Goal: Task Accomplishment & Management: Manage account settings

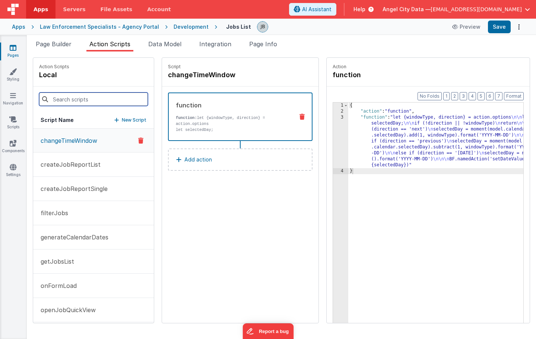
click at [82, 98] on input at bounding box center [93, 98] width 109 height 13
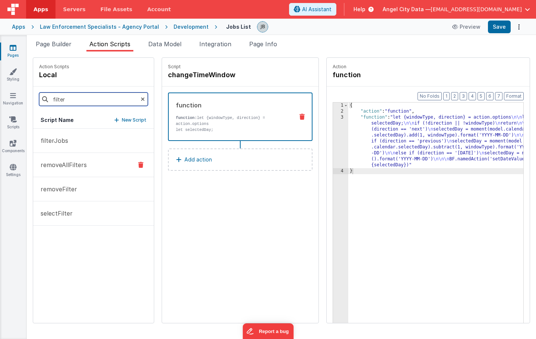
type input "filter"
click at [62, 166] on p "removeAllFilters" at bounding box center [61, 164] width 51 height 9
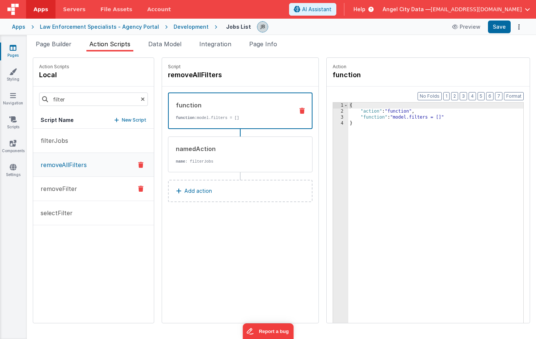
click at [63, 182] on button "removeFilter" at bounding box center [93, 189] width 121 height 24
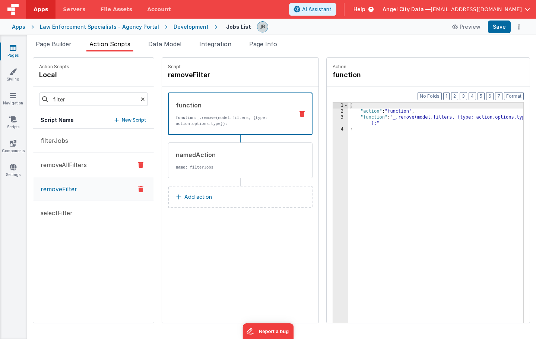
click at [76, 161] on p "removeAllFilters" at bounding box center [61, 164] width 51 height 9
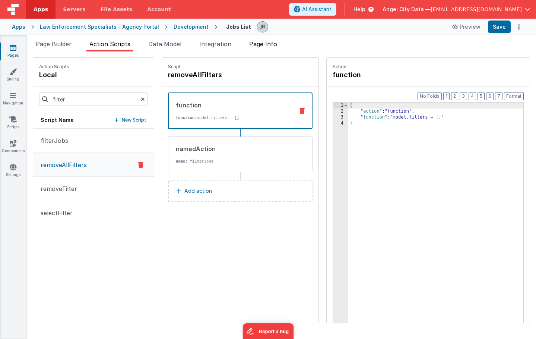
click at [267, 42] on span "Page Info" at bounding box center [263, 43] width 28 height 7
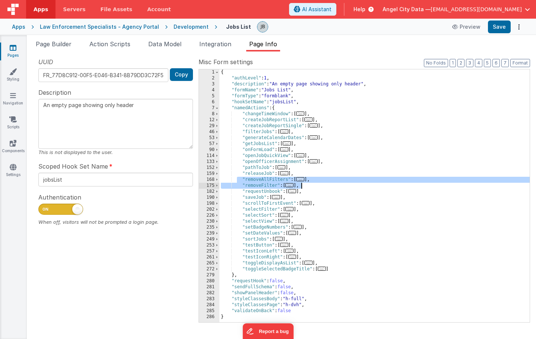
drag, startPoint x: 237, startPoint y: 180, endPoint x: 322, endPoint y: 184, distance: 84.3
click at [322, 184] on div "{ "authLevel" : 1 , "description" : "An empty page showing only header" , "form…" at bounding box center [375, 201] width 310 height 265
click at [183, 28] on div "Development" at bounding box center [191, 26] width 35 height 7
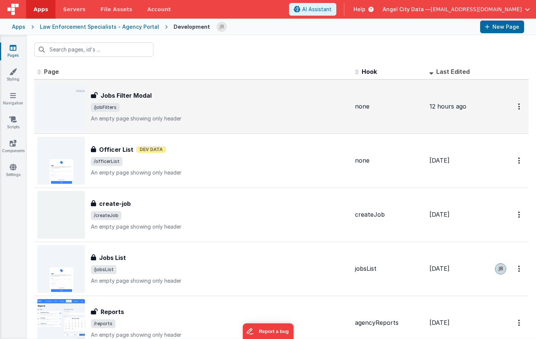
click at [124, 96] on h3 "Jobs Filter Modal" at bounding box center [126, 95] width 51 height 9
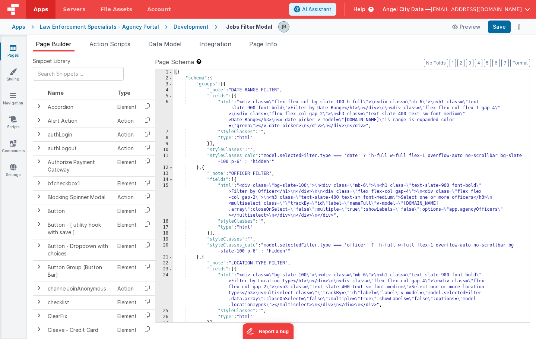
click at [177, 25] on div "Development" at bounding box center [191, 26] width 35 height 7
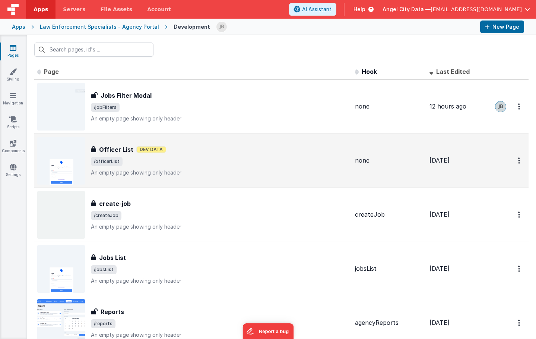
click at [121, 149] on h3 "Officer List" at bounding box center [116, 149] width 34 height 9
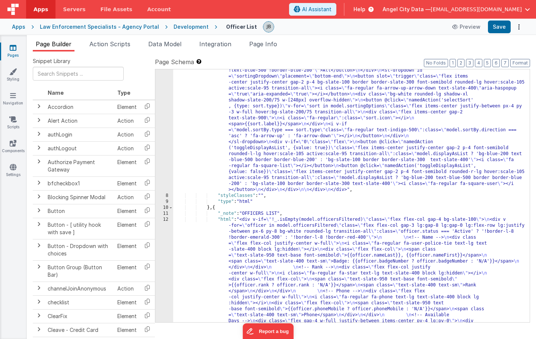
scroll to position [193, 0]
click at [167, 161] on div "7" at bounding box center [164, 52] width 18 height 280
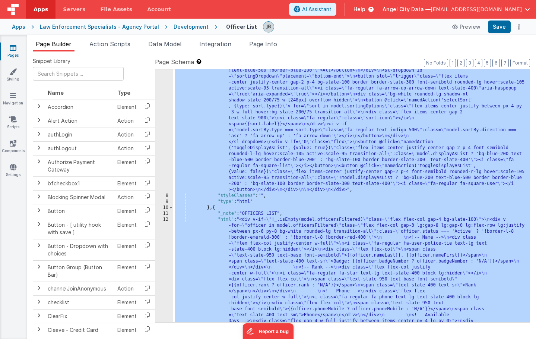
click at [167, 161] on div "7" at bounding box center [164, 52] width 18 height 280
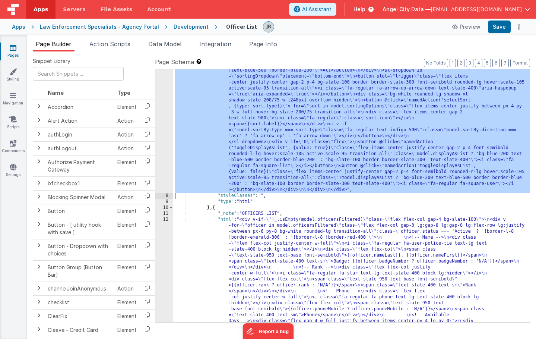
click at [166, 161] on div "7" at bounding box center [164, 52] width 18 height 280
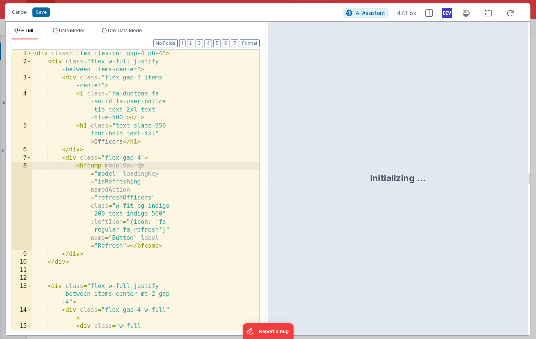
click at [174, 167] on div "< div class = "flex flex-col gap-4 pb-4" > < div class = "flex w-full justify -…" at bounding box center [146, 202] width 228 height 304
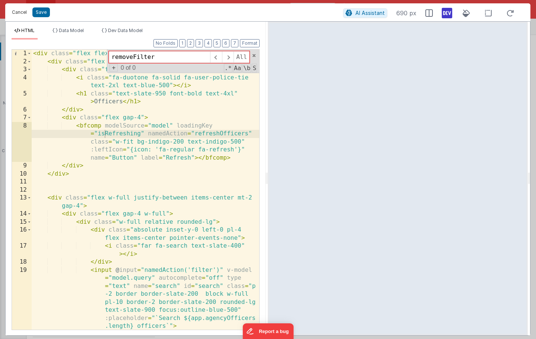
type input "removeFilter"
click at [18, 13] on button "Cancel" at bounding box center [19, 12] width 22 height 10
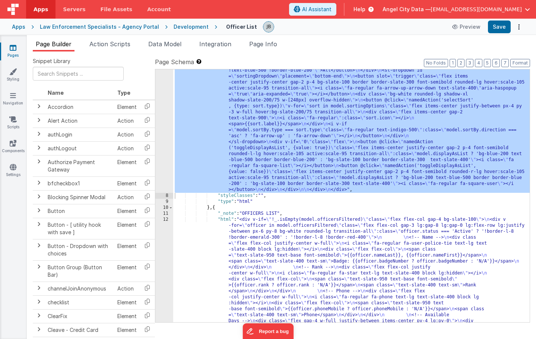
click at [168, 226] on div "12" at bounding box center [164, 336] width 18 height 239
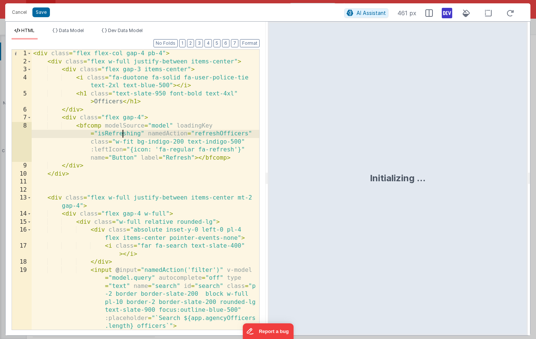
click at [123, 135] on div "< div class = "flex flex-col gap-4 pb-4" > < div class = "flex w-full justify-b…" at bounding box center [146, 210] width 228 height 320
click at [100, 88] on div "< div class = "flex flex-col gap-4 pb-4" > < div class = "flex w-full justify-b…" at bounding box center [146, 210] width 228 height 320
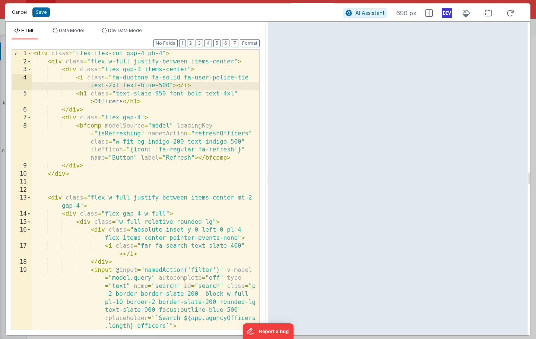
click at [20, 11] on button "Cancel" at bounding box center [19, 12] width 22 height 10
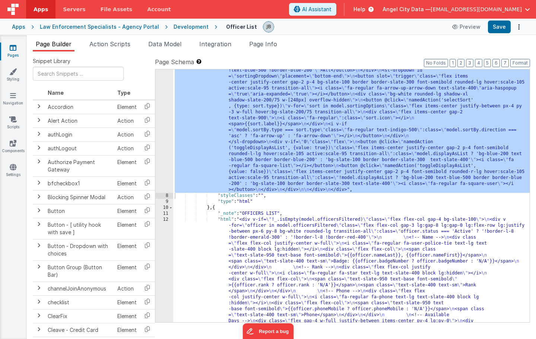
click at [240, 242] on div ""html" : "<div class= \" flex flex-col gap-4 pb-4 \" > \n <div class= \" flex w…" at bounding box center [351, 298] width 357 height 772
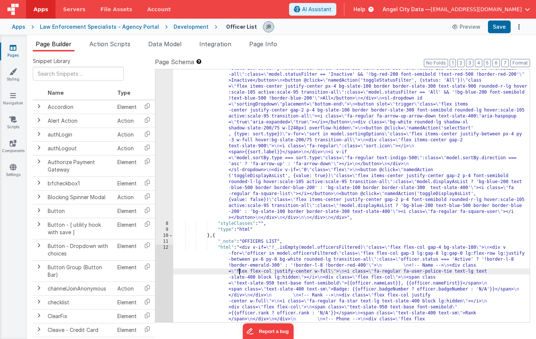
scroll to position [156, 0]
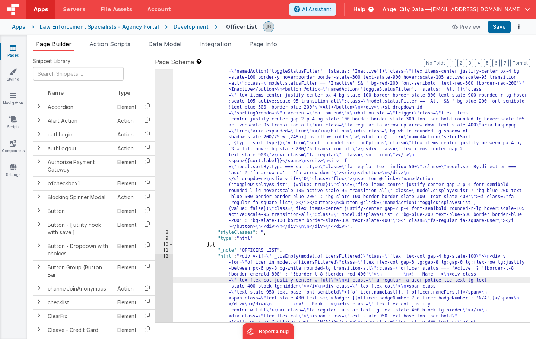
click at [179, 26] on div "Development" at bounding box center [191, 26] width 35 height 7
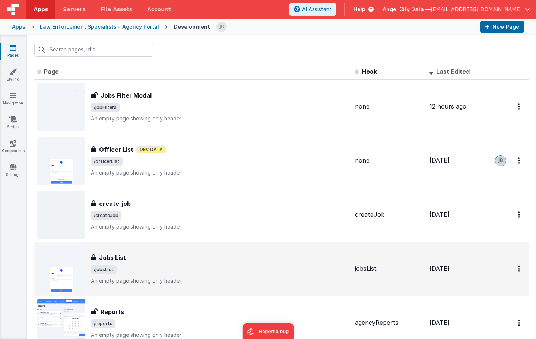
click at [115, 258] on h3 "Jobs List" at bounding box center [112, 257] width 27 height 9
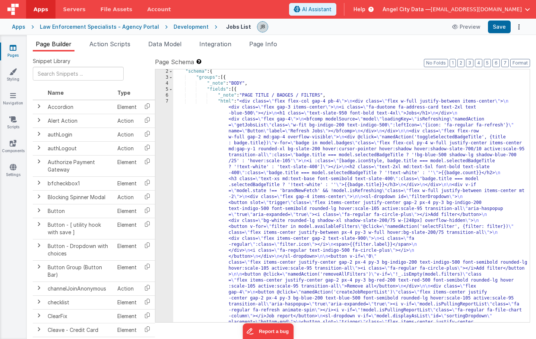
scroll to position [9, 0]
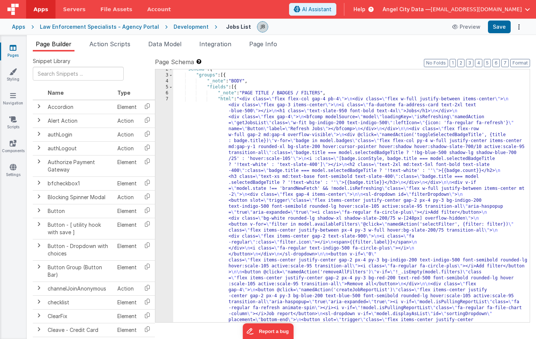
click at [156, 178] on div "7" at bounding box center [164, 325] width 18 height 459
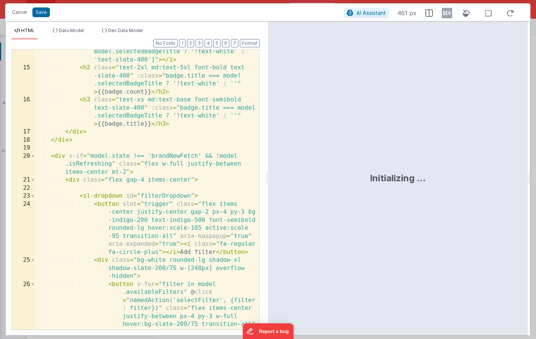
scroll to position [234, 0]
click at [160, 145] on div "< i :class = "[badge.iconStyle, badge.title === model.selectedBadgeTitle ? '!te…" at bounding box center [147, 220] width 224 height 360
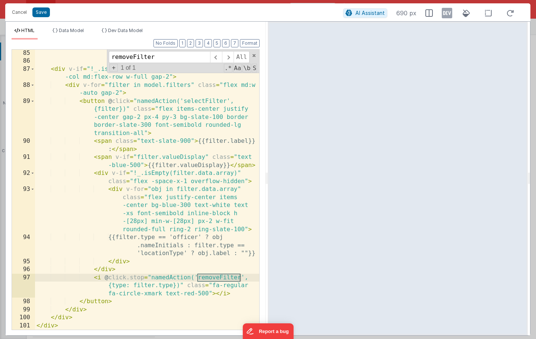
scroll to position [1555, 0]
type input "removeFilter"
click at [256, 55] on span at bounding box center [254, 55] width 5 height 5
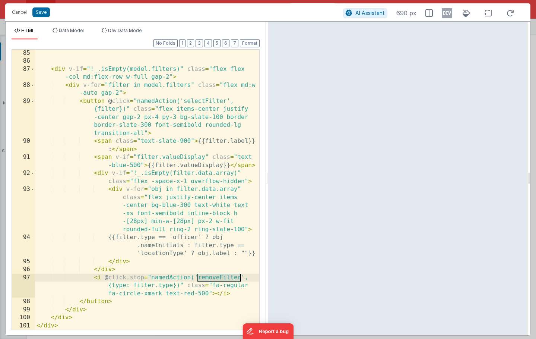
click at [49, 70] on div "< div v-if = "!_.isEmpty(model.filters)" class = "flex flex -col md:flex-row w-…" at bounding box center [147, 197] width 224 height 296
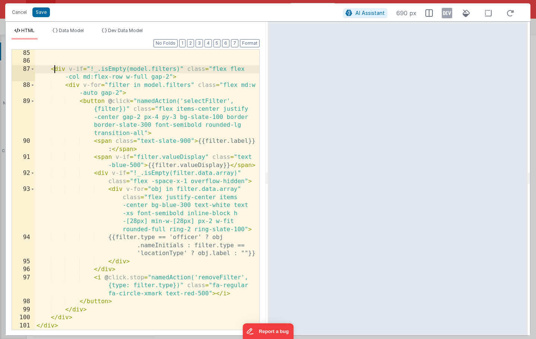
click at [56, 70] on div "< div v-if = "!_.isEmpty(model.filters)" class = "flex flex -col md:flex-row w-…" at bounding box center [147, 197] width 224 height 296
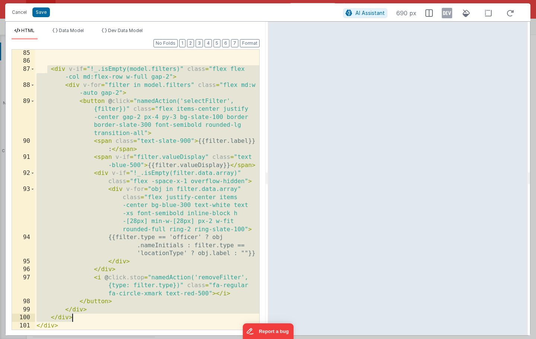
drag, startPoint x: 46, startPoint y: 70, endPoint x: 156, endPoint y: 317, distance: 270.6
click at [156, 317] on div "< div v-if = "!_.isEmpty(model.filters)" class = "flex flex -col md:flex-row w-…" at bounding box center [147, 197] width 224 height 296
click at [19, 12] on button "Cancel" at bounding box center [19, 12] width 22 height 10
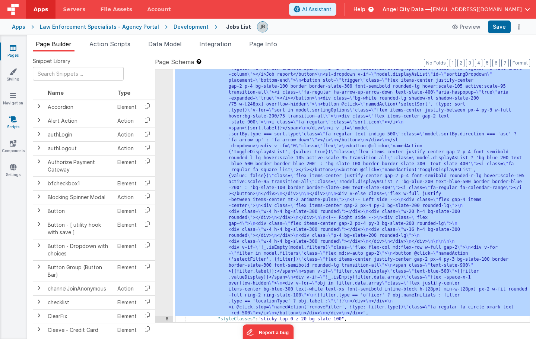
click at [17, 124] on link "Scripts" at bounding box center [13, 123] width 27 height 15
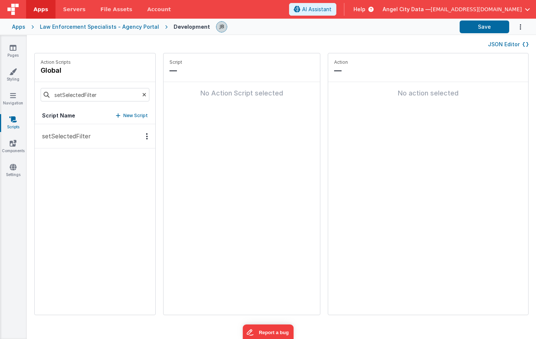
click at [76, 132] on p "setSelectedFilter" at bounding box center [64, 136] width 53 height 9
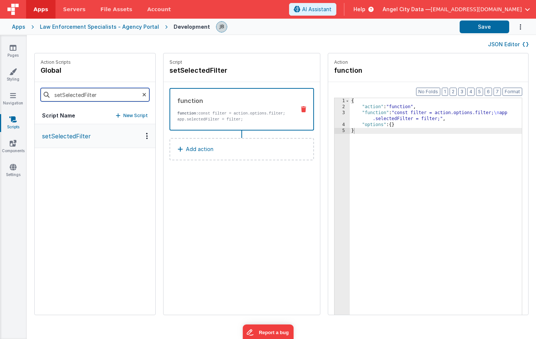
click at [83, 95] on input "setSelectedFilter" at bounding box center [95, 94] width 109 height 13
type input "filter"
click at [15, 52] on link "Pages" at bounding box center [13, 51] width 27 height 15
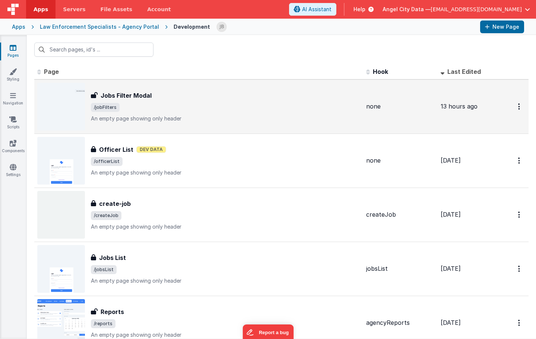
click at [123, 97] on h3 "Jobs Filter Modal" at bounding box center [126, 95] width 51 height 9
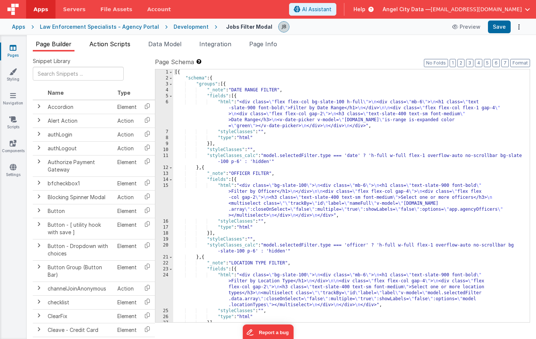
click at [117, 45] on span "Action Scripts" at bounding box center [109, 43] width 41 height 7
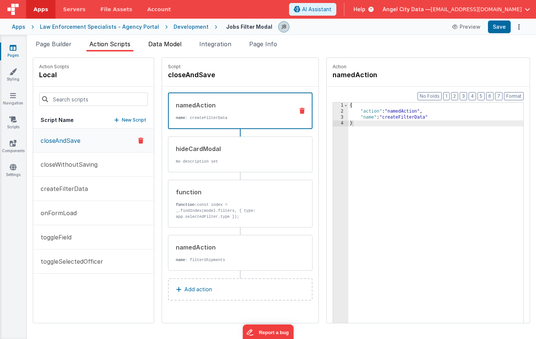
click at [152, 46] on span "Data Model" at bounding box center [164, 43] width 33 height 7
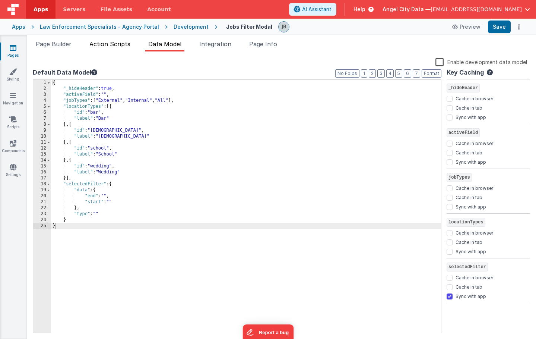
click at [107, 48] on li "Action Scripts" at bounding box center [109, 46] width 47 height 12
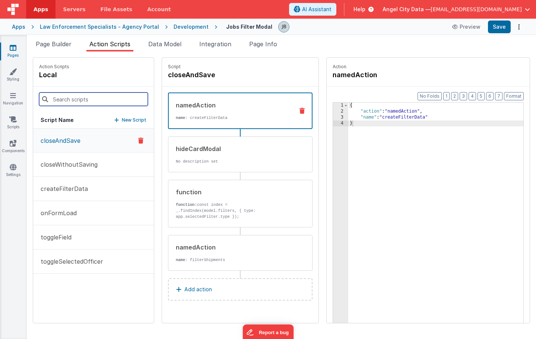
click at [89, 105] on input at bounding box center [93, 98] width 109 height 13
click at [56, 195] on button "createFilterData" at bounding box center [93, 189] width 121 height 24
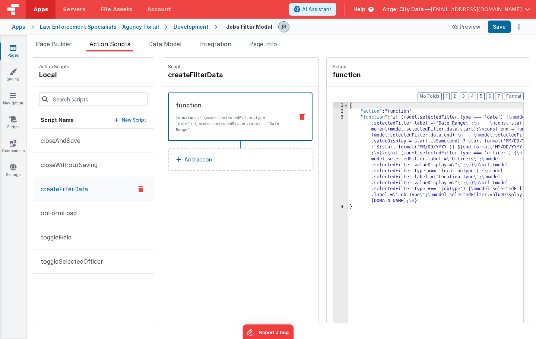
click at [333, 156] on div "3" at bounding box center [340, 158] width 15 height 89
click at [333, 151] on div "3" at bounding box center [340, 158] width 15 height 89
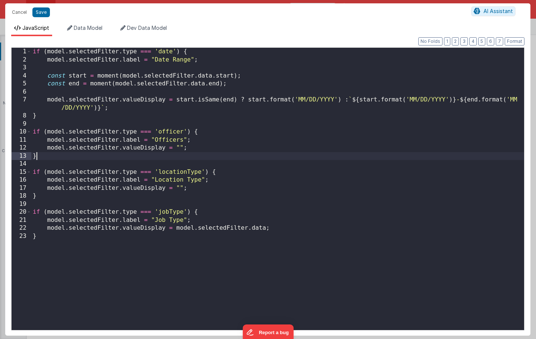
click at [318, 151] on div "if ( model . selectedFilter . type === 'date' ) { model . selectedFilter . labe…" at bounding box center [277, 197] width 493 height 298
click at [13, 14] on button "Cancel" at bounding box center [19, 12] width 22 height 10
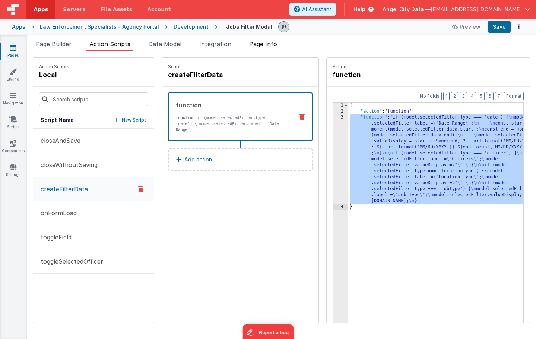
click at [253, 44] on span "Page Info" at bounding box center [263, 43] width 28 height 7
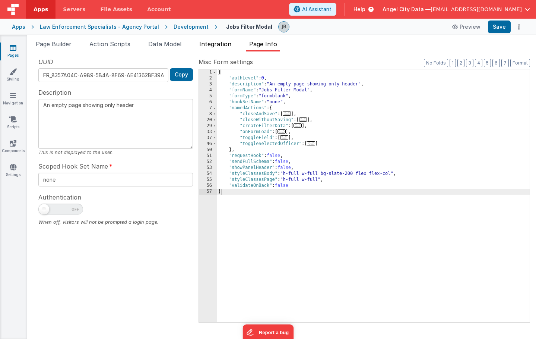
click at [205, 46] on span "Integration" at bounding box center [215, 43] width 32 height 7
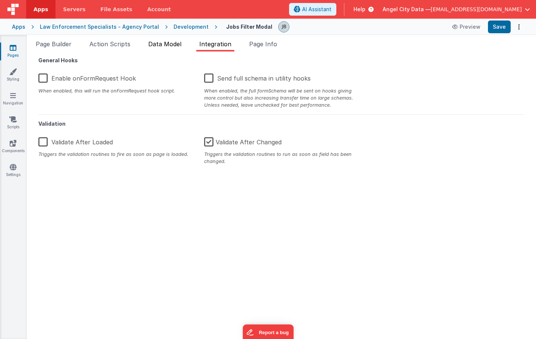
click at [170, 45] on span "Data Model" at bounding box center [164, 43] width 33 height 7
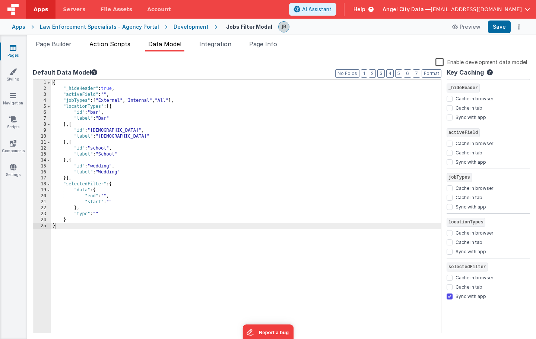
click at [113, 47] on span "Action Scripts" at bounding box center [109, 43] width 41 height 7
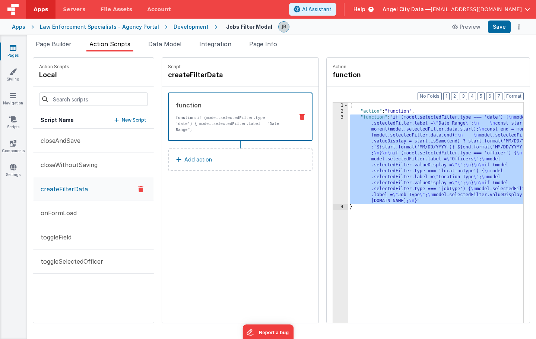
click at [333, 155] on div "3" at bounding box center [340, 158] width 15 height 89
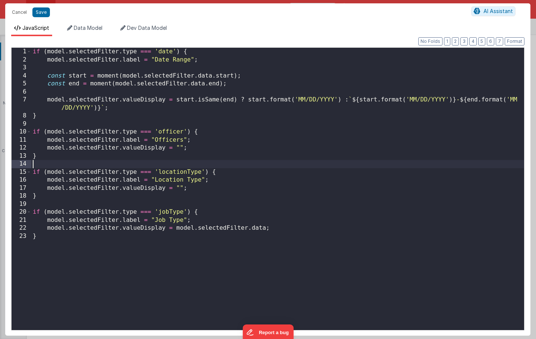
click at [322, 155] on div "if ( model . selectedFilter . type === 'date' ) { model . selectedFilter . labe…" at bounding box center [277, 197] width 493 height 298
click at [201, 199] on div "if ( model . selectedFilter . type === 'date' ) { model . selectedFilter . labe…" at bounding box center [277, 197] width 493 height 298
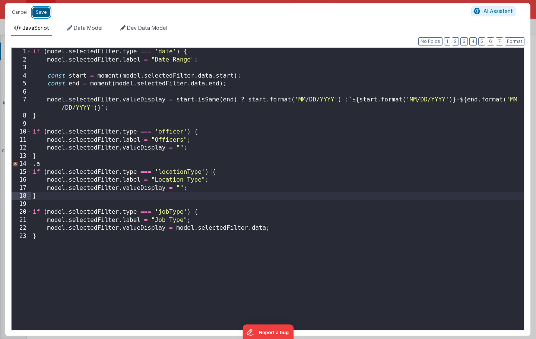
click at [38, 14] on button "Save" at bounding box center [41, 12] width 18 height 10
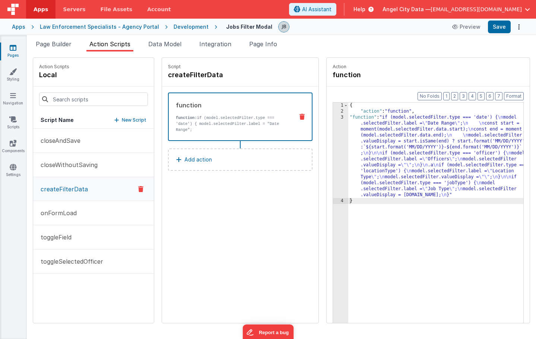
click at [18, 46] on link "Pages" at bounding box center [13, 51] width 27 height 15
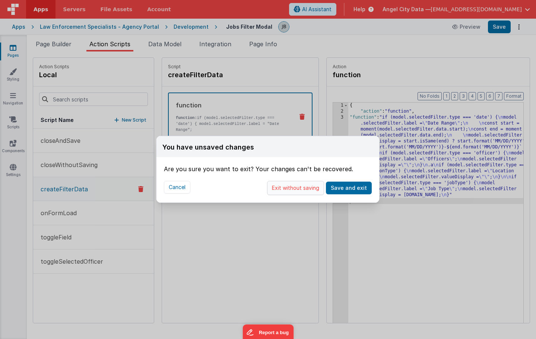
click at [290, 185] on button "Exit without saving" at bounding box center [295, 188] width 57 height 14
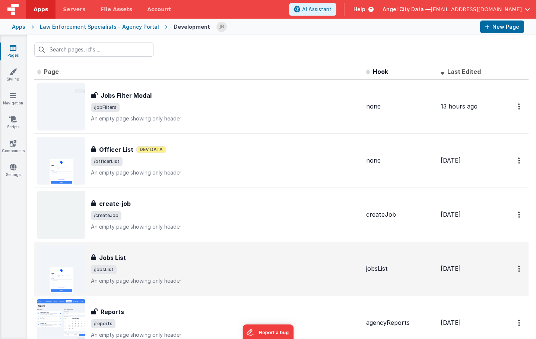
click at [129, 252] on div "Jobs List Jobs List /jobsList An empty page showing only header" at bounding box center [198, 269] width 323 height 48
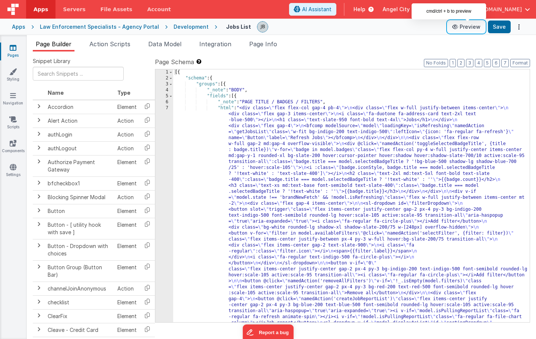
click at [469, 27] on button "Preview" at bounding box center [466, 27] width 37 height 12
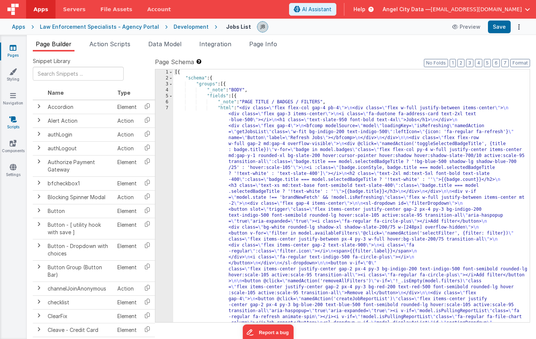
click at [15, 123] on link "Scripts" at bounding box center [13, 123] width 27 height 15
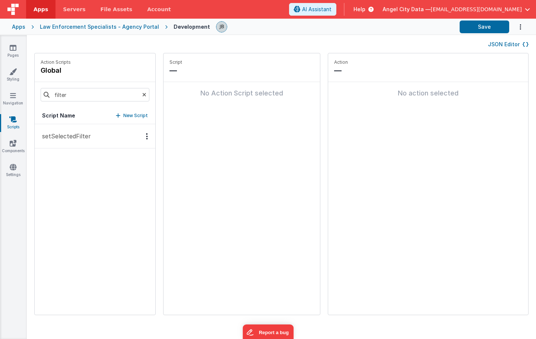
click at [78, 133] on p "setSelectedFilter" at bounding box center [64, 136] width 53 height 9
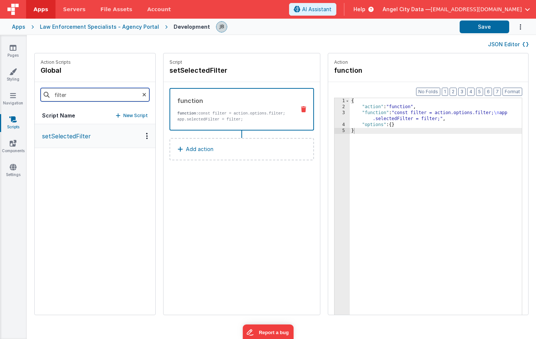
click at [73, 95] on input "filter" at bounding box center [95, 94] width 109 height 13
click at [15, 48] on icon at bounding box center [13, 47] width 7 height 7
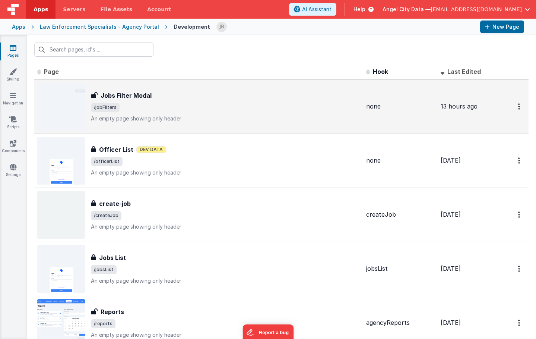
click at [135, 102] on div "Jobs Filter Modal Jobs Filter Modal /jobFilters An empty page showing only head…" at bounding box center [225, 106] width 269 height 31
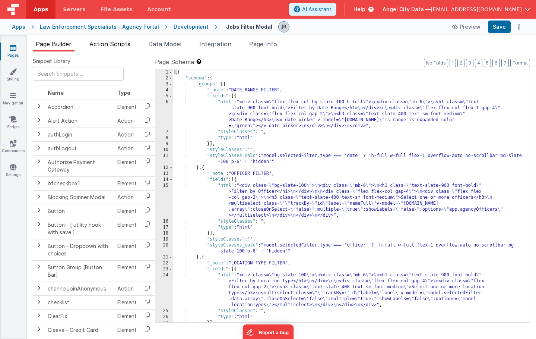
click at [116, 45] on span "Action Scripts" at bounding box center [109, 43] width 41 height 7
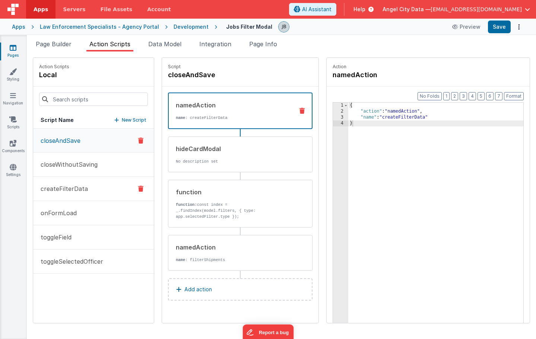
click at [75, 189] on p "createFilterData" at bounding box center [62, 188] width 52 height 9
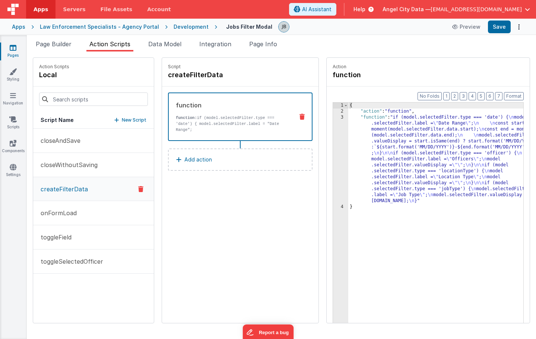
click at [333, 175] on div "3" at bounding box center [340, 158] width 15 height 89
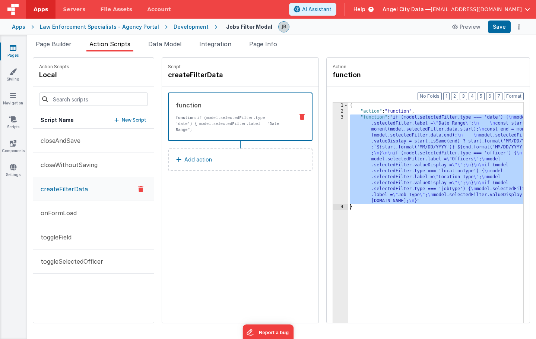
click at [333, 168] on div "3" at bounding box center [340, 158] width 15 height 89
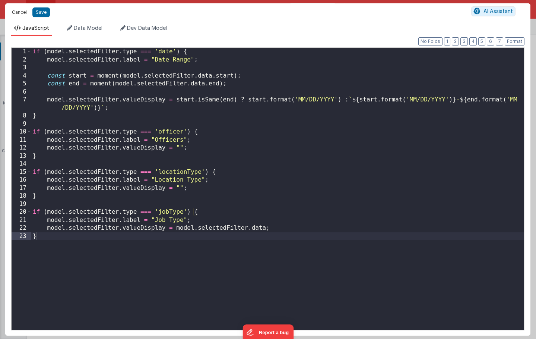
click at [17, 11] on button "Cancel" at bounding box center [19, 12] width 22 height 10
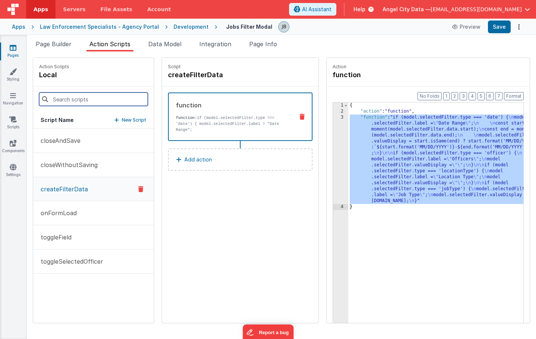
click at [67, 92] on input at bounding box center [93, 98] width 109 height 13
click at [17, 46] on link "Pages" at bounding box center [13, 51] width 27 height 15
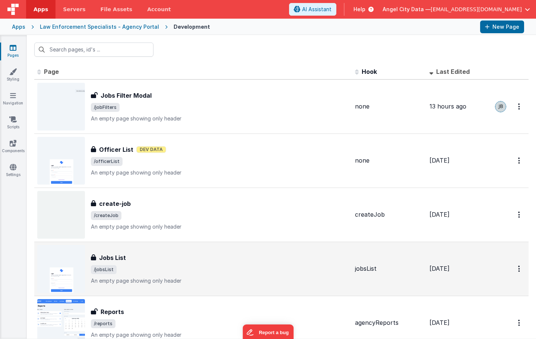
click at [127, 256] on div "Jobs List" at bounding box center [220, 257] width 258 height 9
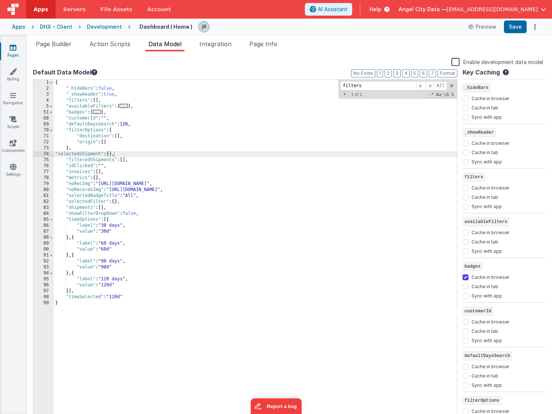
click at [103, 32] on div "Apps DHX - Client Development Dashboard ( Home ) Preview Save" at bounding box center [276, 27] width 552 height 16
click at [103, 28] on div "Development" at bounding box center [104, 26] width 35 height 7
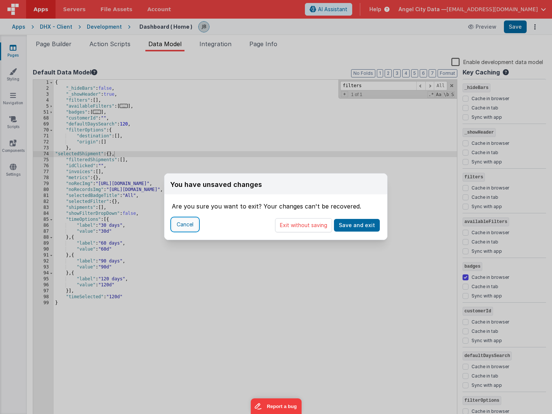
click at [180, 225] on button "Cancel" at bounding box center [185, 224] width 26 height 13
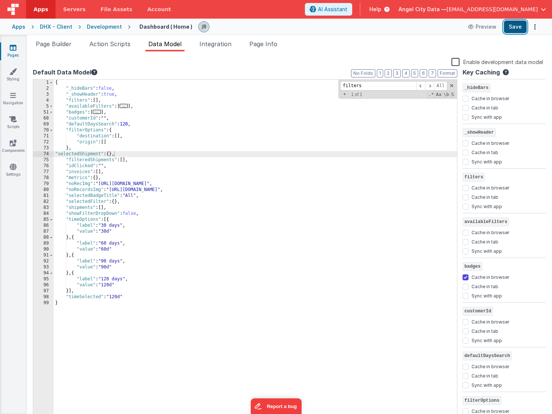
click at [517, 28] on button "Save" at bounding box center [515, 27] width 23 height 13
click at [124, 43] on span "Action Scripts" at bounding box center [109, 43] width 41 height 7
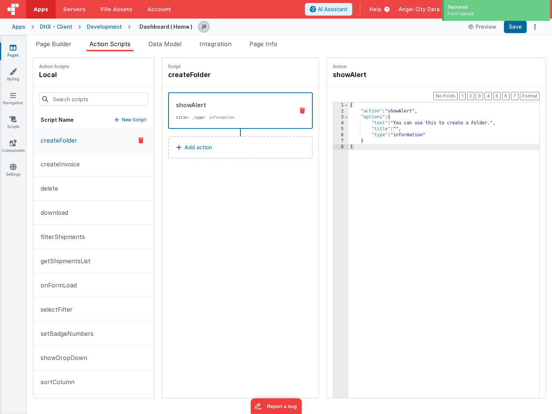
click at [140, 45] on ul "Page Builder Action Scripts Data Model Integration Page Info" at bounding box center [289, 46] width 525 height 12
click at [256, 49] on li "Page Info" at bounding box center [263, 46] width 34 height 12
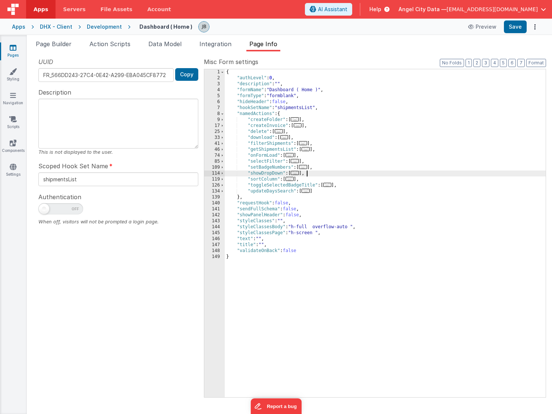
click at [314, 174] on div "{ "authLevel" : 0 , "description" : "" , "formName" : "Dashboard ( Home )" , "f…" at bounding box center [385, 239] width 321 height 340
click at [313, 179] on div "{ "authLevel" : 0 , "description" : "" , "formName" : "Dashboard ( Home )" , "f…" at bounding box center [385, 239] width 321 height 340
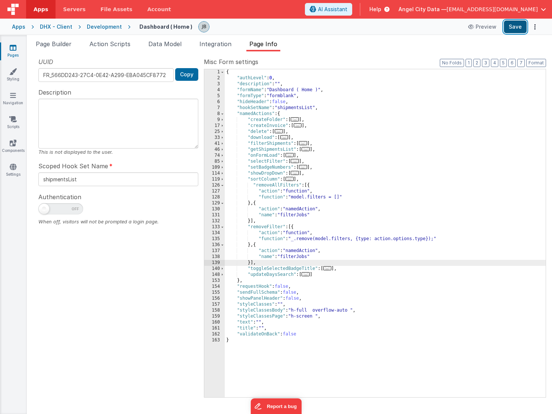
click at [511, 30] on button "Save" at bounding box center [515, 27] width 23 height 13
click at [45, 44] on span "Page Builder" at bounding box center [54, 43] width 36 height 7
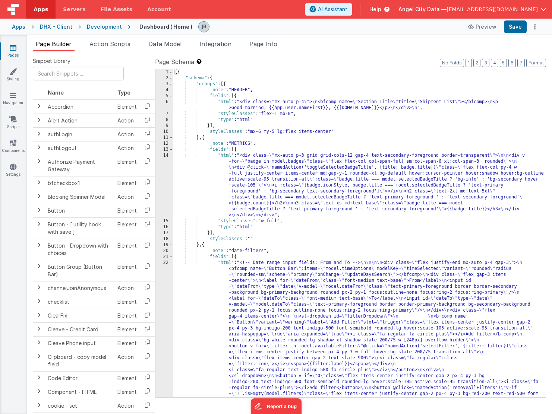
click at [168, 278] on div "22" at bounding box center [164, 331] width 18 height 143
click at [166, 272] on div "1 2 3 4 5 6 7 8 9 10 11 12 13 14 15 16 17 18 19 20 21 22 23" at bounding box center [164, 239] width 18 height 340
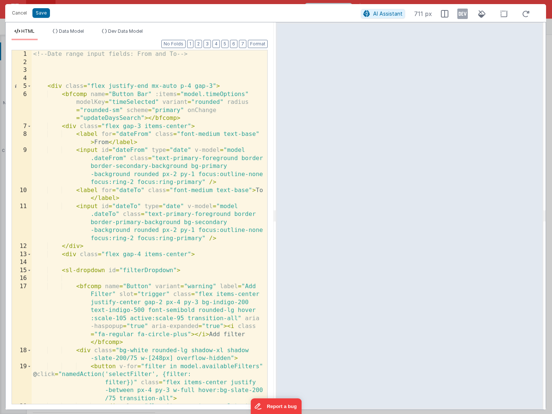
click at [68, 98] on div "<!-- Date range input fields: From and To --> < div class = "flex justify-end m…" at bounding box center [150, 239] width 236 height 378
click at [63, 89] on div "<!-- Date range input fields: From and To --> < div class = "flex justify-end m…" at bounding box center [150, 239] width 236 height 378
click at [28, 85] on span at bounding box center [29, 86] width 4 height 8
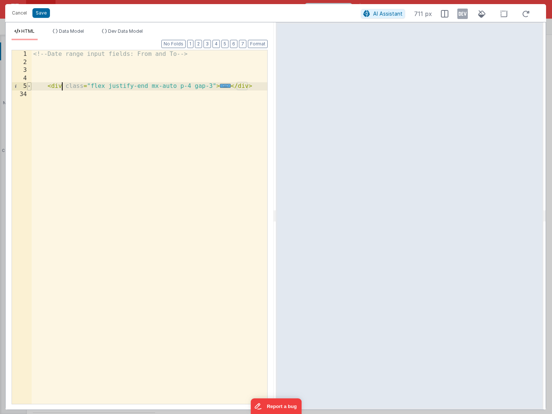
click at [28, 85] on span at bounding box center [29, 86] width 4 height 8
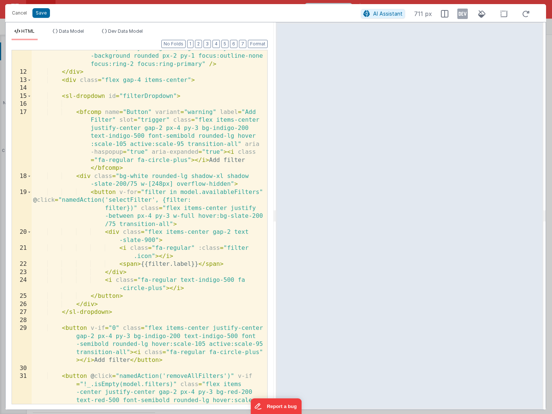
scroll to position [215, 0]
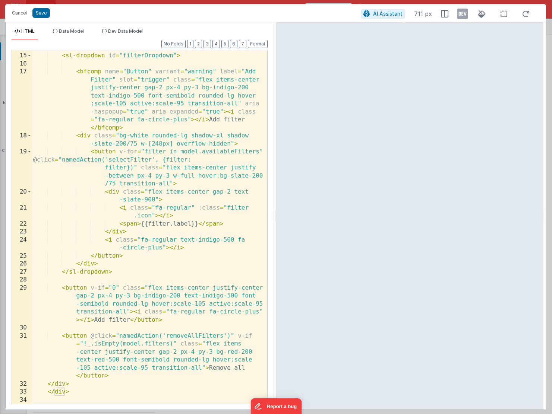
click at [90, 338] on div "< sl-dropdown id = "filterDropdown" > < bfcomp name = "Button" variant = "warni…" at bounding box center [150, 229] width 236 height 370
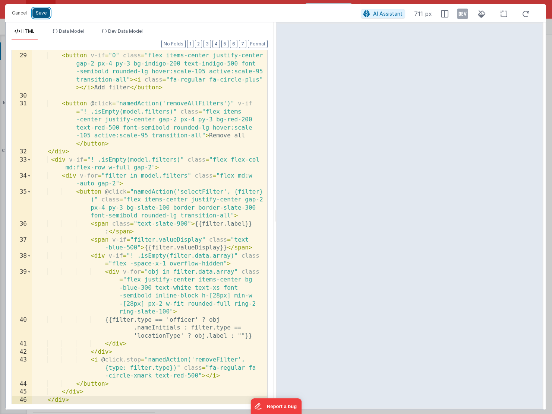
click at [41, 14] on button "Save" at bounding box center [41, 13] width 18 height 10
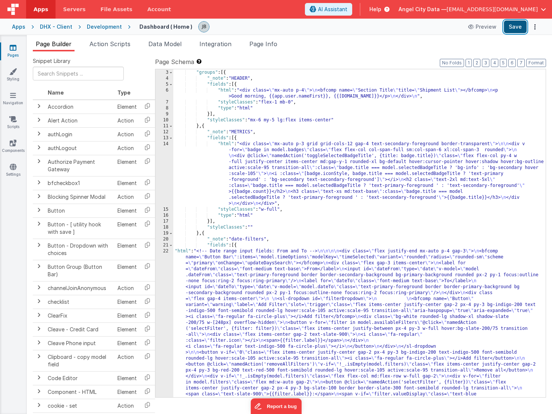
click at [508, 32] on button "Save" at bounding box center [515, 27] width 23 height 13
click at [172, 288] on div "22" at bounding box center [164, 341] width 18 height 185
click at [101, 26] on div "Development" at bounding box center [104, 26] width 35 height 7
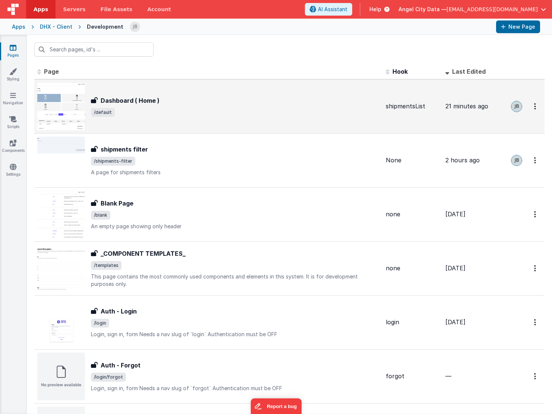
click at [124, 98] on h3 "Dashboard ( Home )" at bounding box center [130, 100] width 59 height 9
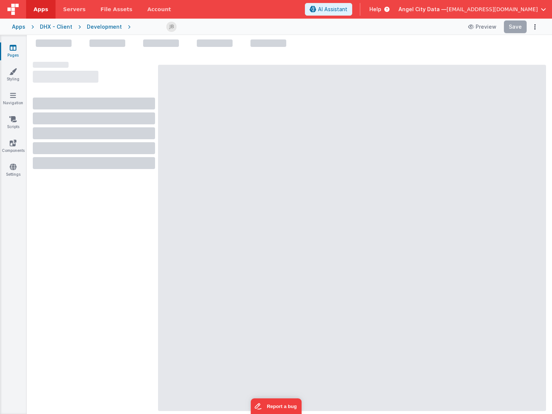
click at [124, 98] on div at bounding box center [94, 104] width 122 height 12
click at [91, 29] on div "Development" at bounding box center [104, 26] width 35 height 7
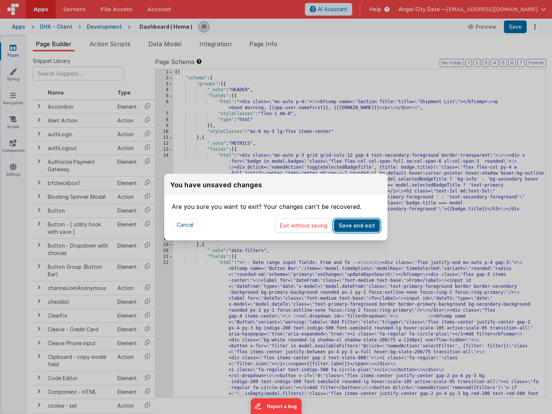
click at [340, 222] on button "Save and exit" at bounding box center [357, 226] width 46 height 13
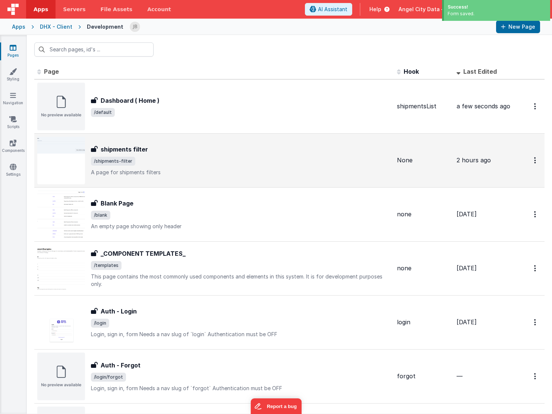
click at [142, 149] on h3 "shipments filter" at bounding box center [124, 149] width 47 height 9
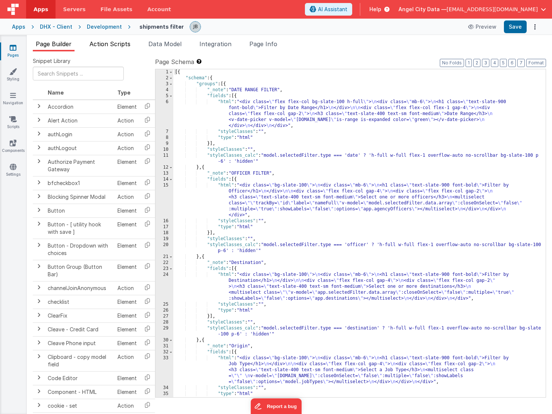
click at [119, 46] on span "Action Scripts" at bounding box center [109, 43] width 41 height 7
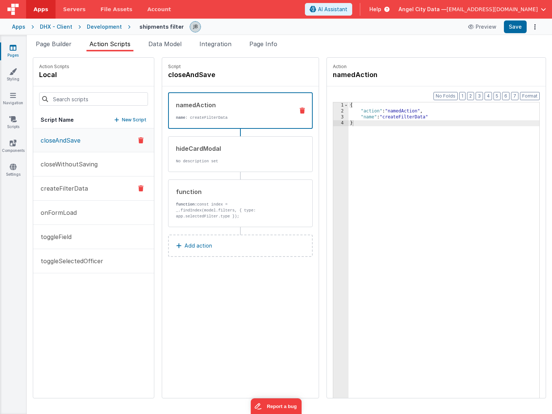
click at [62, 189] on p "createFilterData" at bounding box center [62, 188] width 52 height 9
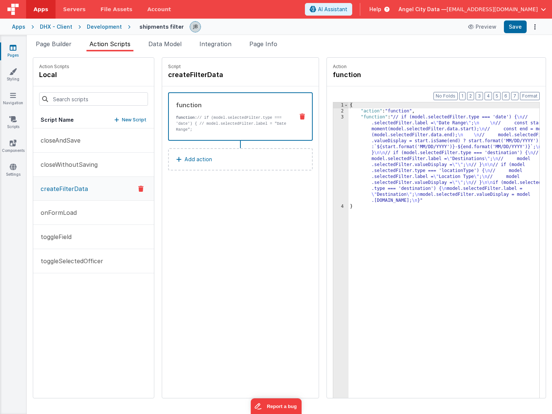
click at [349, 130] on div "{ "action" : "function" , "function" : "// if (model.selectedFilter.type === 'd…" at bounding box center [455, 268] width 213 height 331
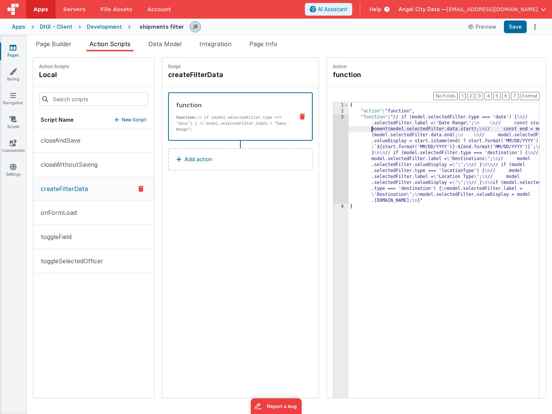
click at [333, 130] on div "3" at bounding box center [340, 158] width 15 height 89
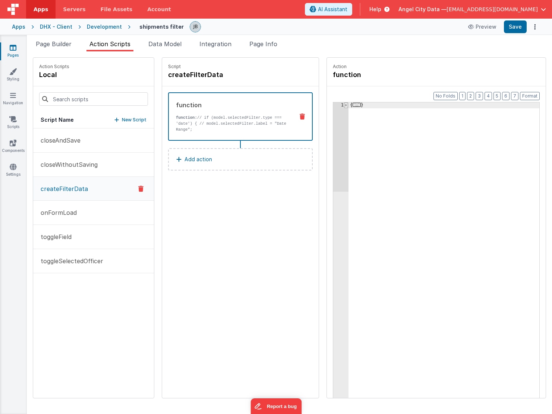
click at [344, 106] on span at bounding box center [346, 106] width 4 height 6
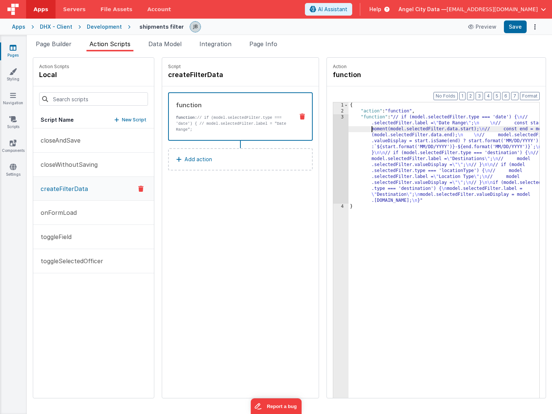
click at [333, 130] on div "3" at bounding box center [340, 158] width 15 height 89
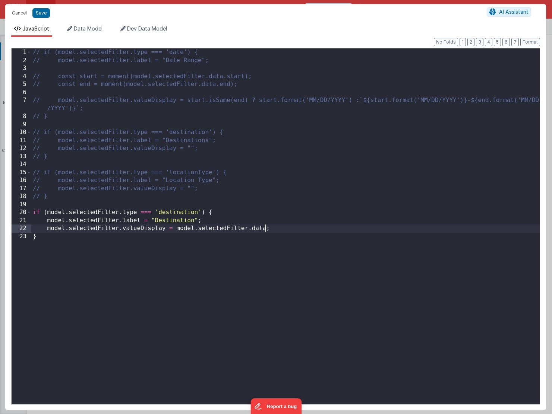
click at [266, 230] on div "// if (model.selectedFilter.type === 'date') { // model.selectedFilter.label = …" at bounding box center [285, 234] width 508 height 372
click at [22, 10] on button "Cancel" at bounding box center [19, 13] width 22 height 10
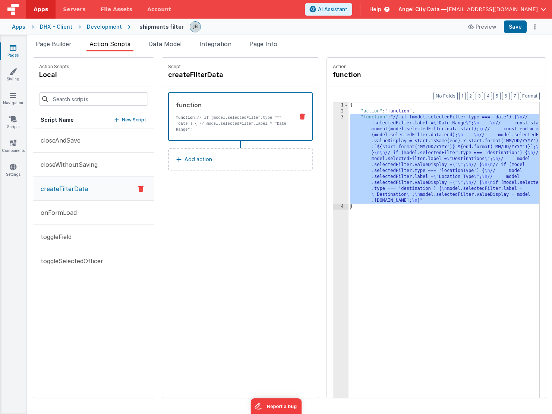
click at [18, 54] on link "Pages" at bounding box center [13, 51] width 27 height 15
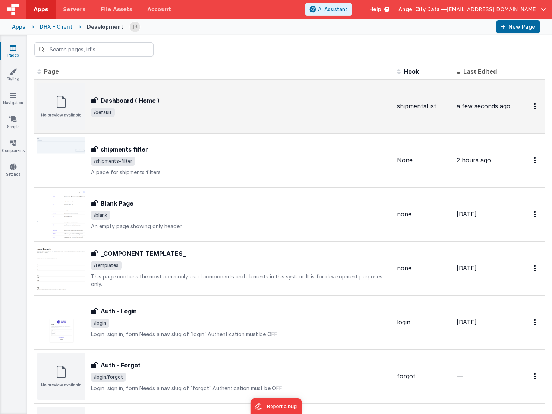
click at [116, 103] on h3 "Dashboard ( Home )" at bounding box center [130, 100] width 59 height 9
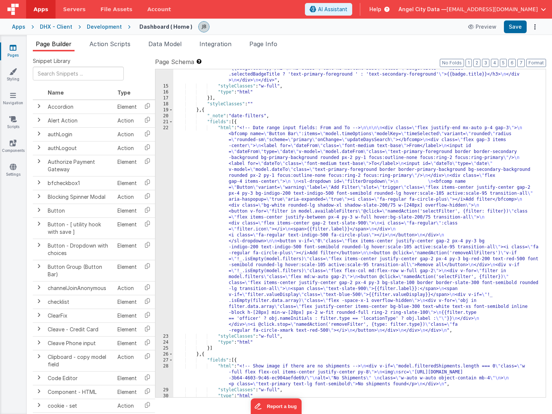
scroll to position [186, 0]
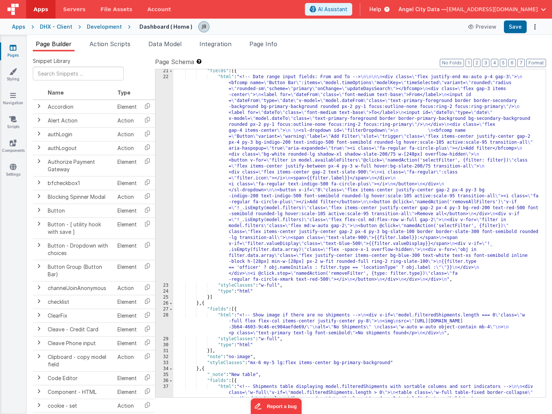
click at [162, 191] on div "22" at bounding box center [164, 178] width 18 height 209
click at [164, 190] on div "22" at bounding box center [164, 178] width 18 height 209
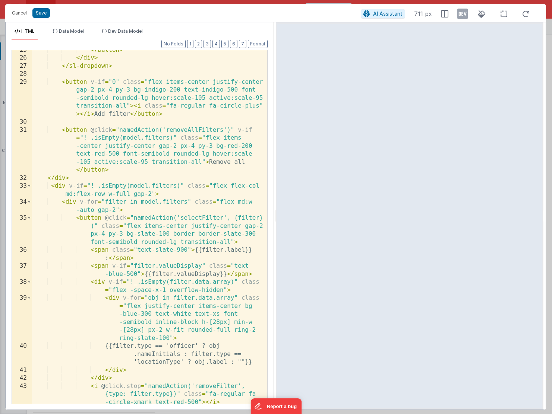
scroll to position [425, 0]
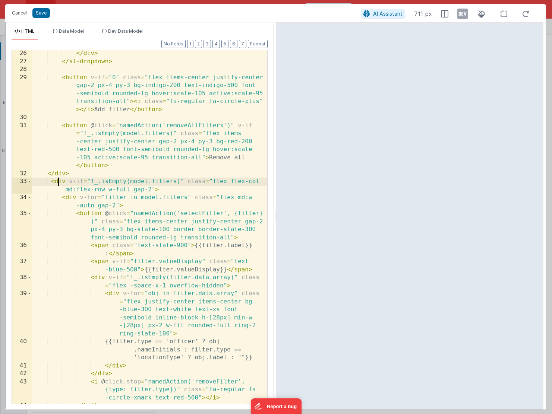
click at [57, 182] on div "</ div > </ sl-dropdown > < button v-if = "0" class = "flex items-center justif…" at bounding box center [150, 235] width 236 height 370
click at [31, 182] on span at bounding box center [29, 182] width 4 height 8
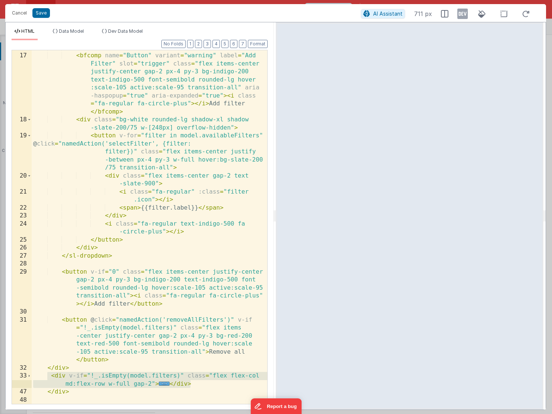
drag, startPoint x: 48, startPoint y: 376, endPoint x: 201, endPoint y: 384, distance: 152.6
click at [201, 338] on div "< bfcomp name = "Button" variant = "warning" label = "Add Filter" slot = "trigg…" at bounding box center [150, 229] width 236 height 370
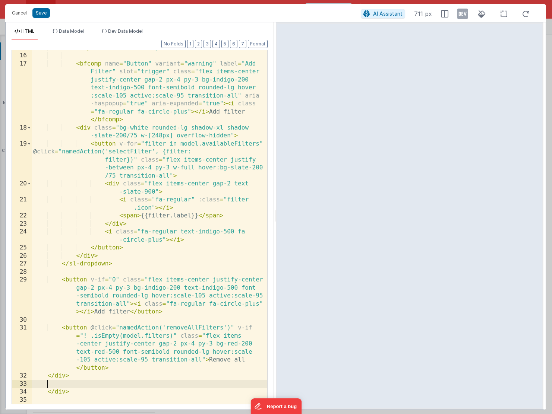
scroll to position [223, 0]
click at [41, 11] on button "Save" at bounding box center [41, 13] width 18 height 10
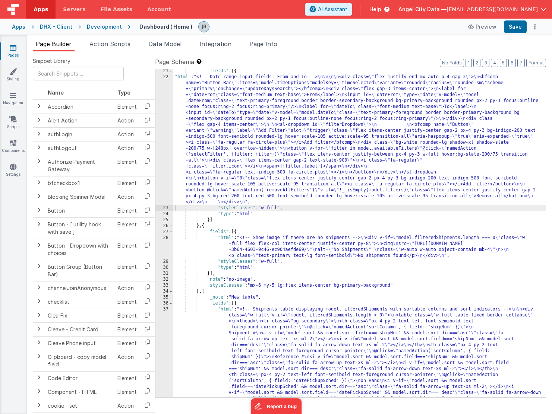
click at [163, 183] on div "22" at bounding box center [164, 139] width 18 height 131
click at [166, 181] on div "22" at bounding box center [164, 139] width 18 height 131
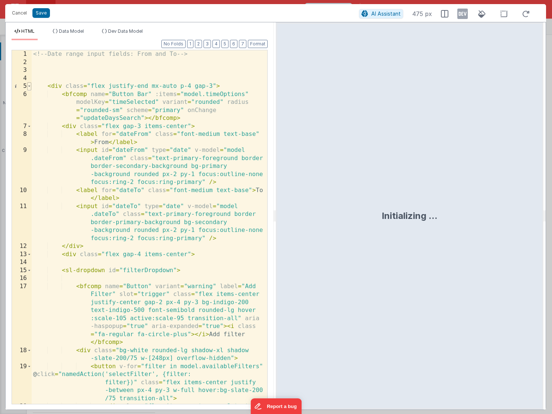
click at [30, 86] on span at bounding box center [29, 86] width 4 height 8
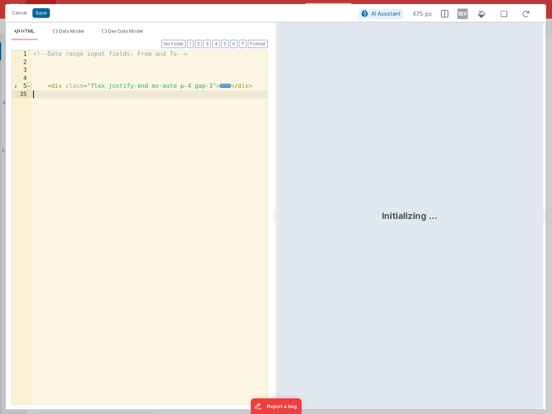
scroll to position [0, 0]
click at [50, 73] on div "<!-- Date range input fields: From and To --> < div class = "flex justify-end m…" at bounding box center [150, 235] width 236 height 370
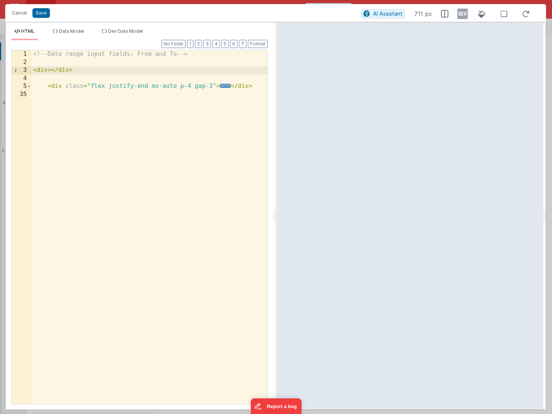
click at [45, 90] on div "<!-- Date range input fields: From and To --> < div > </ div > < div class = "f…" at bounding box center [150, 235] width 236 height 370
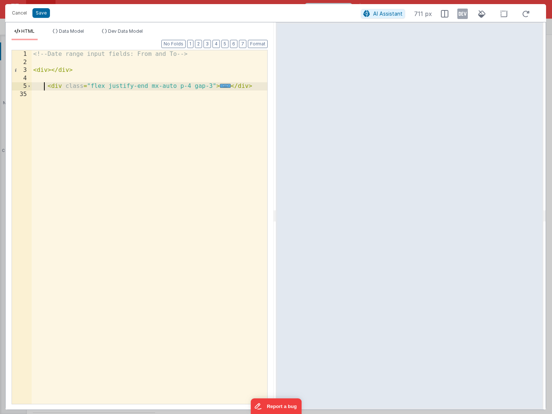
click at [51, 94] on div "<!-- Date range input fields: From and To --> < div > </ div > < div class = "f…" at bounding box center [150, 235] width 236 height 370
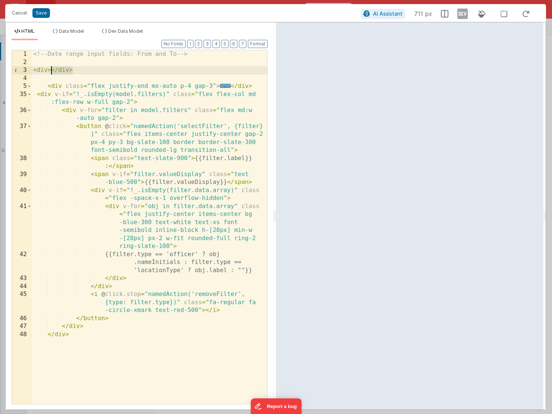
drag, startPoint x: 79, startPoint y: 72, endPoint x: 50, endPoint y: 72, distance: 29.1
click at [50, 72] on div "<!-- Date range input fields: From and To --> < div > </ div > < div class = "f…" at bounding box center [150, 235] width 236 height 370
click at [49, 338] on div "<!-- Date range input fields: From and To --> < div > < div class = "flex justi…" at bounding box center [150, 235] width 236 height 370
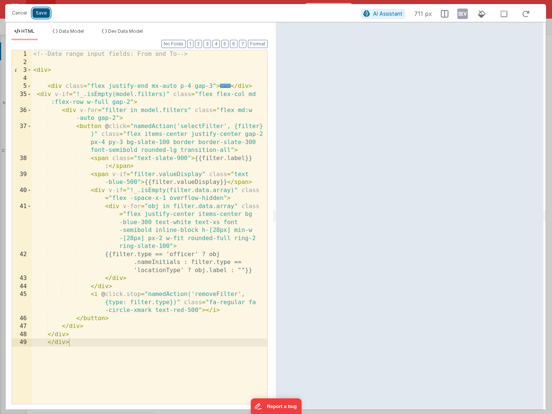
click at [41, 13] on button "Save" at bounding box center [41, 13] width 18 height 10
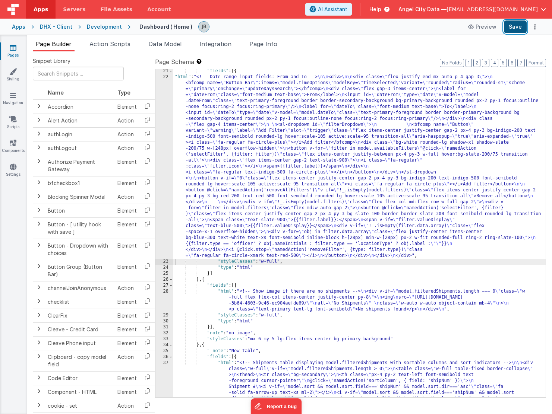
click at [508, 29] on button "Save" at bounding box center [515, 27] width 23 height 13
click at [165, 228] on div "22" at bounding box center [164, 166] width 18 height 185
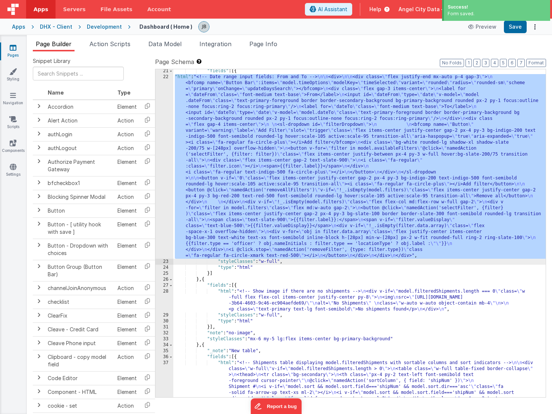
click at [165, 227] on div "22" at bounding box center [164, 166] width 18 height 185
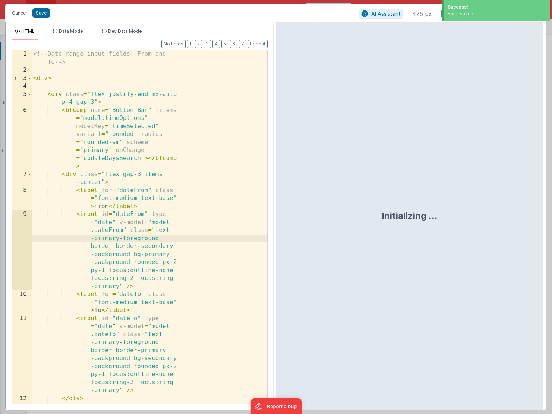
click at [128, 215] on div "<!-- Date range input fields: From and To --> < div > < div class = "flex justi…" at bounding box center [150, 243] width 236 height 386
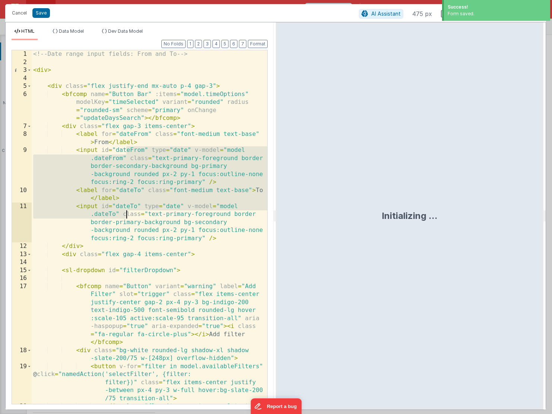
scroll to position [471, 0]
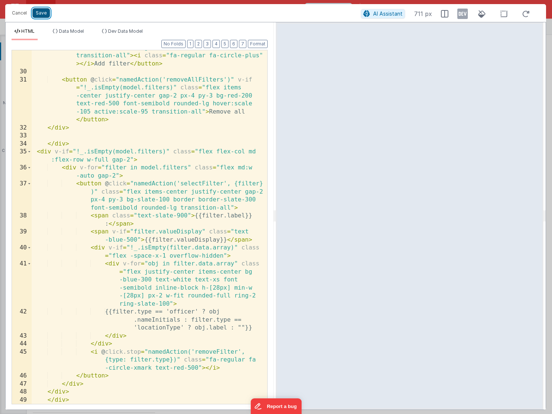
click at [45, 15] on button "Save" at bounding box center [41, 13] width 18 height 10
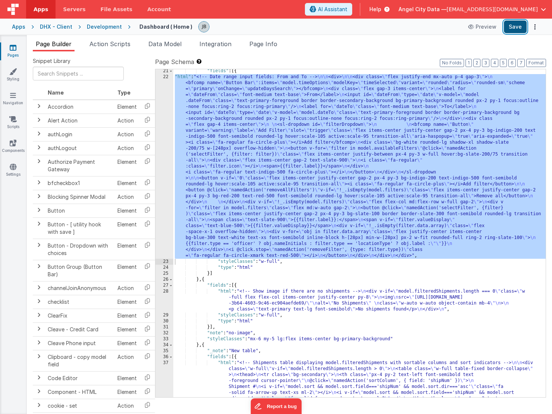
click at [513, 30] on button "Save" at bounding box center [515, 27] width 23 height 13
click at [166, 233] on div "22" at bounding box center [164, 166] width 18 height 185
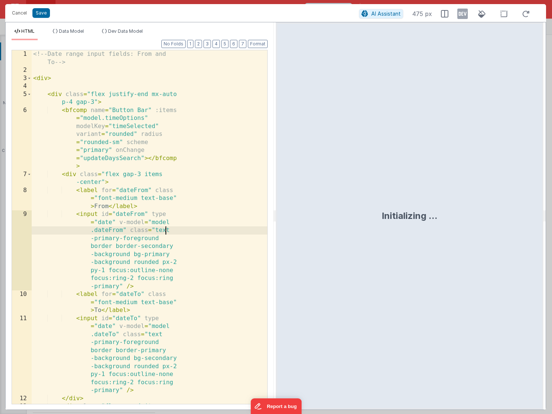
click at [168, 226] on div "<!-- Date range input fields: From and To --> < div > < div class = "flex justi…" at bounding box center [150, 243] width 236 height 386
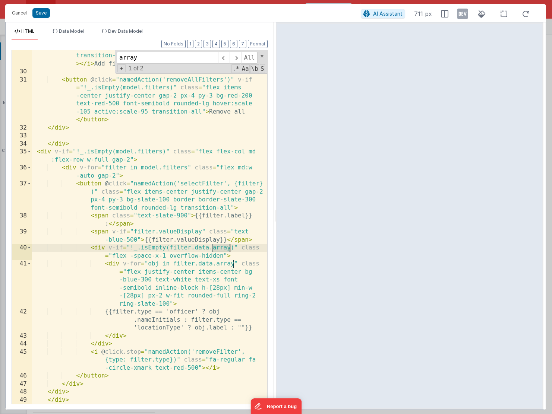
type input "array"
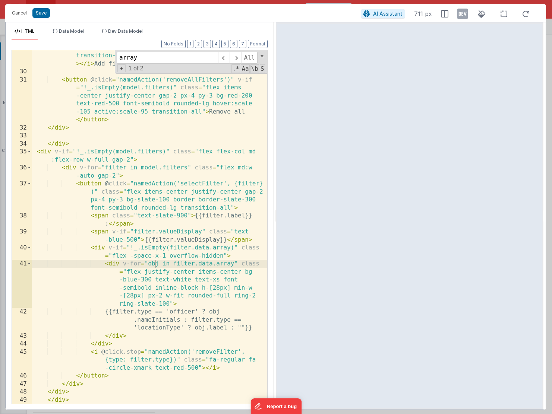
click at [155, 264] on div "< button v-if = "0" class = "flex items-center justify-center gap-2 px-4 py-3 b…" at bounding box center [150, 229] width 236 height 402
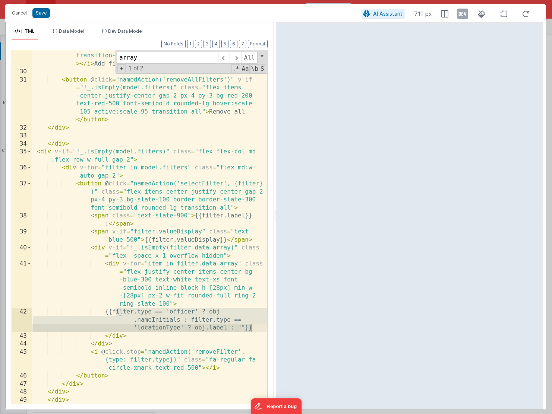
drag, startPoint x: 116, startPoint y: 312, endPoint x: 255, endPoint y: 328, distance: 139.5
click at [255, 328] on div "< button v-if = "0" class = "flex items-center justify-center gap-2 px-4 py-3 b…" at bounding box center [150, 229] width 236 height 402
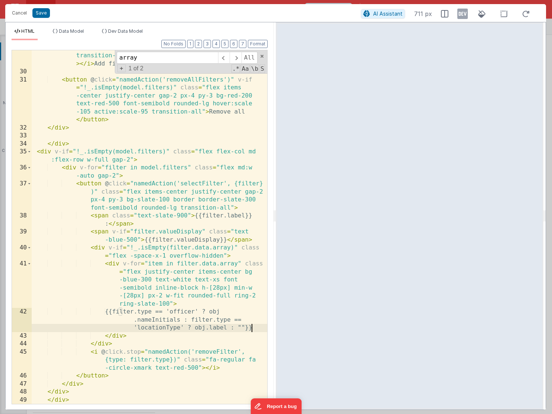
click at [164, 306] on div "< button v-if = "0" class = "flex items-center justify-center gap-2 px-4 py-3 b…" at bounding box center [150, 229] width 236 height 402
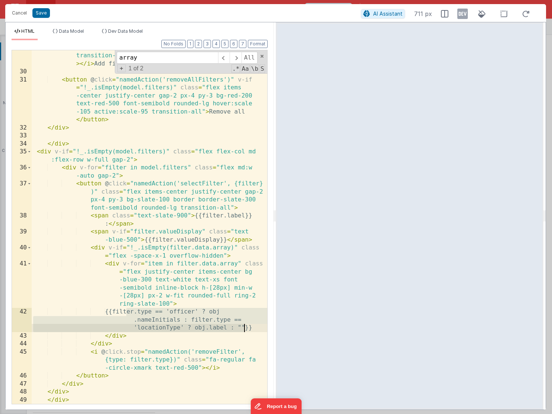
drag, startPoint x: 127, startPoint y: 312, endPoint x: 244, endPoint y: 331, distance: 119.0
click at [244, 331] on div "< button v-if = "0" class = "flex items-center justify-center gap-2 px-4 py-3 b…" at bounding box center [150, 229] width 236 height 402
click at [243, 331] on div "< button v-if = "0" class = "flex items-center justify-center gap-2 px-4 py-3 b…" at bounding box center [150, 229] width 236 height 402
drag, startPoint x: 242, startPoint y: 328, endPoint x: 126, endPoint y: 316, distance: 116.9
click at [126, 316] on div "< button v-if = "0" class = "flex items-center justify-center gap-2 px-4 py-3 b…" at bounding box center [150, 229] width 236 height 402
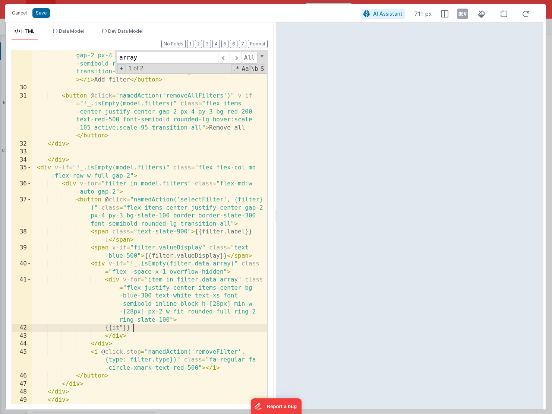
scroll to position [455, 0]
click at [40, 10] on button "Save" at bounding box center [41, 13] width 18 height 10
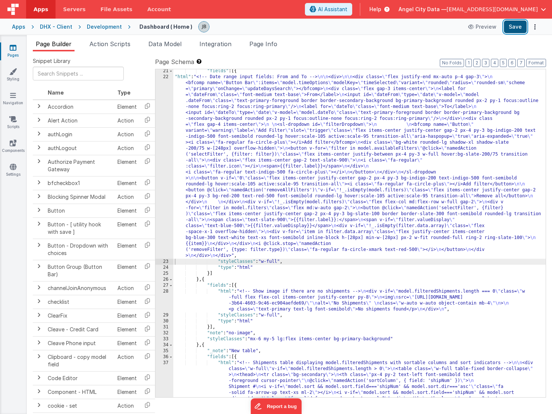
click at [509, 31] on button "Save" at bounding box center [515, 27] width 23 height 13
click at [171, 227] on div "22" at bounding box center [164, 166] width 18 height 185
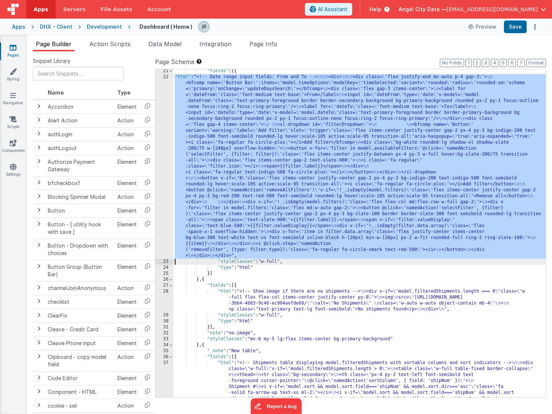
click at [164, 224] on div "22" at bounding box center [164, 166] width 18 height 185
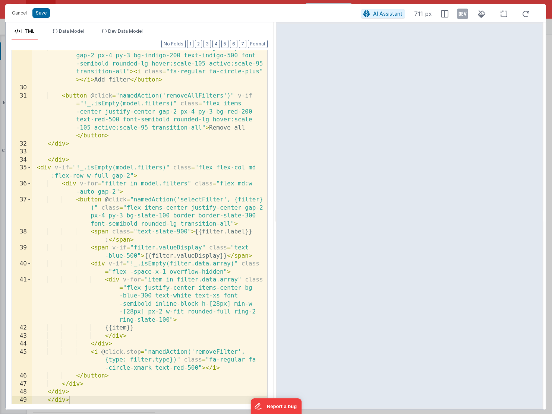
click at [188, 256] on div "< button v-if = "0" class = "flex items-center justify-center gap-2 px-4 py-3 b…" at bounding box center [150, 245] width 236 height 402
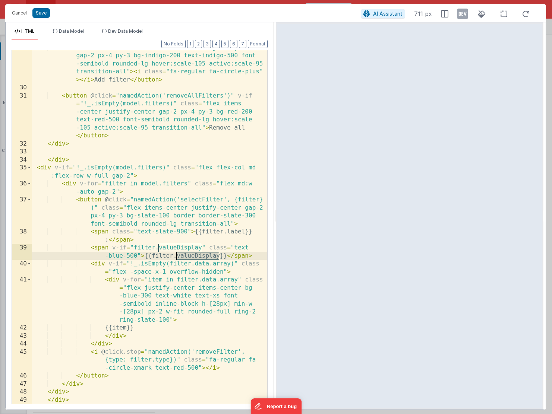
click at [188, 256] on div "< button v-if = "0" class = "flex items-center justify-center gap-2 px-4 py-3 b…" at bounding box center [150, 245] width 236 height 402
click at [45, 16] on button "Save" at bounding box center [41, 13] width 18 height 10
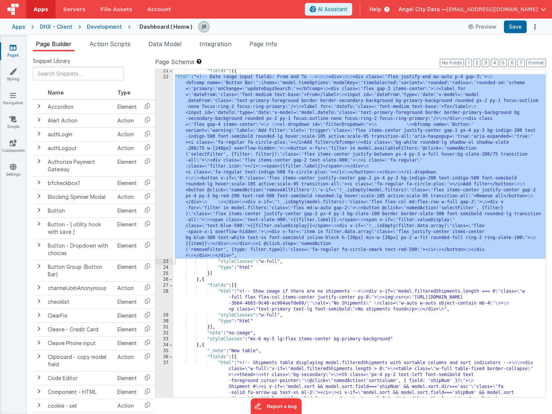
click at [15, 50] on icon at bounding box center [13, 47] width 7 height 7
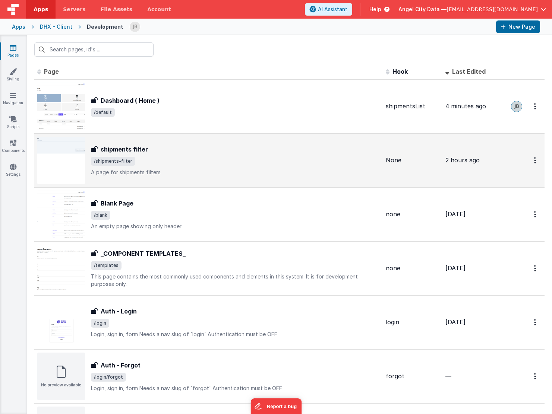
click at [123, 141] on div "shipments filter shipments filter /shipments-filter A page for shipments filters" at bounding box center [208, 161] width 343 height 48
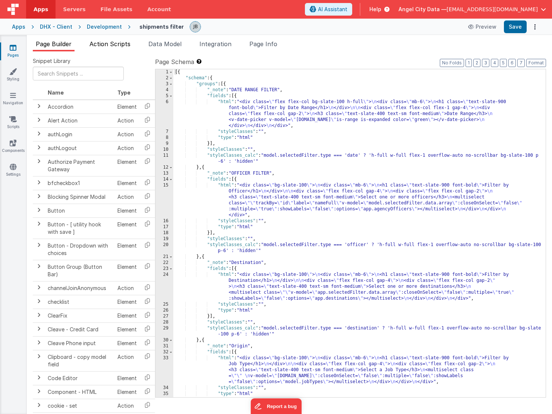
click at [119, 47] on span "Action Scripts" at bounding box center [109, 43] width 41 height 7
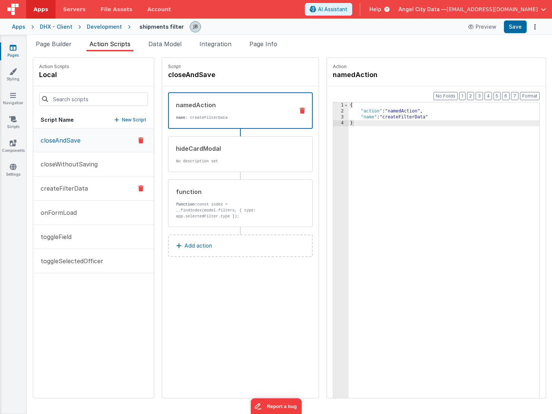
click at [76, 183] on button "createFilterData" at bounding box center [93, 189] width 121 height 24
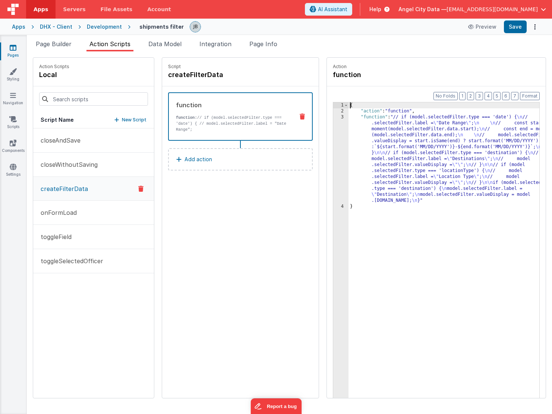
click at [333, 144] on div "3" at bounding box center [340, 158] width 15 height 89
click at [333, 143] on div "3" at bounding box center [340, 158] width 15 height 89
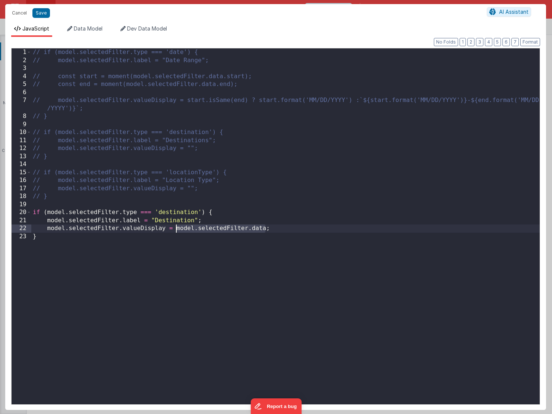
drag, startPoint x: 265, startPoint y: 228, endPoint x: 174, endPoint y: 226, distance: 90.2
click at [174, 226] on div "// if (model.selectedFilter.type === 'date') { // model.selectedFilter.label = …" at bounding box center [285, 234] width 508 height 372
click at [41, 11] on button "Save" at bounding box center [41, 13] width 18 height 10
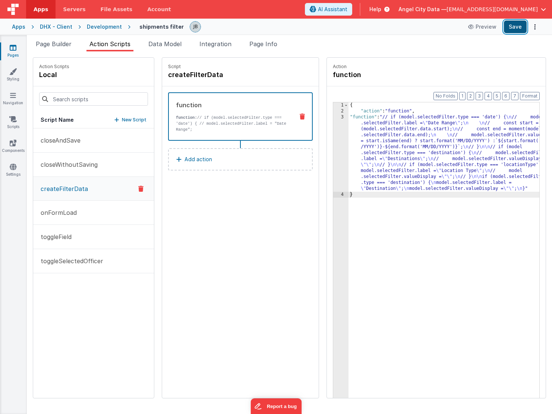
click at [517, 29] on button "Save" at bounding box center [515, 27] width 23 height 13
click at [105, 29] on div "Development" at bounding box center [104, 26] width 35 height 7
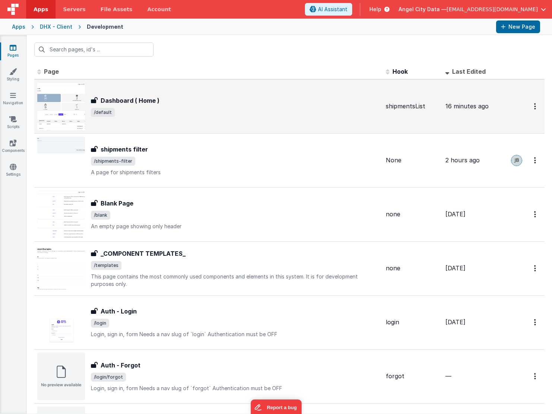
click at [132, 104] on h3 "Dashboard ( Home )" at bounding box center [130, 100] width 59 height 9
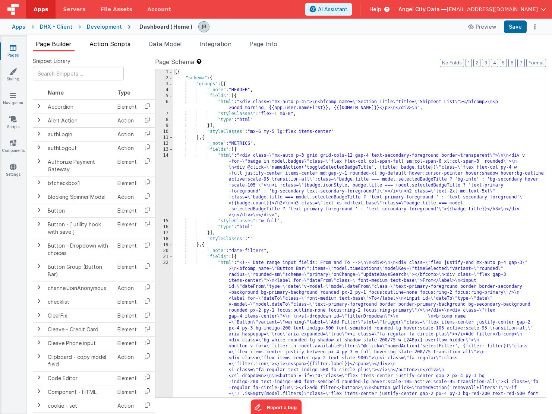
click at [129, 43] on span "Action Scripts" at bounding box center [109, 43] width 41 height 7
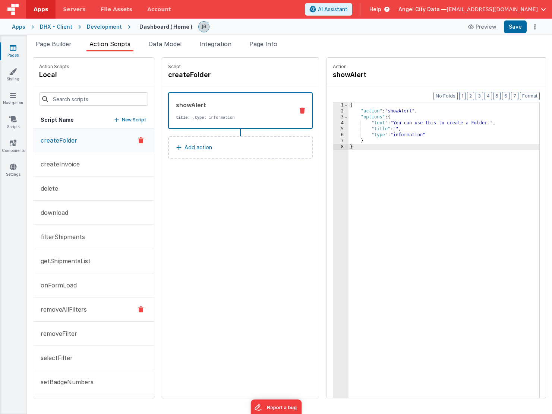
click at [76, 308] on p "removeAllFilters" at bounding box center [61, 309] width 51 height 9
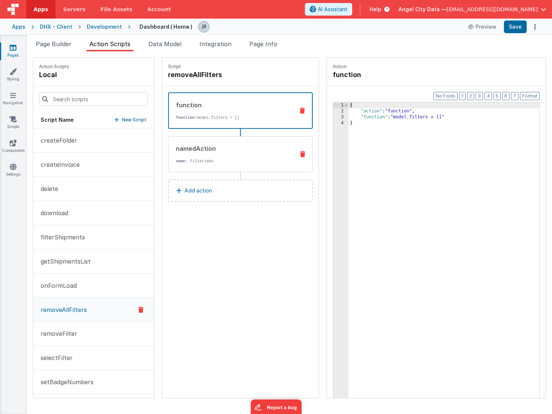
click at [185, 157] on div "namedAction name : filterJobs" at bounding box center [228, 154] width 120 height 20
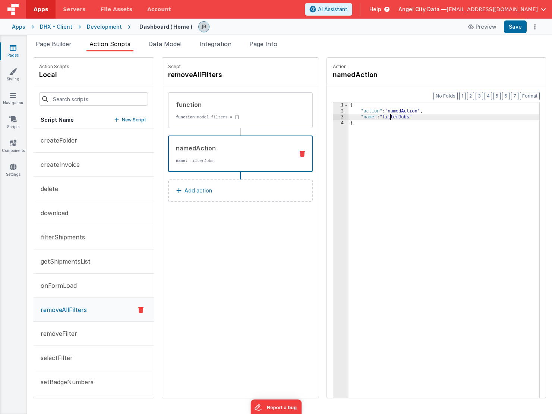
click at [373, 117] on div "{ "action" : "namedAction" , "name" : "filterJobs" }" at bounding box center [453, 268] width 209 height 331
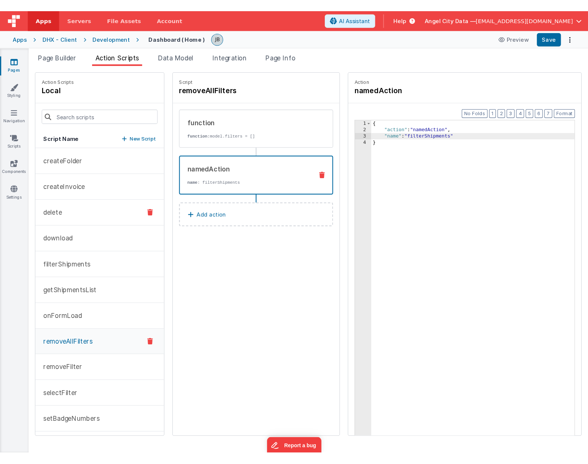
scroll to position [3, 0]
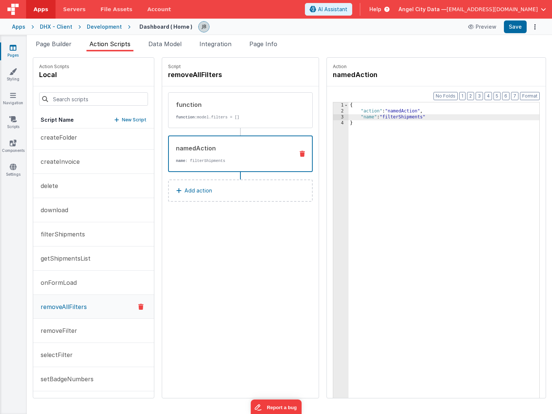
click at [388, 116] on div "{ "action" : "namedAction" , "name" : "filterShipments" }" at bounding box center [453, 268] width 209 height 331
click at [92, 328] on button "removeFilter" at bounding box center [93, 331] width 121 height 24
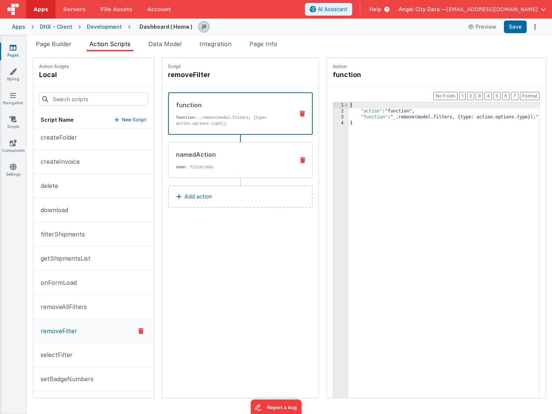
click at [202, 165] on p "name : filterJobs" at bounding box center [232, 167] width 113 height 6
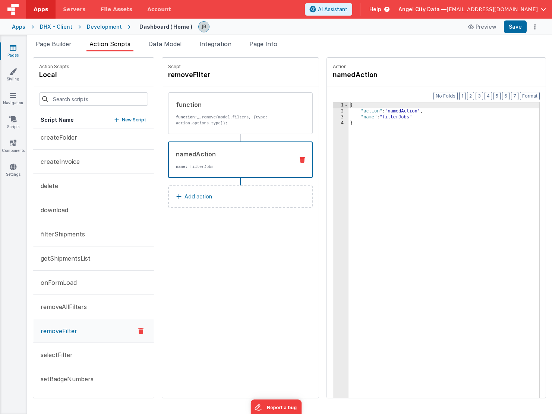
click at [378, 116] on div "{ "action" : "namedAction" , "name" : "filterJobs" }" at bounding box center [453, 268] width 209 height 331
click at [507, 34] on div "Apps DHX - Client Development Dashboard ( Home ) Preview Save" at bounding box center [276, 27] width 552 height 16
click at [508, 31] on button "Save" at bounding box center [515, 27] width 23 height 13
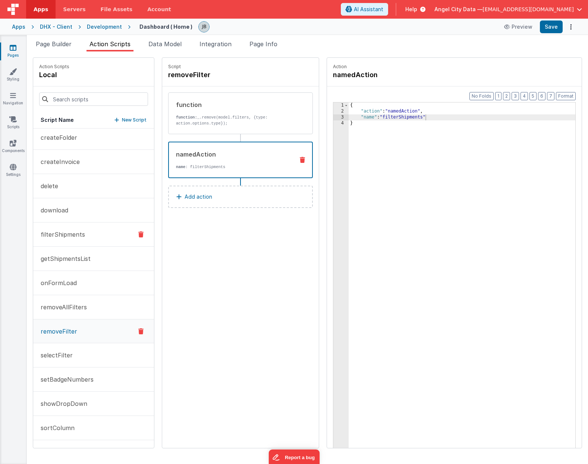
click at [84, 234] on button "filterShipments" at bounding box center [93, 235] width 121 height 24
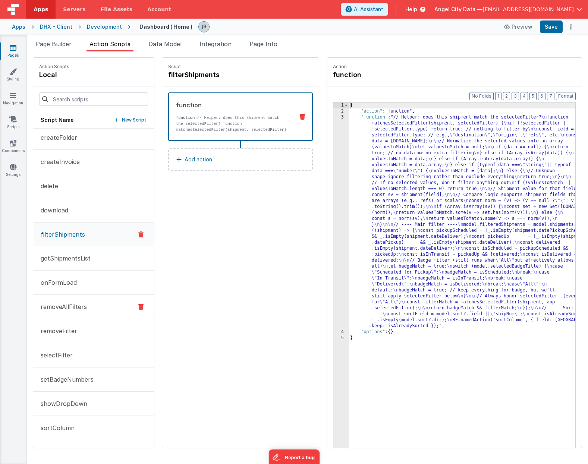
click at [61, 308] on p "removeAllFilters" at bounding box center [61, 306] width 51 height 9
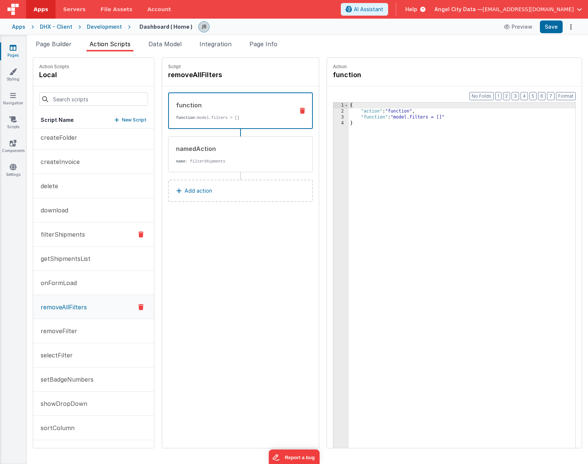
click at [63, 233] on p "filterShipments" at bounding box center [60, 234] width 49 height 9
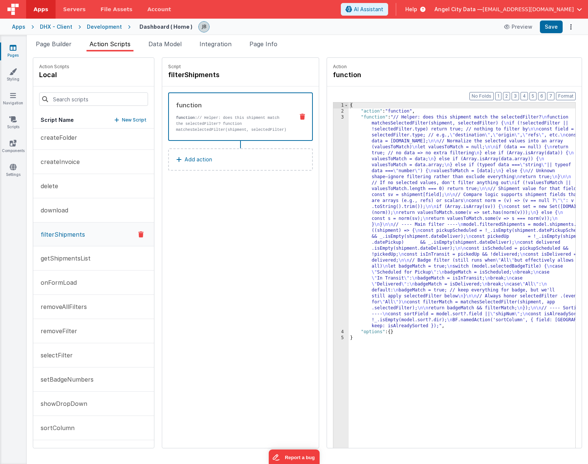
click at [333, 155] on div "3" at bounding box center [340, 221] width 15 height 215
click at [333, 154] on div "3" at bounding box center [340, 221] width 15 height 215
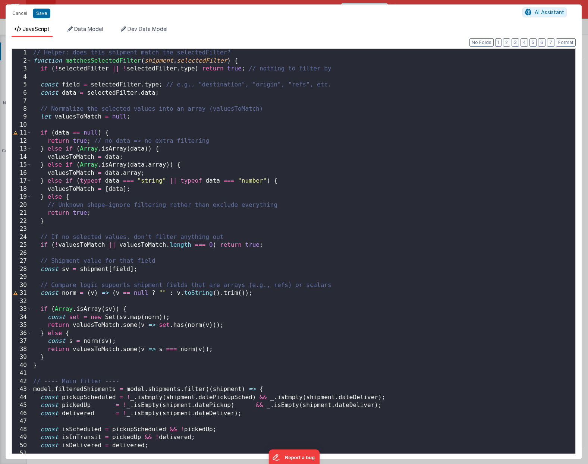
click at [104, 95] on div "// Helper: does this shipment match the selectedFilter? function matchesSelecte…" at bounding box center [303, 259] width 543 height 421
click at [210, 63] on div "// Helper: does this shipment match the selectedFilter? function matchesSelecte…" at bounding box center [303, 259] width 543 height 421
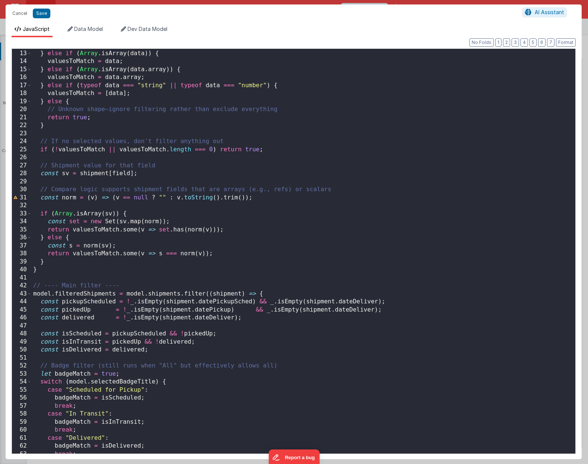
scroll to position [220, 0]
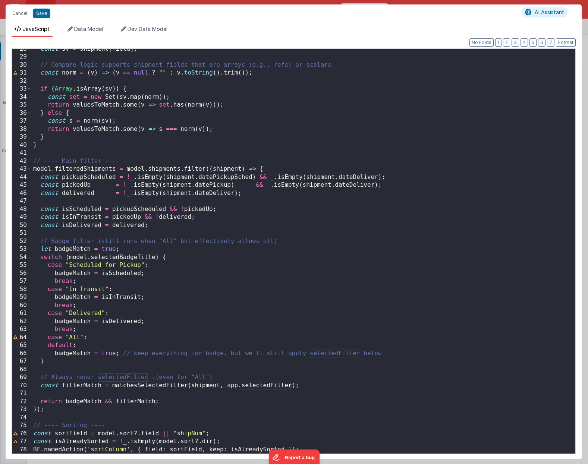
click at [255, 338] on div "const sv = shipment [ field ] ; // Compare logic supports shipment fields that …" at bounding box center [303, 255] width 543 height 421
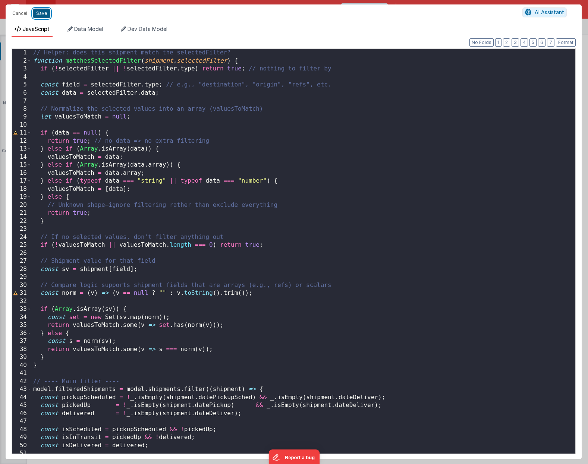
click at [42, 14] on button "Save" at bounding box center [42, 14] width 18 height 10
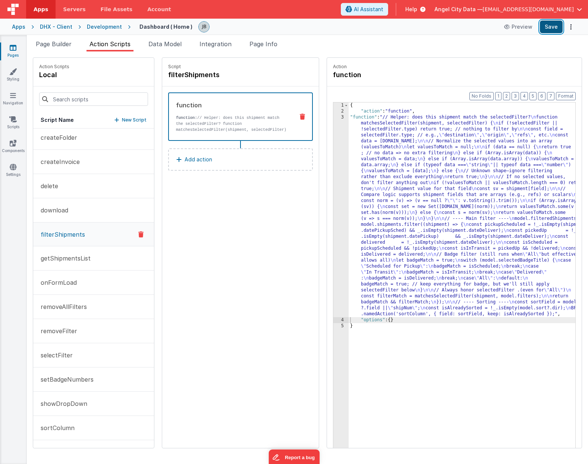
click at [536, 26] on button "Save" at bounding box center [551, 27] width 23 height 13
click at [333, 149] on div "3" at bounding box center [340, 215] width 15 height 203
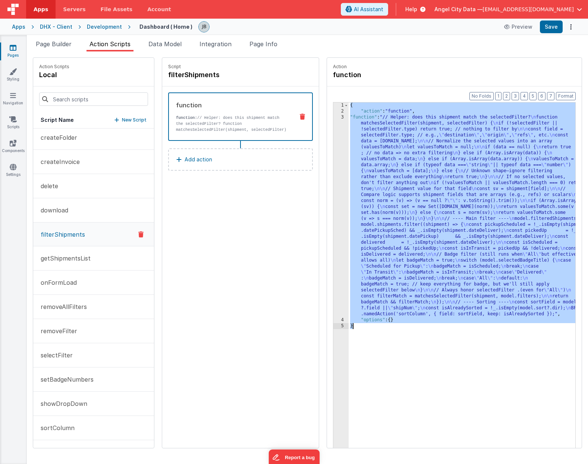
click at [333, 149] on div "3" at bounding box center [340, 215] width 15 height 203
click at [333, 145] on div "3" at bounding box center [340, 215] width 15 height 203
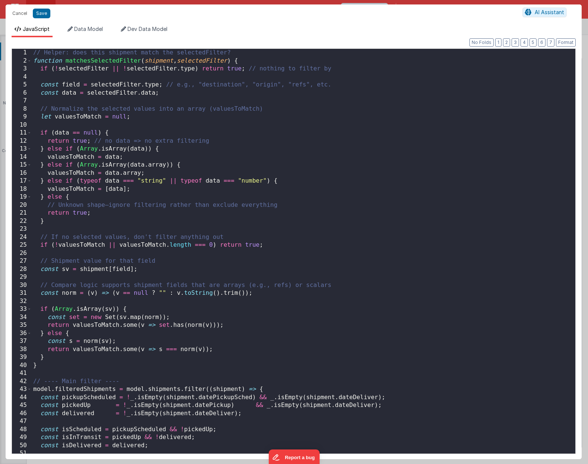
click at [168, 142] on div "// Helper: does this shipment match the selectedFilter? function matchesSelecte…" at bounding box center [303, 259] width 543 height 421
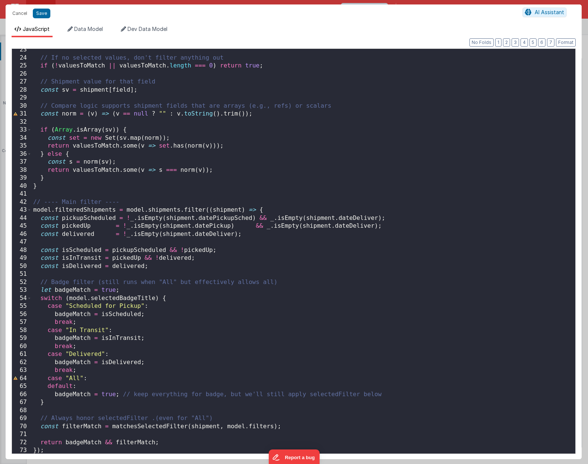
scroll to position [220, 0]
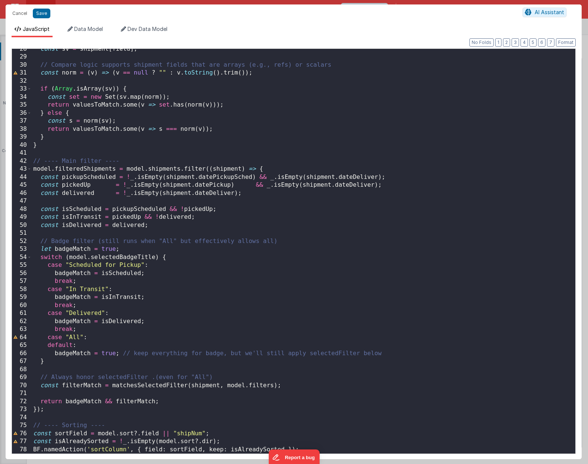
click at [214, 338] on div "const sv = shipment [ field ] ; // Compare logic supports shipment fields that …" at bounding box center [303, 255] width 543 height 421
click at [250, 338] on div "const sv = shipment [ field ] ; // Compare logic supports shipment fields that …" at bounding box center [303, 255] width 543 height 421
click at [36, 16] on button "Save" at bounding box center [42, 14] width 18 height 10
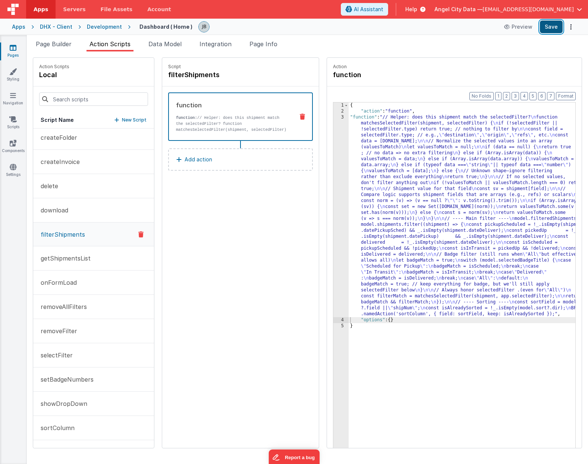
click at [536, 30] on button "Save" at bounding box center [551, 27] width 23 height 13
click at [514, 26] on button "Preview" at bounding box center [517, 27] width 37 height 12
click at [175, 49] on li "Data Model" at bounding box center [164, 46] width 39 height 12
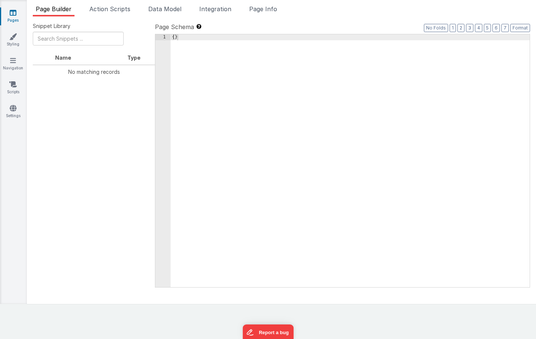
click at [4, 16] on link "Pages" at bounding box center [13, 16] width 27 height 15
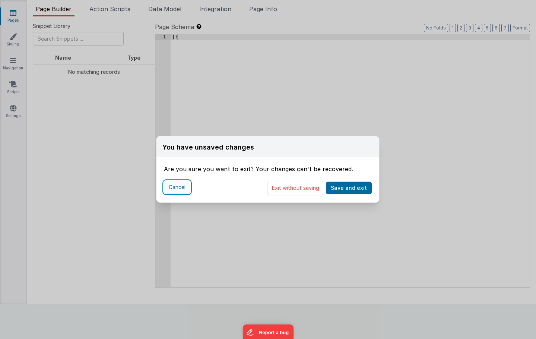
click at [181, 190] on button "Cancel" at bounding box center [177, 187] width 26 height 13
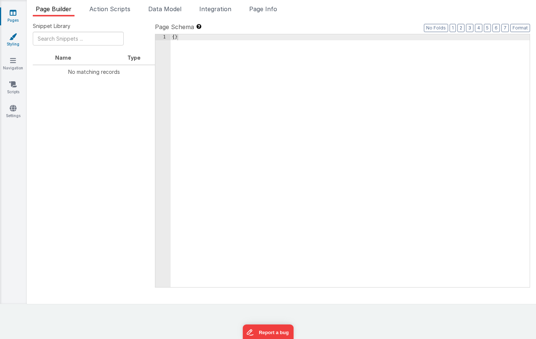
click at [9, 37] on icon at bounding box center [12, 36] width 7 height 7
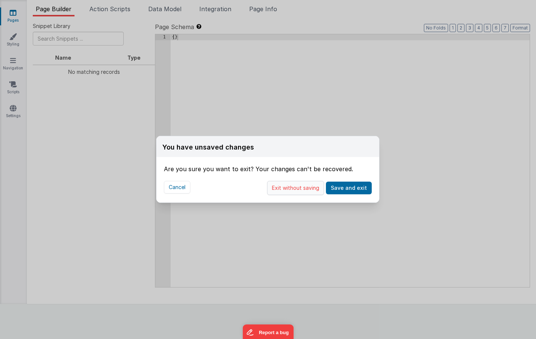
click at [281, 192] on button "Exit without saving" at bounding box center [295, 188] width 57 height 14
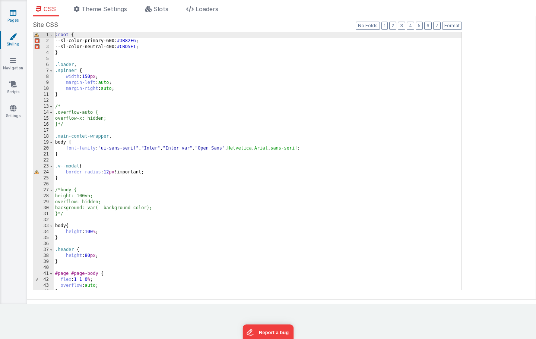
click at [13, 10] on icon at bounding box center [13, 12] width 7 height 7
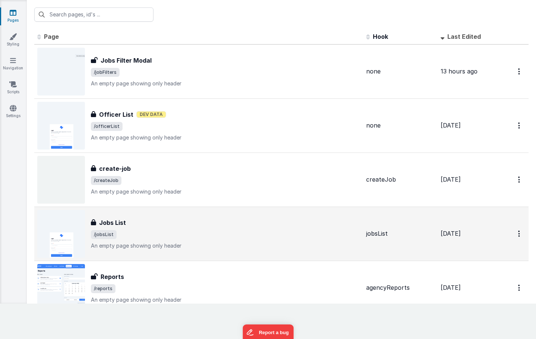
click at [123, 219] on h3 "Jobs List" at bounding box center [112, 222] width 27 height 9
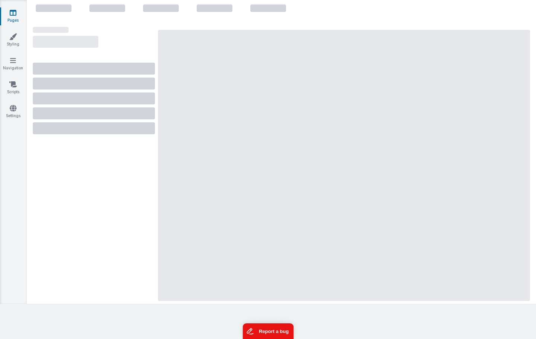
click at [268, 326] on button "Report a bug" at bounding box center [268, 331] width 51 height 16
click at [275, 105] on div at bounding box center [344, 165] width 372 height 271
click at [12, 18] on link "Pages" at bounding box center [13, 16] width 27 height 15
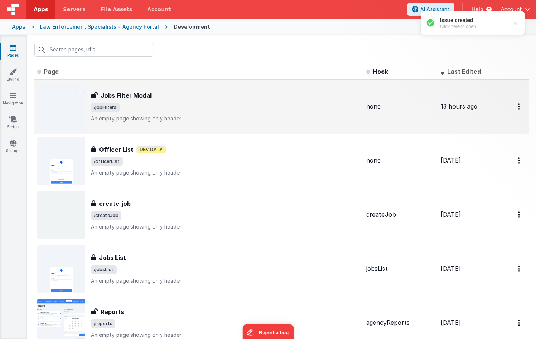
click at [122, 100] on div "Jobs Filter Modal Jobs Filter Modal /jobFilters An empty page showing only head…" at bounding box center [225, 106] width 269 height 31
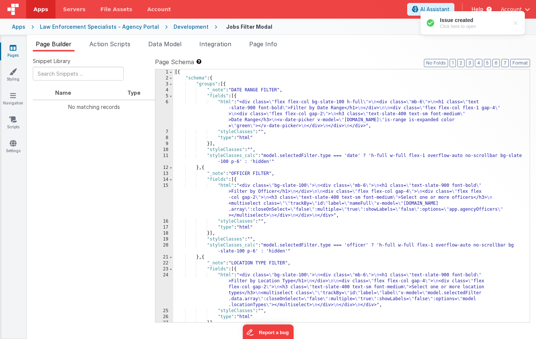
click at [18, 48] on link "Pages" at bounding box center [13, 51] width 27 height 15
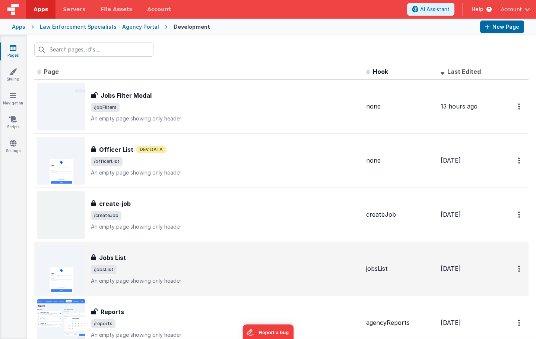
click at [119, 259] on h3 "Jobs List" at bounding box center [112, 257] width 27 height 9
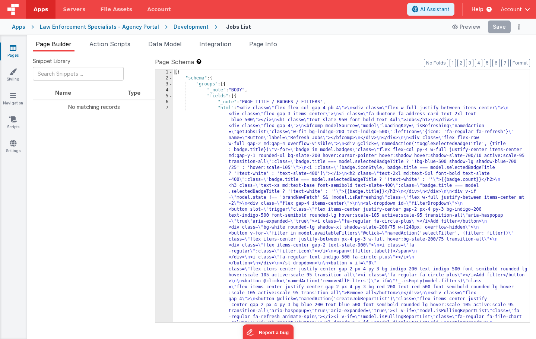
click at [12, 50] on icon at bounding box center [13, 47] width 7 height 7
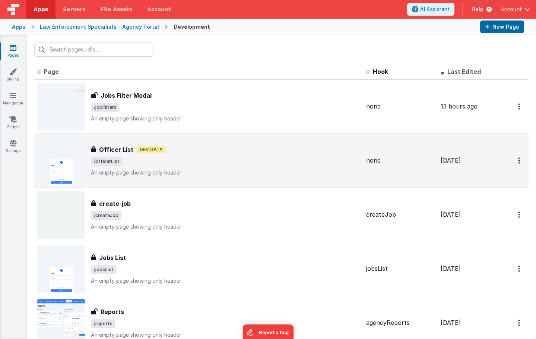
click at [120, 145] on h3 "Officer List" at bounding box center [116, 149] width 34 height 9
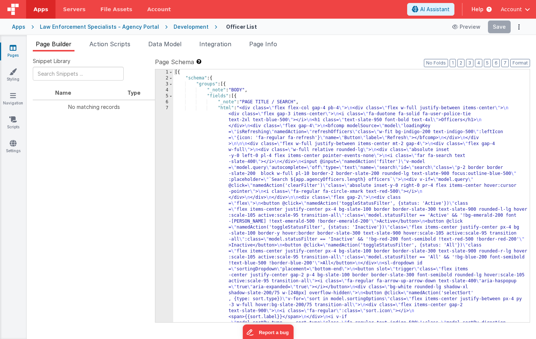
click at [15, 45] on icon at bounding box center [13, 47] width 7 height 7
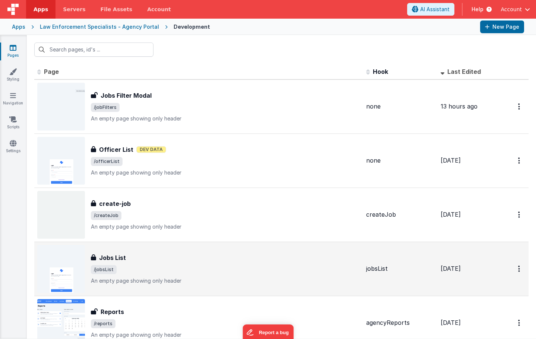
click at [118, 252] on div "Jobs List Jobs List /jobsList An empty page showing only header" at bounding box center [198, 269] width 323 height 48
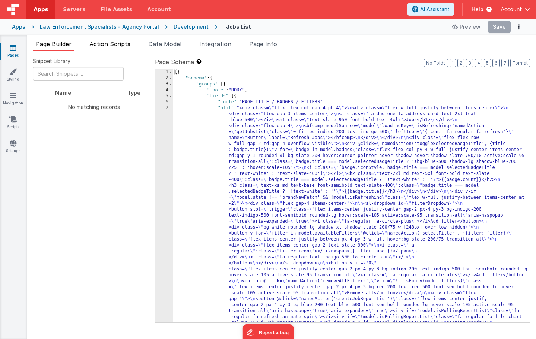
click at [116, 42] on span "Action Scripts" at bounding box center [109, 43] width 41 height 7
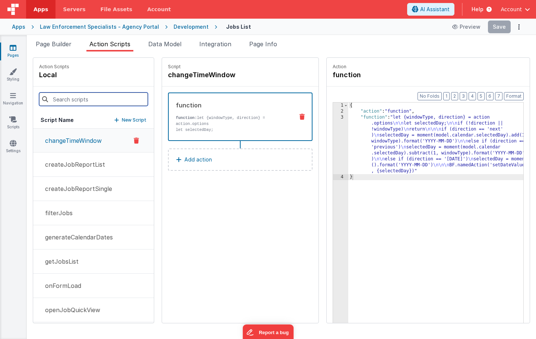
click at [68, 98] on input at bounding box center [93, 98] width 109 height 13
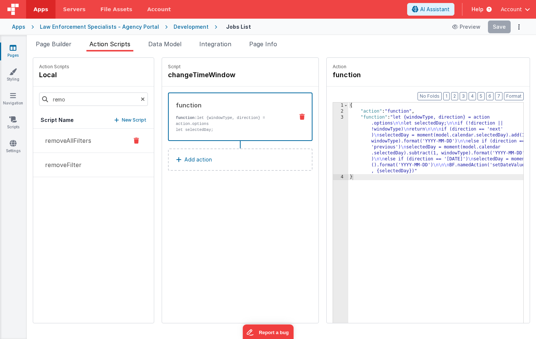
click at [77, 145] on button "removeAllFilters" at bounding box center [93, 141] width 121 height 24
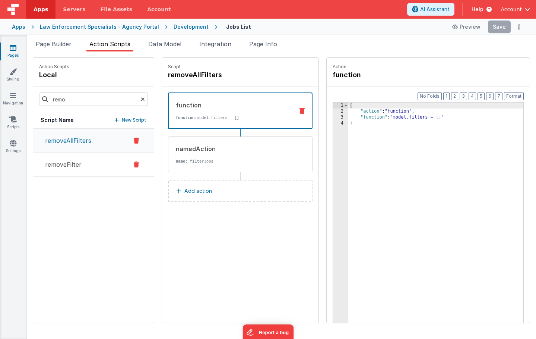
click at [134, 162] on icon at bounding box center [136, 164] width 5 height 9
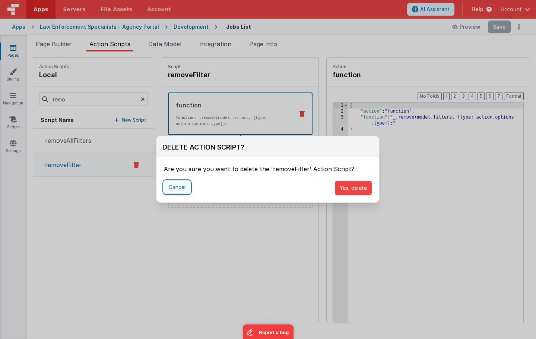
click at [185, 189] on button "Cancel" at bounding box center [177, 187] width 26 height 13
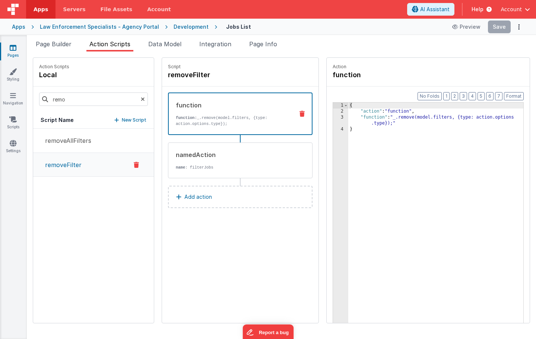
click at [64, 165] on p "removeFilter" at bounding box center [61, 164] width 41 height 9
click at [176, 170] on p "name : filterJobs" at bounding box center [232, 167] width 113 height 6
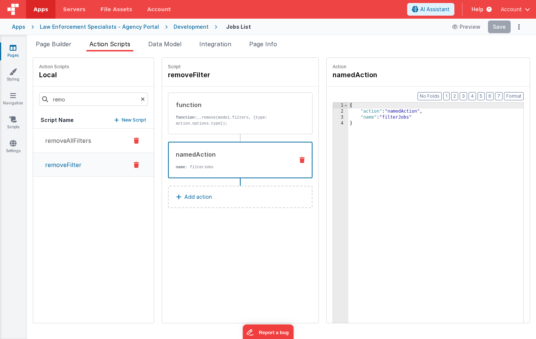
click at [81, 144] on p "removeAllFilters" at bounding box center [66, 140] width 51 height 9
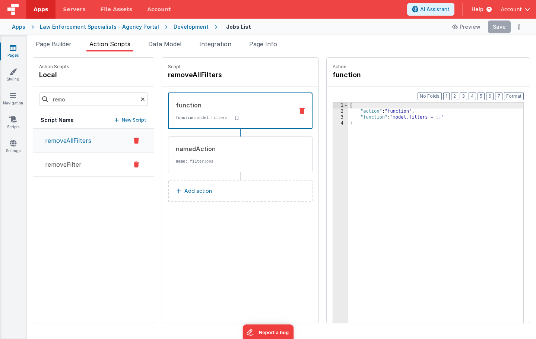
click at [89, 171] on button "removeFilter" at bounding box center [93, 164] width 121 height 24
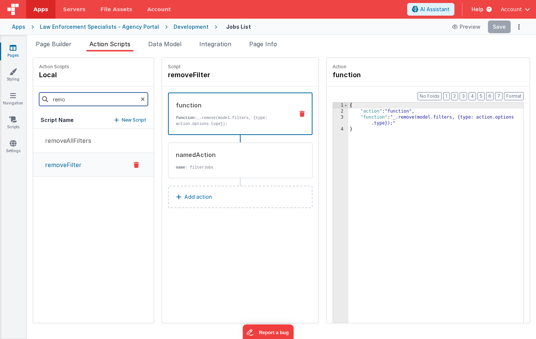
click at [66, 97] on input "remo" at bounding box center [93, 98] width 109 height 13
type input "filter"
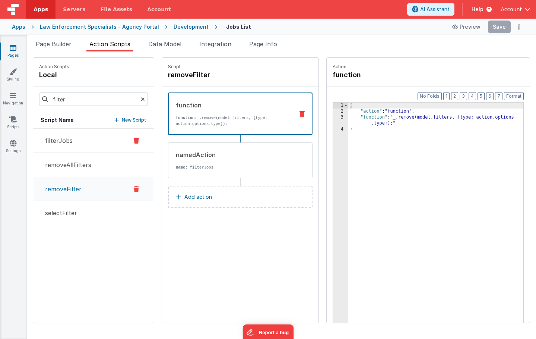
click at [63, 141] on p "filterJobs" at bounding box center [57, 140] width 32 height 9
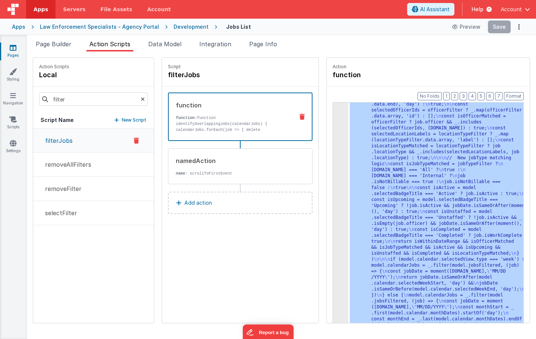
click at [333, 163] on div "3" at bounding box center [340, 80] width 15 height 519
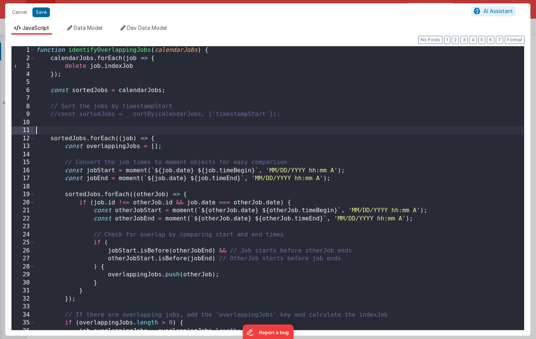
click at [194, 133] on div "function identifyOverlappingJobs ( calendarJobs ) { calendarJobs . forEach ( jo…" at bounding box center [280, 195] width 490 height 299
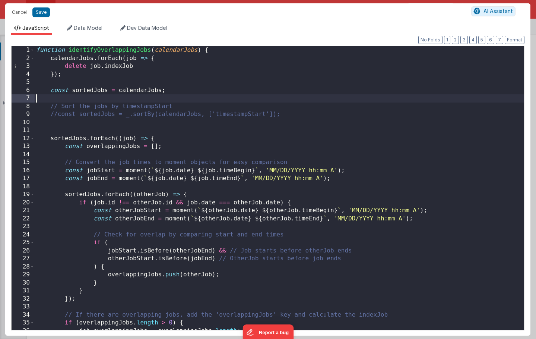
click at [144, 95] on div "function identifyOverlappingJobs ( calendarJobs ) { calendarJobs . forEach ( jo…" at bounding box center [280, 195] width 490 height 299
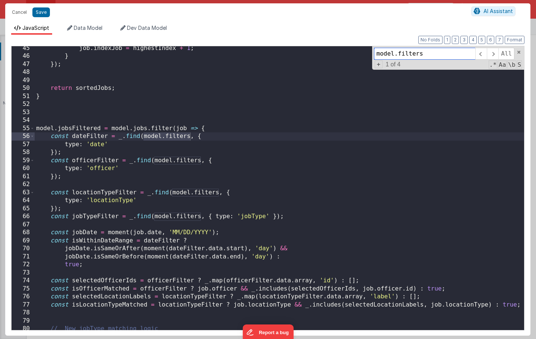
scroll to position [353, 0]
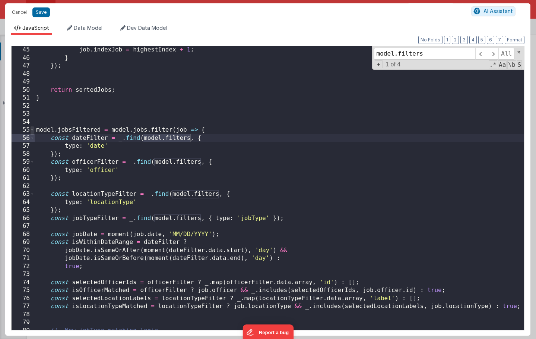
click at [31, 129] on span at bounding box center [32, 130] width 4 height 8
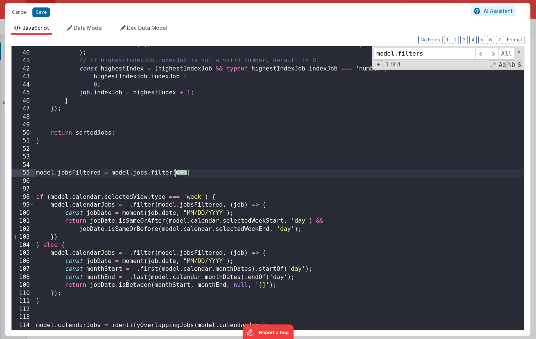
scroll to position [309, 0]
click at [32, 171] on span at bounding box center [32, 173] width 4 height 8
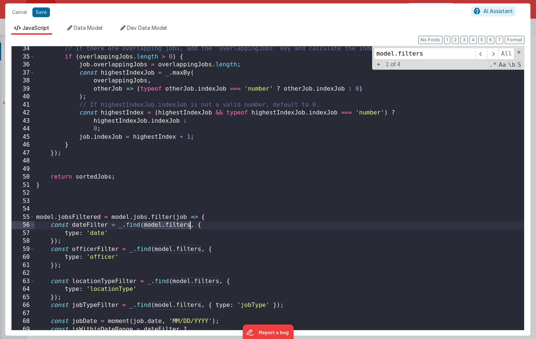
scroll to position [265, 0]
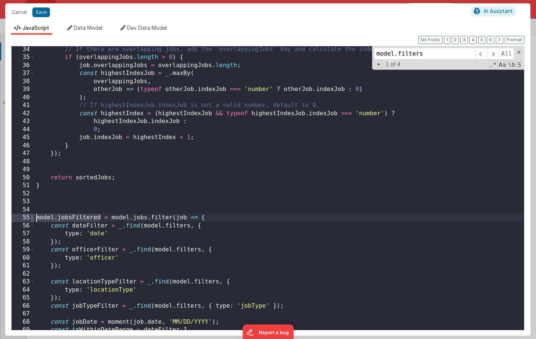
drag, startPoint x: 102, startPoint y: 218, endPoint x: 33, endPoint y: 216, distance: 69.0
click at [33, 216] on div "34 35 36 37 38 39 40 41 42 43 44 45 46 47 48 49 50 51 52 53 54 55 56 57 58 59 6…" at bounding box center [268, 188] width 514 height 284
click at [495, 55] on span at bounding box center [493, 54] width 12 height 12
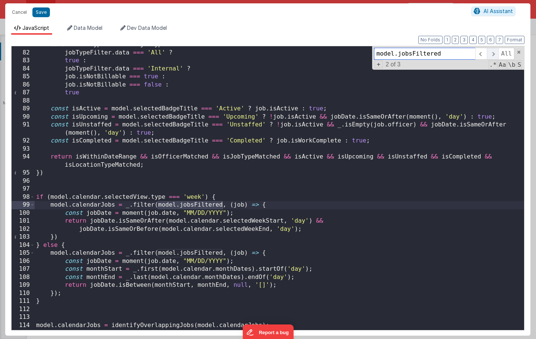
click at [495, 55] on span at bounding box center [493, 54] width 12 height 12
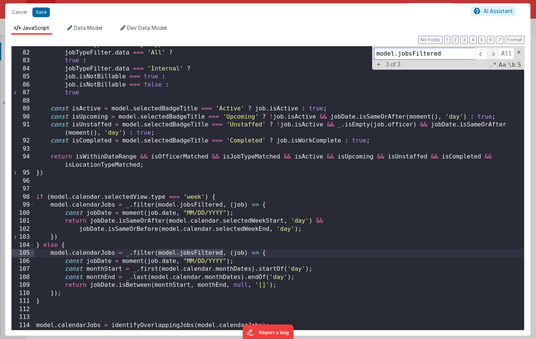
click at [495, 55] on span at bounding box center [493, 54] width 12 height 12
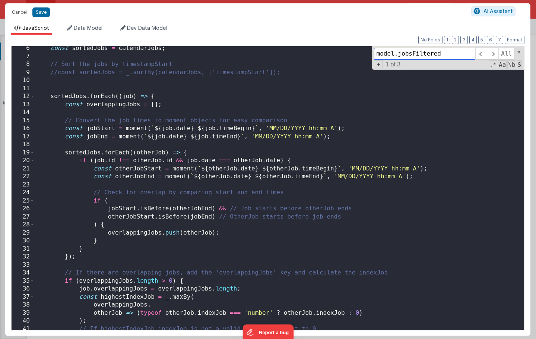
scroll to position [41, 0]
click at [31, 95] on span at bounding box center [32, 97] width 4 height 8
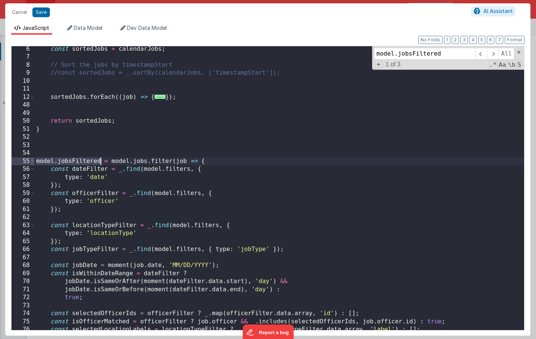
click at [31, 163] on span at bounding box center [32, 161] width 4 height 8
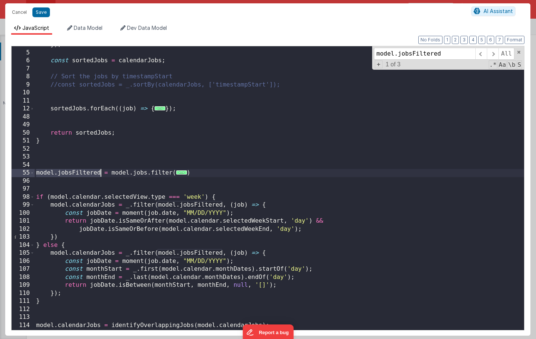
scroll to position [29, 0]
click at [34, 174] on span at bounding box center [32, 173] width 4 height 8
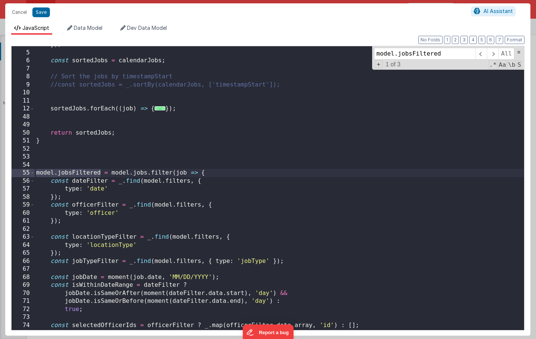
click at [65, 172] on div "}) ; const sortedJobs = calendarJobs ; // Sort the jobs by timestampStart //con…" at bounding box center [280, 190] width 490 height 299
type input "jobsFiltered"
click at [498, 54] on span at bounding box center [493, 54] width 12 height 12
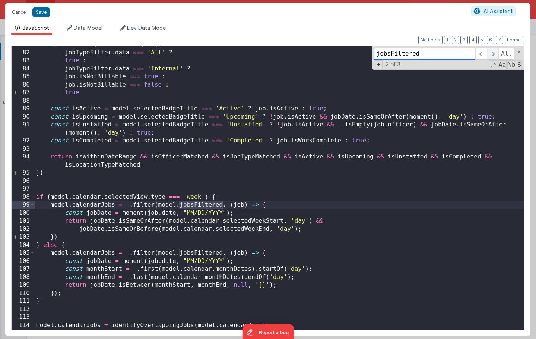
scroll to position [365, 0]
click at [496, 53] on span at bounding box center [493, 54] width 12 height 12
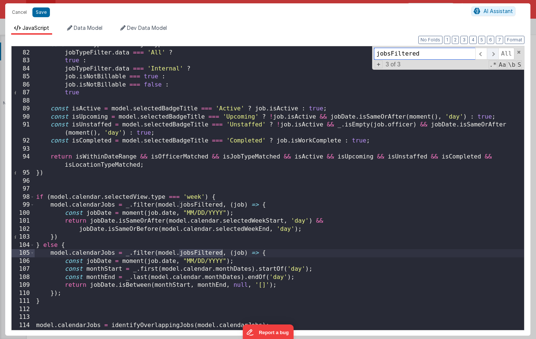
click at [496, 53] on span at bounding box center [493, 54] width 12 height 12
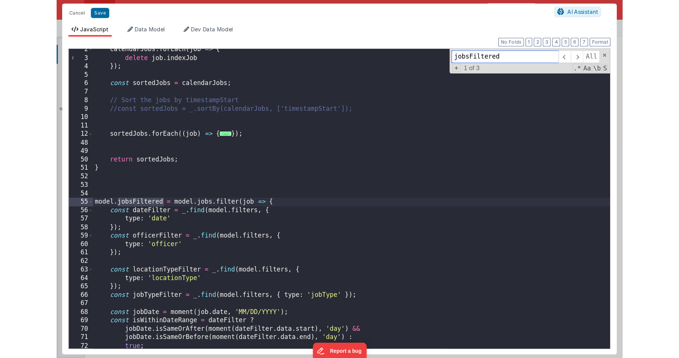
scroll to position [11, 0]
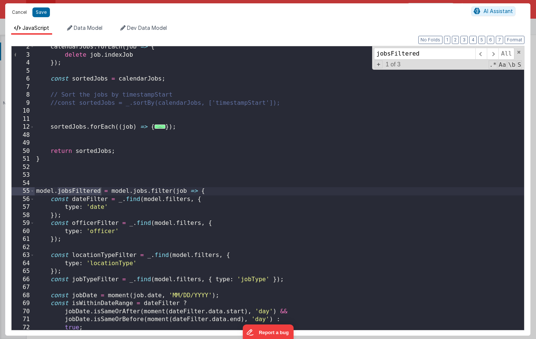
click at [17, 9] on button "Cancel" at bounding box center [19, 12] width 22 height 10
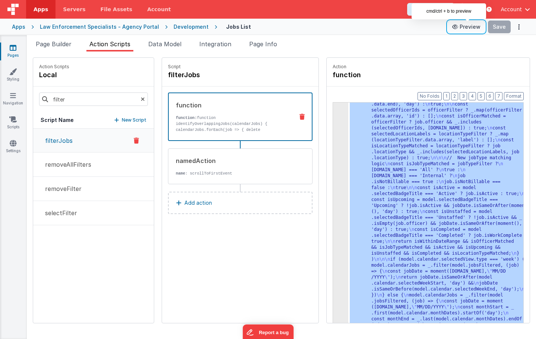
click at [464, 29] on button "Preview" at bounding box center [466, 27] width 37 height 12
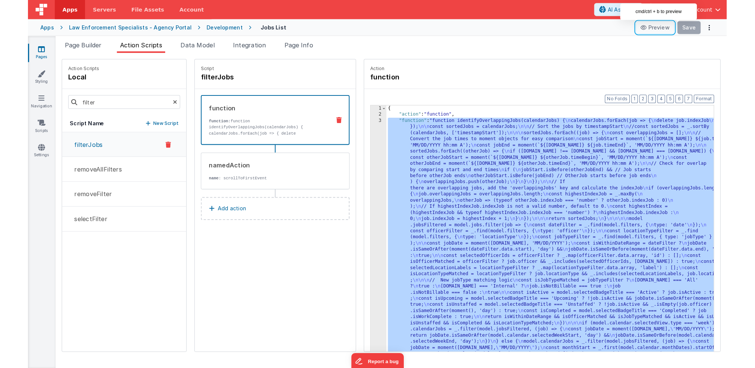
scroll to position [0, 0]
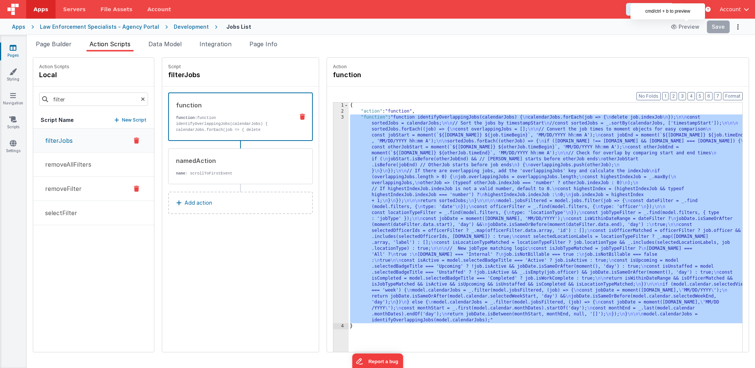
click at [70, 187] on p "removeFilter" at bounding box center [61, 188] width 41 height 9
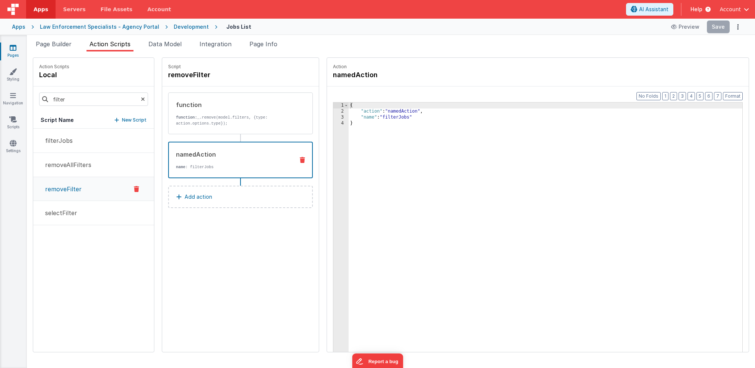
click at [218, 157] on div "namedAction" at bounding box center [232, 154] width 112 height 9
click at [63, 141] on p "filterJobs" at bounding box center [57, 140] width 32 height 9
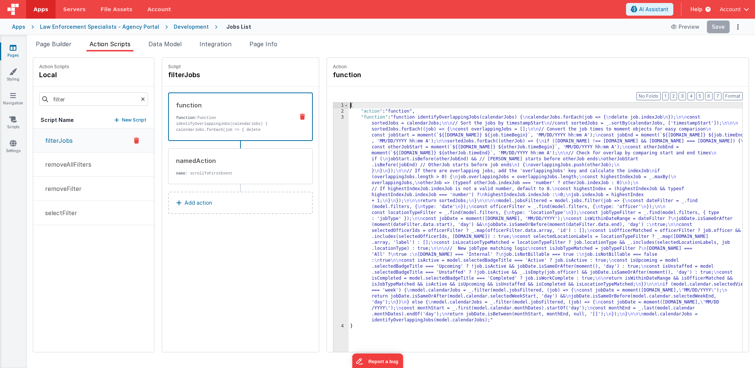
click at [333, 139] on div "3" at bounding box center [340, 218] width 15 height 209
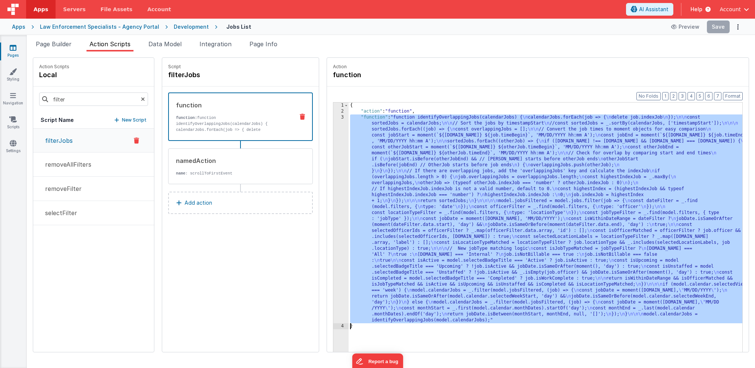
click at [333, 134] on div "3" at bounding box center [340, 218] width 15 height 209
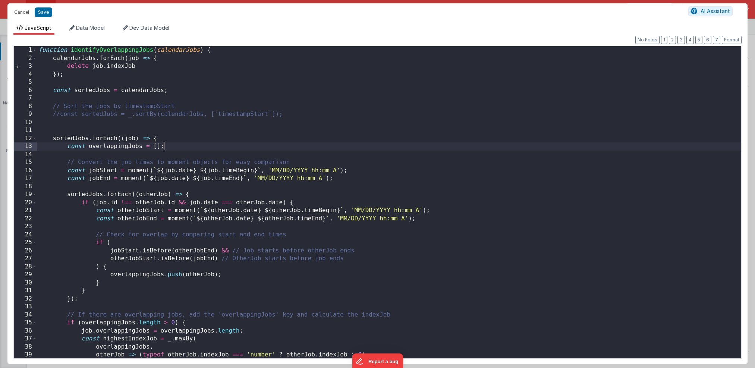
click at [281, 143] on div "function identifyOverlappingJobs ( calendarJobs ) { calendarJobs . forEach ( jo…" at bounding box center [389, 210] width 704 height 328
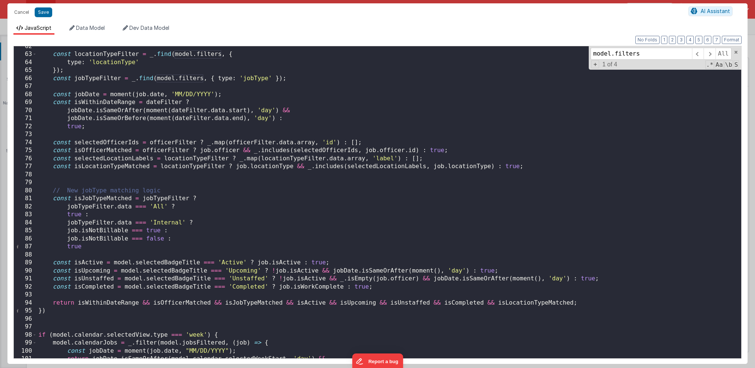
scroll to position [491, 0]
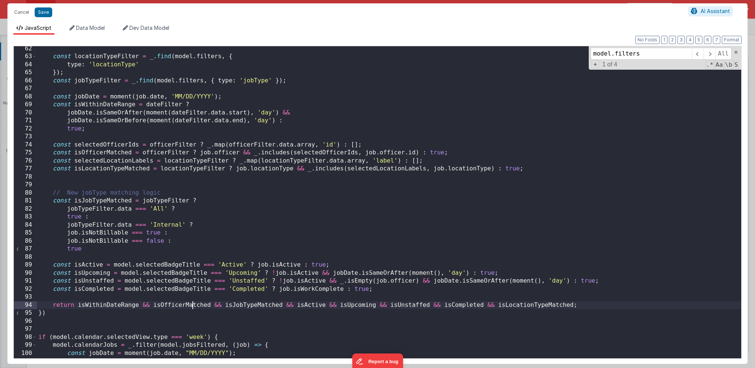
click at [191, 305] on div "const locationTypeFilter = _ . find ( model . filters , { type : 'locationType'…" at bounding box center [389, 209] width 704 height 328
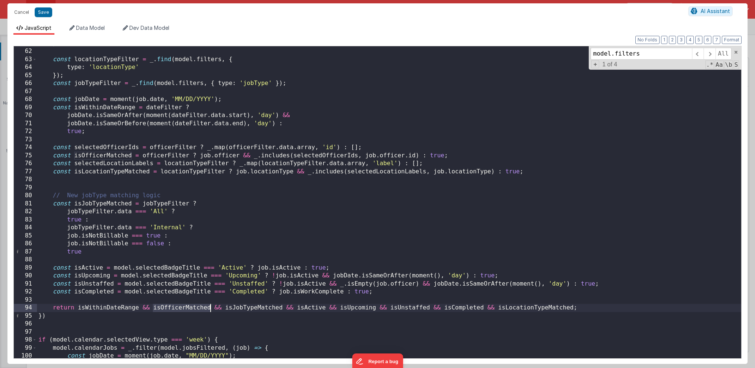
scroll to position [482, 0]
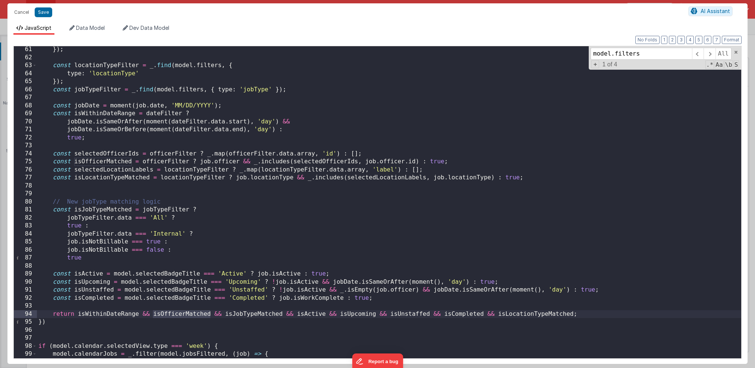
click at [243, 311] on div "}) ; const locationTypeFilter = _ . find ( model . filters , { type : 'location…" at bounding box center [389, 209] width 704 height 328
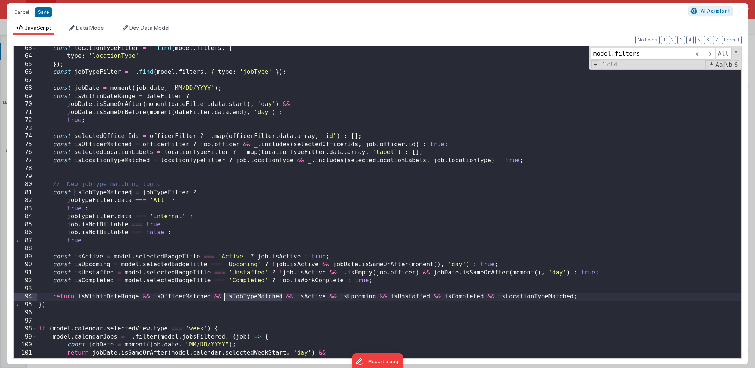
scroll to position [499, 0]
click at [518, 296] on div "const locationTypeFilter = _ . find ( model . filters , { type : 'locationType'…" at bounding box center [389, 208] width 704 height 328
click at [536, 49] on span at bounding box center [698, 54] width 12 height 12
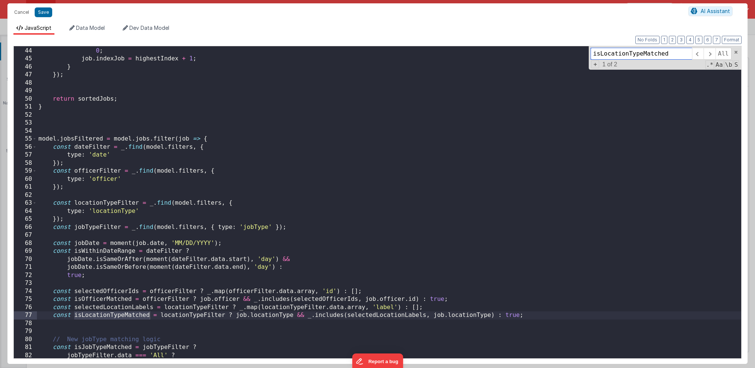
scroll to position [344, 0]
click at [95, 232] on div "highestIndexJob . indexJob : 0 ; job . indexJob = highestIndex + 1 ; } }) ; ret…" at bounding box center [389, 203] width 704 height 328
click at [89, 243] on div "highestIndexJob . indexJob : 0 ; job . indexJob = highestIndex + 1 ; } }) ; ret…" at bounding box center [389, 203] width 704 height 328
click at [89, 228] on div "highestIndexJob . indexJob : 0 ; job . indexJob = highestIndex + 1 ; } }) ; ret…" at bounding box center [389, 203] width 704 height 328
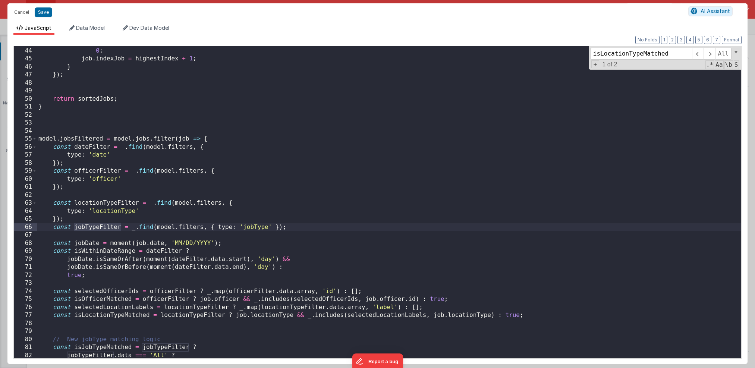
click at [92, 204] on div "highestIndexJob . indexJob : 0 ; job . indexJob = highestIndex + 1 ; } }) ; ret…" at bounding box center [389, 203] width 704 height 328
click at [92, 226] on div "highestIndexJob . indexJob : 0 ; job . indexJob = highestIndex + 1 ; } }) ; ret…" at bounding box center [389, 203] width 704 height 328
click at [97, 233] on div "highestIndexJob . indexJob : 0 ; job . indexJob = highestIndex + 1 ; } }) ; ret…" at bounding box center [389, 203] width 704 height 328
click at [94, 224] on div "highestIndexJob . indexJob : 0 ; job . indexJob = highestIndex + 1 ; } }) ; ret…" at bounding box center [389, 203] width 704 height 328
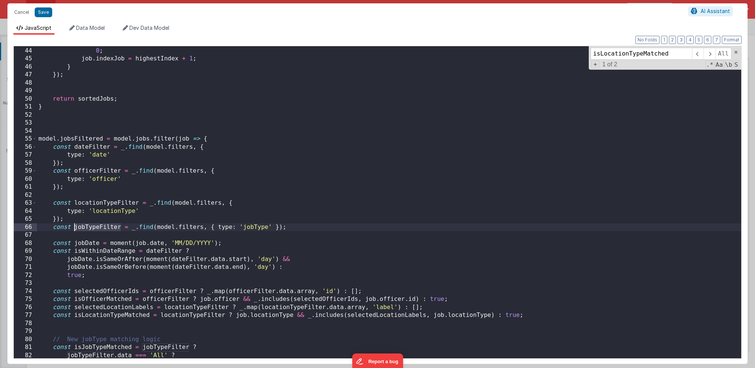
click at [94, 224] on div "highestIndexJob . indexJob : 0 ; job . indexJob = highestIndex + 1 ; } }) ; ret…" at bounding box center [389, 203] width 704 height 328
click at [536, 50] on span at bounding box center [709, 54] width 12 height 12
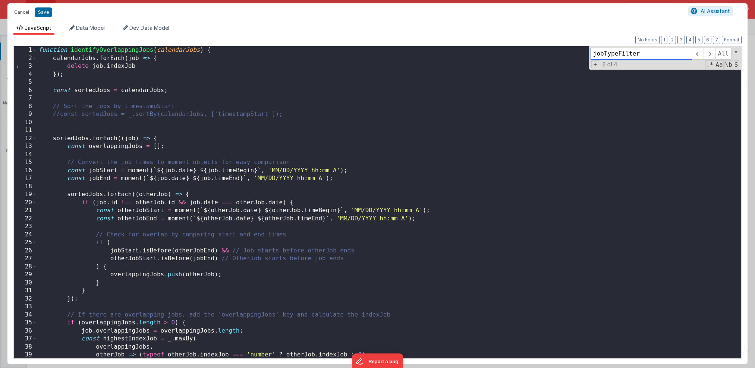
scroll to position [0, 0]
click at [34, 51] on span at bounding box center [34, 50] width 4 height 8
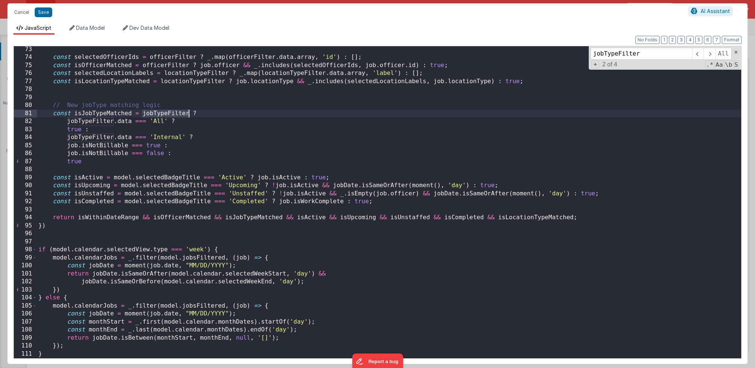
scroll to position [201, 0]
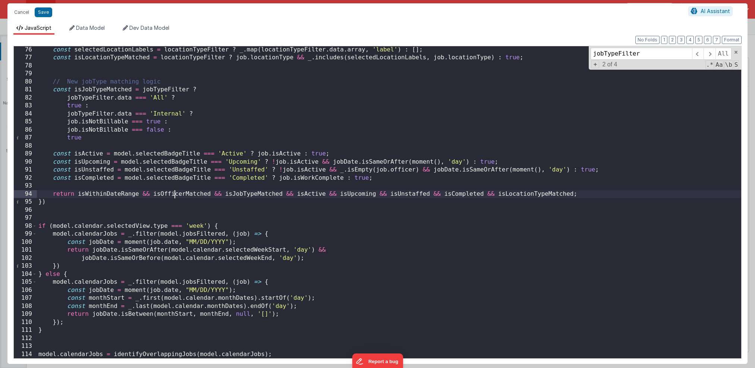
click at [176, 195] on div "const selectedLocationLabels = locationTypeFilter ? _ . map ( locationTypeFilte…" at bounding box center [389, 210] width 704 height 328
click at [254, 195] on div "const selectedLocationLabels = locationTypeFilter ? _ . map ( locationTypeFilte…" at bounding box center [389, 210] width 704 height 328
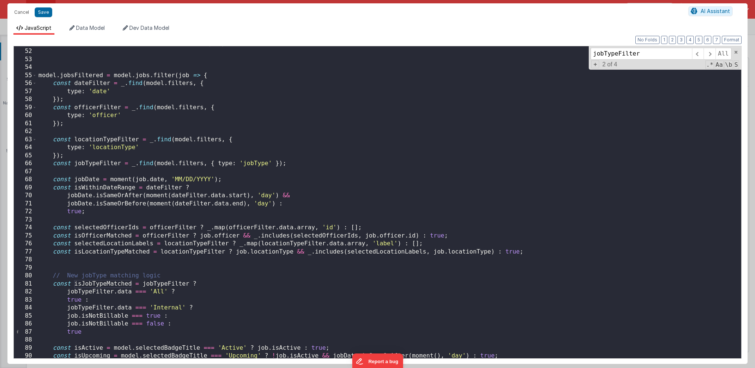
scroll to position [6, 0]
click at [94, 142] on div "function identifyOverlappingJobs ( calendarJobs ) { ... } model . jobsFiltered …" at bounding box center [389, 205] width 704 height 328
click at [93, 110] on div "function identifyOverlappingJobs ( calendarJobs ) { ... } model . jobsFiltered …" at bounding box center [389, 205] width 704 height 328
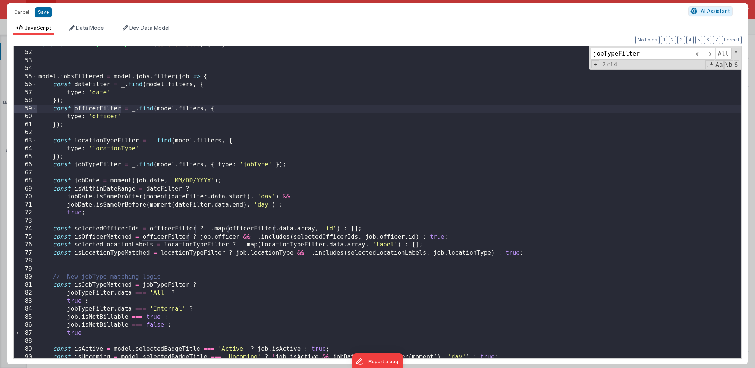
click at [93, 141] on div "function identifyOverlappingJobs ( calendarJobs ) { ... } model . jobsFiltered …" at bounding box center [389, 205] width 704 height 328
click at [536, 54] on span at bounding box center [709, 54] width 12 height 12
click at [128, 252] on div "function identifyOverlappingJobs ( calendarJobs ) { ... } model . jobsFiltered …" at bounding box center [389, 205] width 704 height 328
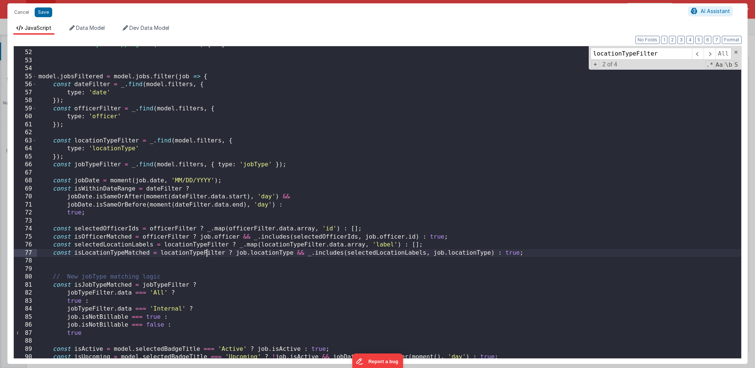
click at [205, 250] on div "function identifyOverlappingJobs ( calendarJobs ) { ... } model . jobsFiltered …" at bounding box center [389, 205] width 704 height 328
click at [385, 245] on div "function identifyOverlappingJobs ( calendarJobs ) { ... } model . jobsFiltered …" at bounding box center [389, 205] width 704 height 328
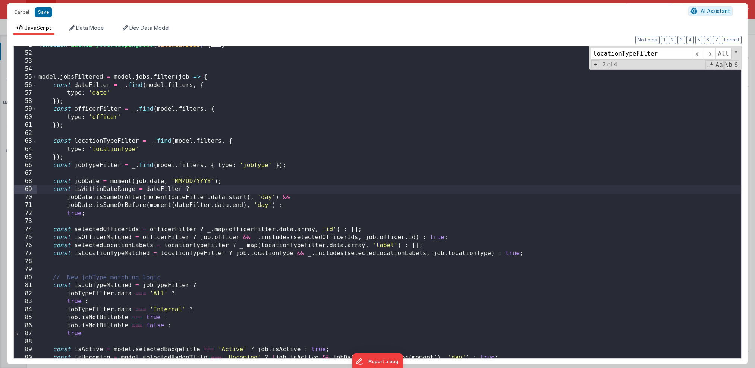
click at [229, 189] on div "function identifyOverlappingJobs ( calendarJobs ) { ... } model . jobsFiltered …" at bounding box center [389, 205] width 704 height 328
click at [33, 76] on span at bounding box center [34, 77] width 4 height 8
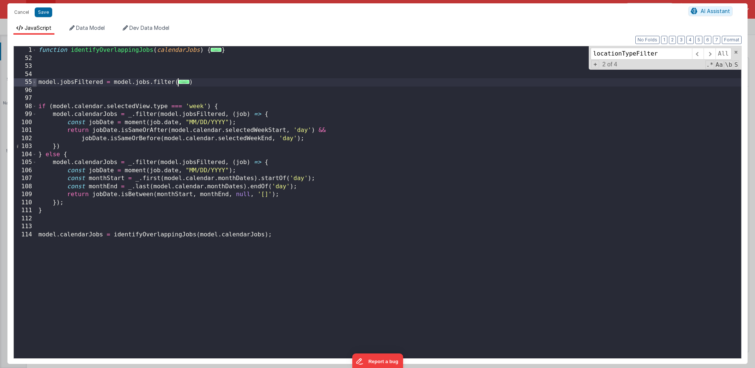
click at [34, 81] on span at bounding box center [34, 82] width 4 height 8
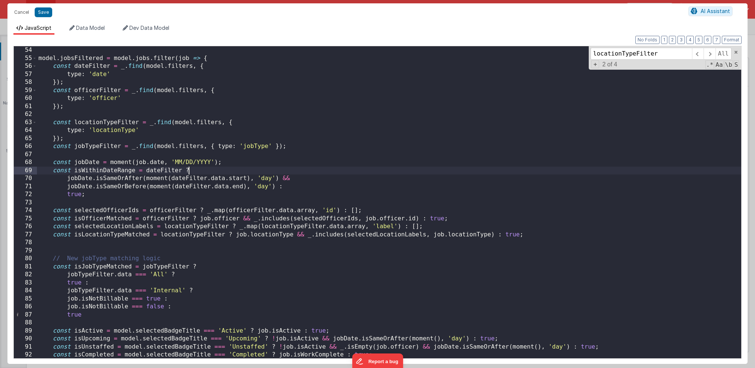
scroll to position [27, 0]
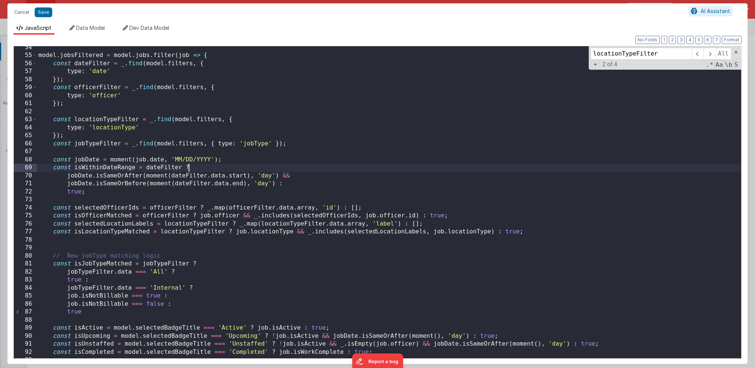
click at [103, 86] on div "model . jobsFiltered = model . jobs . filter ( job => { const dateFilter = _ . …" at bounding box center [389, 208] width 704 height 328
click at [536, 52] on span at bounding box center [709, 54] width 12 height 12
click at [104, 201] on div "model . jobsFiltered = model . jobs . filter ( job => { const dateFilter = _ . …" at bounding box center [389, 208] width 704 height 328
click at [104, 207] on div "model . jobsFiltered = model . jobs . filter ( job => { const dateFilter = _ . …" at bounding box center [389, 208] width 704 height 328
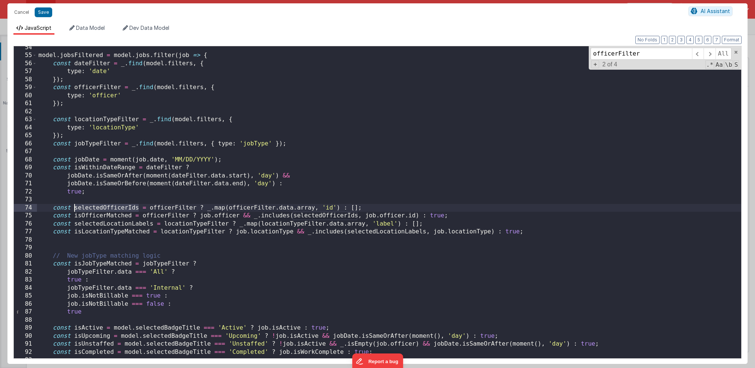
click at [104, 207] on div "model . jobsFiltered = model . jobs . filter ( job => { const dateFilter = _ . …" at bounding box center [389, 208] width 704 height 328
click at [536, 52] on span at bounding box center [709, 54] width 12 height 12
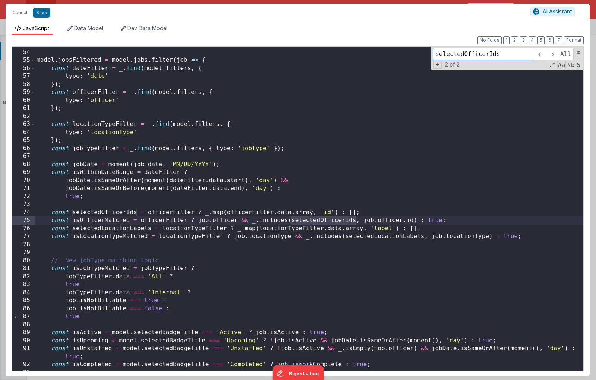
scroll to position [19, 0]
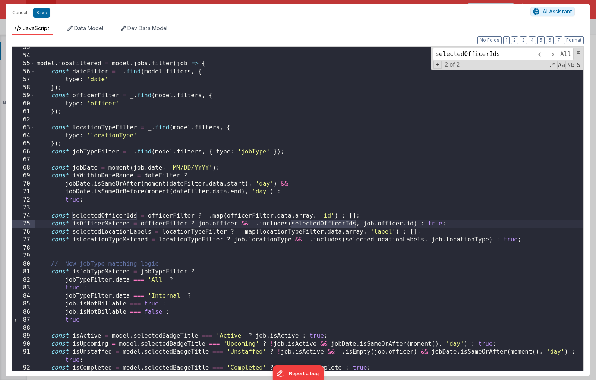
click at [86, 223] on div "model . jobsFiltered = model . jobs . filter ( job => { const dateFilter = _ . …" at bounding box center [309, 214] width 548 height 340
click at [88, 233] on div "model . jobsFiltered = model . jobs . filter ( job => { const dateFilter = _ . …" at bounding box center [309, 214] width 548 height 340
click at [109, 234] on div "model . jobsFiltered = model . jobs . filter ( job => { const dateFilter = _ . …" at bounding box center [309, 214] width 548 height 340
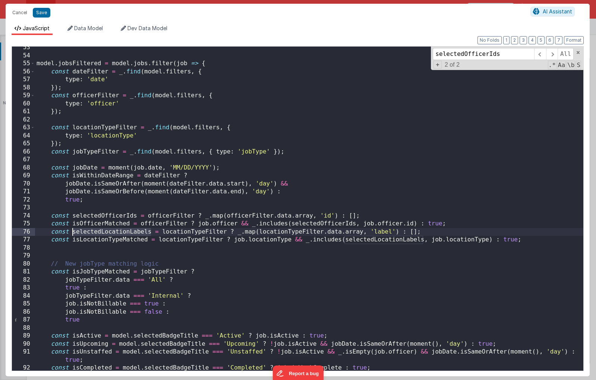
click at [109, 234] on div "model . jobsFiltered = model . jobs . filter ( job => { const dateFilter = _ . …" at bounding box center [309, 214] width 548 height 340
click at [117, 234] on div "model . jobsFiltered = model . jobs . filter ( job => { const dateFilter = _ . …" at bounding box center [309, 214] width 548 height 340
click at [536, 54] on span at bounding box center [552, 54] width 12 height 12
click at [108, 238] on div "model . jobsFiltered = model . jobs . filter ( job => { const dateFilter = _ . …" at bounding box center [309, 214] width 548 height 340
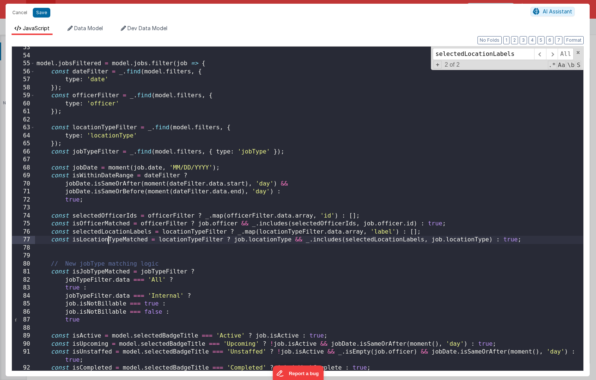
click at [108, 238] on div "model . jobsFiltered = model . jobs . filter ( job => { const dateFilter = _ . …" at bounding box center [309, 214] width 548 height 340
type input "isLocationTypeMatched"
click at [536, 53] on span at bounding box center [552, 54] width 12 height 12
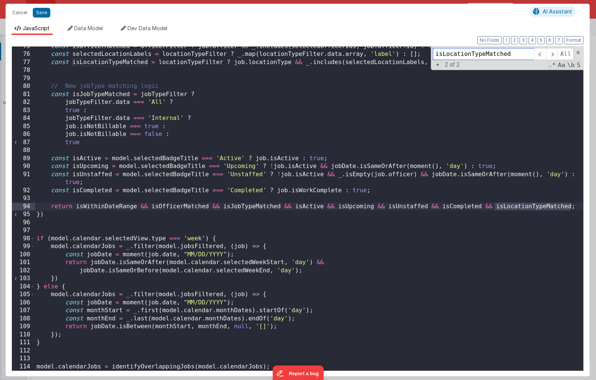
scroll to position [0, 0]
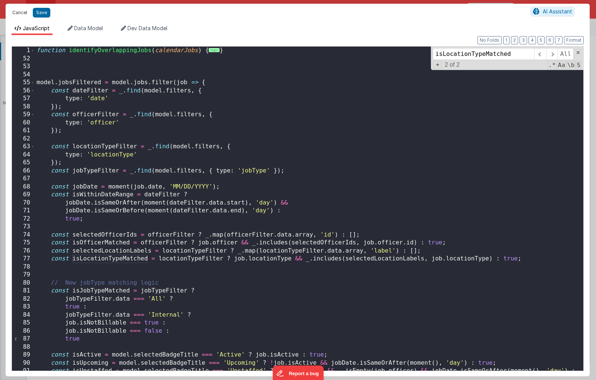
click at [16, 12] on button "Cancel" at bounding box center [20, 12] width 22 height 10
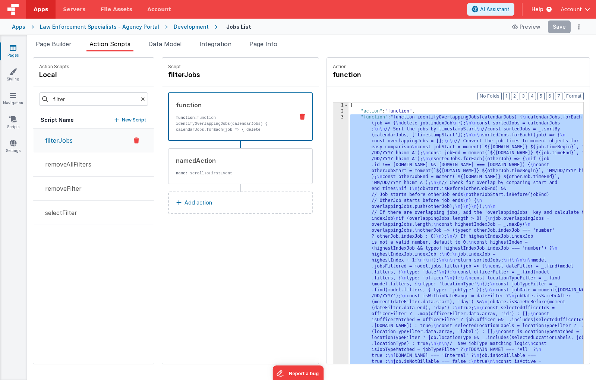
click at [193, 26] on div "Development" at bounding box center [191, 26] width 35 height 7
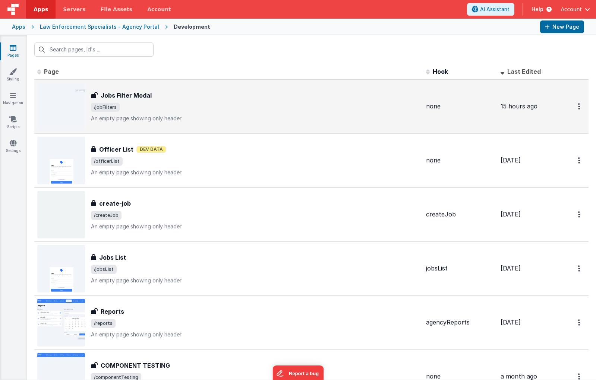
click at [130, 102] on div "Jobs Filter Modal Jobs Filter Modal /jobFilters An empty page showing only head…" at bounding box center [255, 106] width 329 height 31
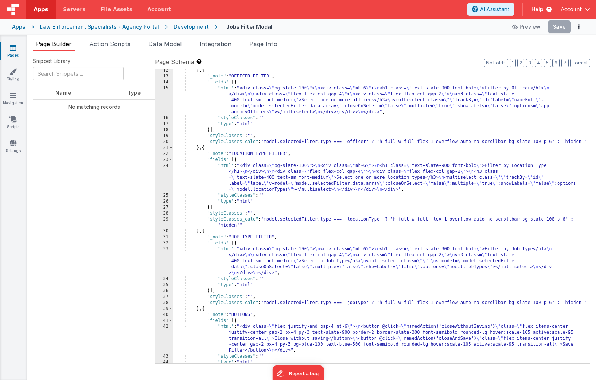
scroll to position [94, 0]
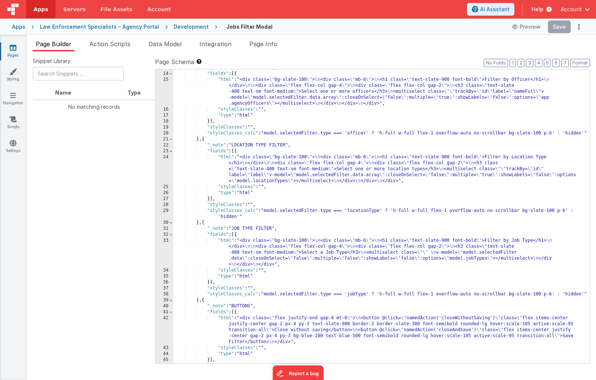
click at [163, 247] on div "33" at bounding box center [164, 253] width 18 height 30
click at [169, 248] on div "33" at bounding box center [164, 253] width 18 height 30
click at [170, 247] on div "33" at bounding box center [164, 253] width 18 height 30
click at [168, 247] on div "33" at bounding box center [164, 253] width 18 height 30
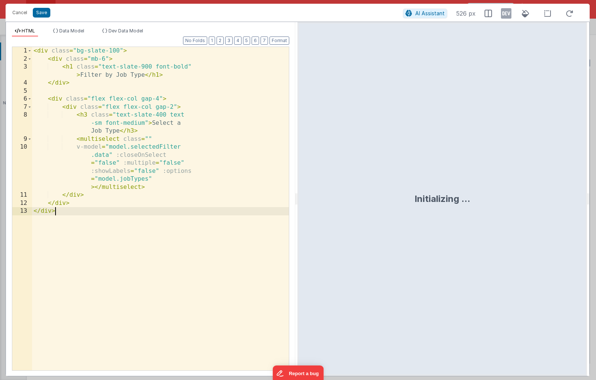
click at [168, 247] on div "< div class = "bg-slate-100" > < div class = "mb-6" > < h1 class = "text-slate-…" at bounding box center [160, 221] width 257 height 349
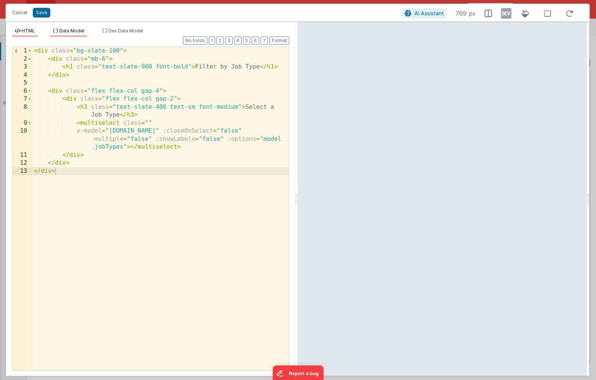
click at [73, 32] on span "Data Model" at bounding box center [71, 31] width 25 height 6
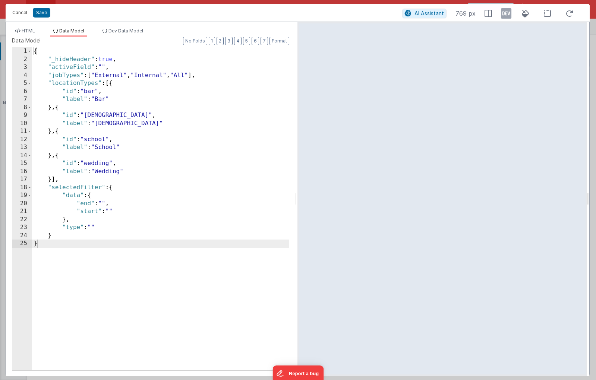
click at [22, 16] on button "Cancel" at bounding box center [20, 12] width 22 height 10
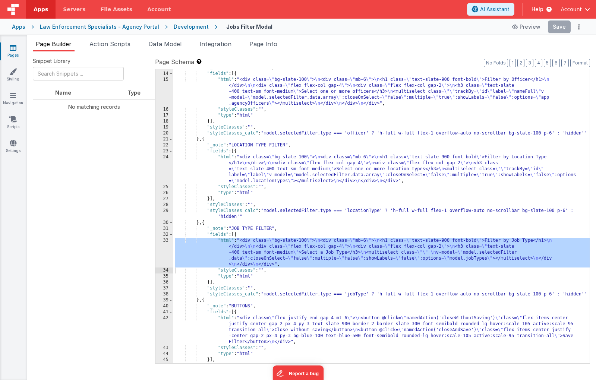
click at [176, 29] on div "Development" at bounding box center [191, 26] width 35 height 7
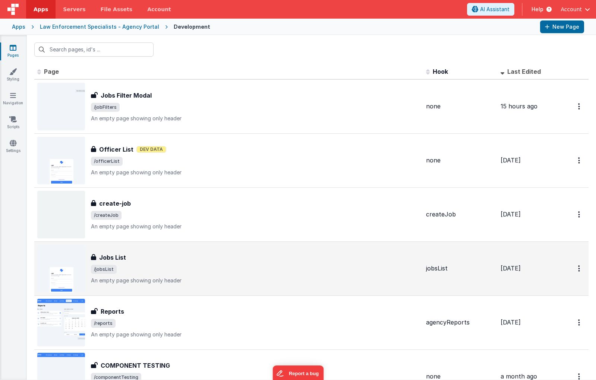
click at [123, 255] on h3 "Jobs List" at bounding box center [112, 257] width 27 height 9
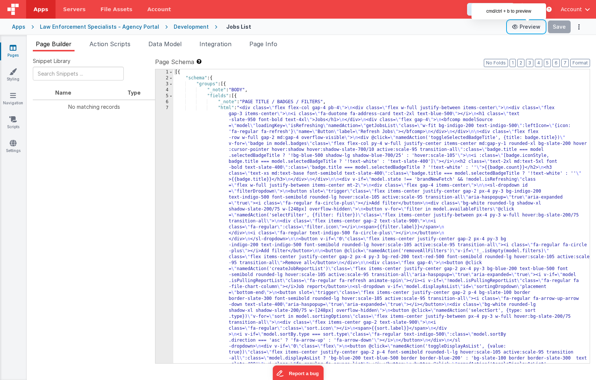
click at [531, 26] on button "Preview" at bounding box center [526, 27] width 37 height 12
click at [111, 44] on span "Action Scripts" at bounding box center [109, 43] width 41 height 7
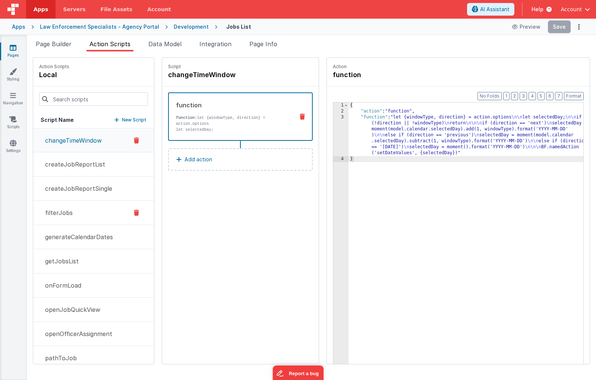
click at [65, 214] on p "filterJobs" at bounding box center [57, 212] width 32 height 9
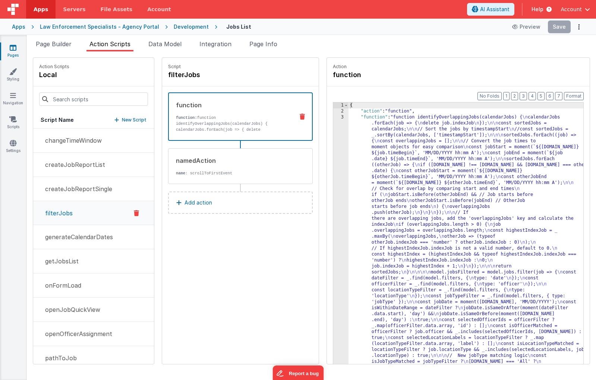
click at [333, 170] on div "3" at bounding box center [340, 299] width 15 height 370
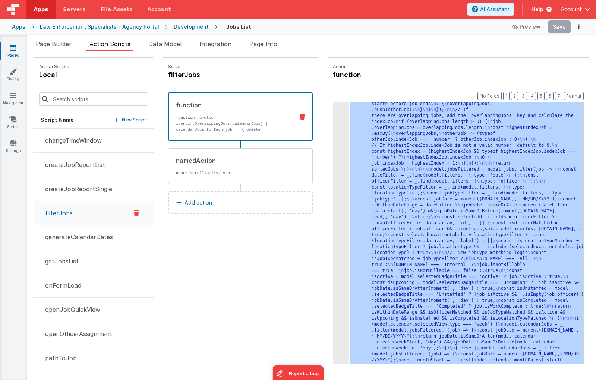
scroll to position [103, 0]
click at [333, 166] on div "3" at bounding box center [340, 197] width 15 height 370
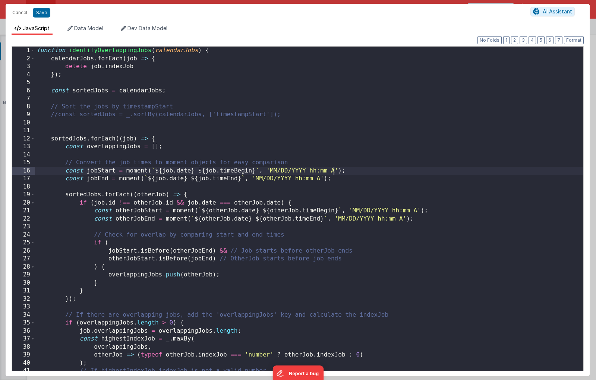
click at [332, 166] on div "function identifyOverlappingJobs ( calendarJobs ) { calendarJobs . forEach ( jo…" at bounding box center [309, 217] width 548 height 340
click at [260, 156] on div "function identifyOverlappingJobs ( calendarJobs ) { calendarJobs . forEach ( jo…" at bounding box center [309, 217] width 548 height 340
click at [34, 52] on span at bounding box center [33, 51] width 4 height 8
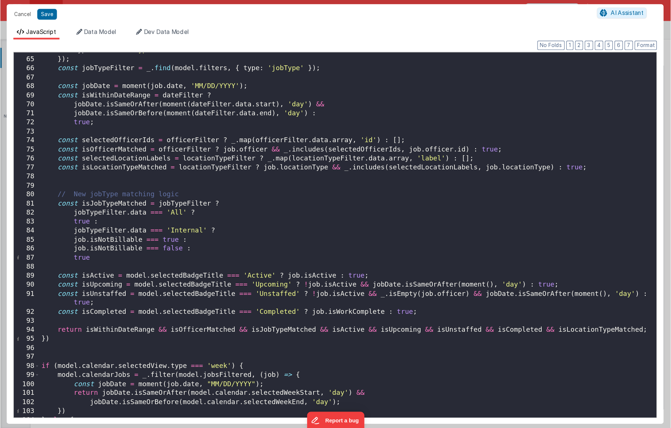
scroll to position [116, 0]
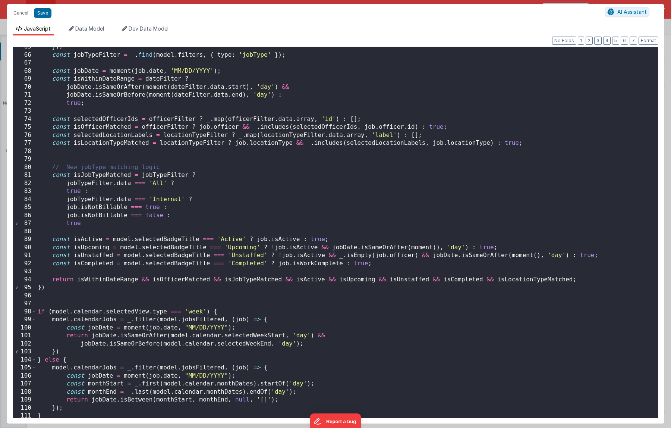
click at [213, 222] on div "}) ; const jobTypeFilter = _ . find ( model . filters , { type : 'jobType' }) ;…" at bounding box center [347, 236] width 622 height 387
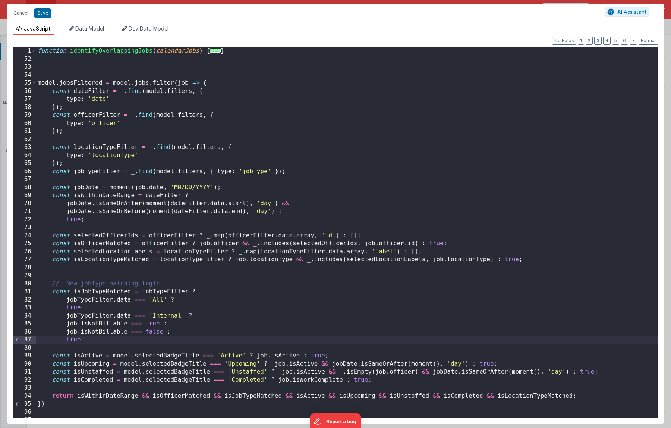
scroll to position [0, 0]
click at [34, 82] on span at bounding box center [34, 83] width 4 height 8
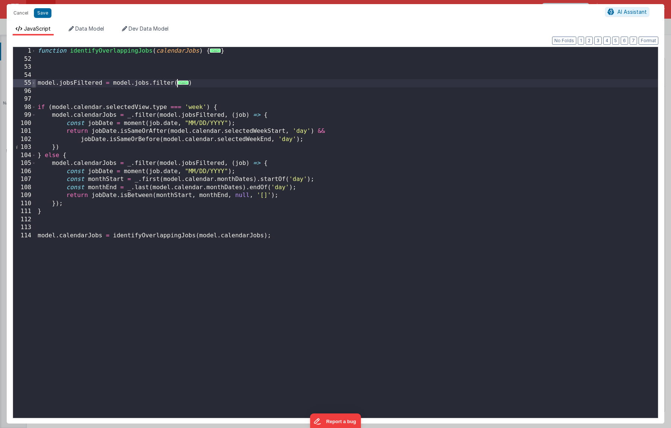
click at [34, 82] on span at bounding box center [34, 83] width 4 height 8
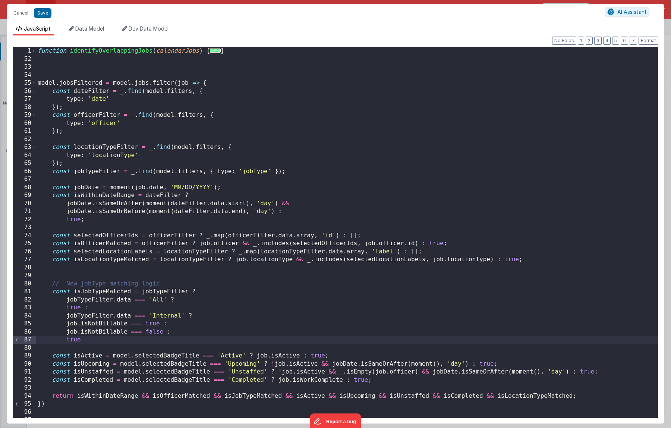
click at [152, 82] on div "function identifyOverlappingJobs ( calendarJobs ) { ... } model . jobsFiltered …" at bounding box center [347, 240] width 622 height 387
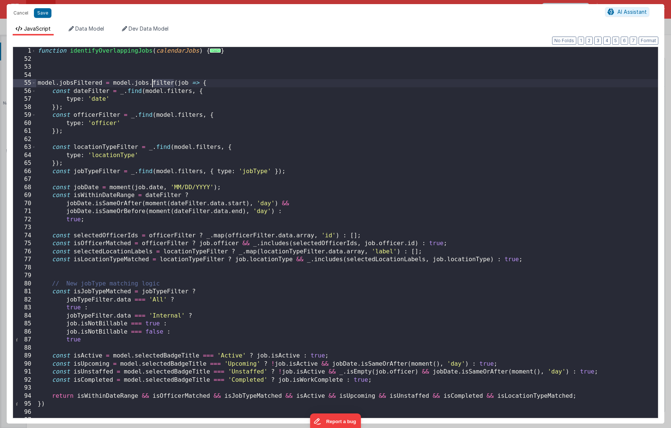
click at [152, 82] on div "function identifyOverlappingJobs ( calendarJobs ) { ... } model . jobsFiltered …" at bounding box center [347, 240] width 622 height 387
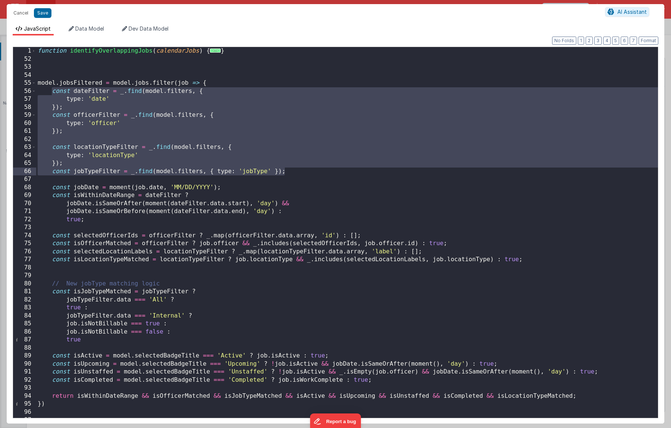
drag, startPoint x: 53, startPoint y: 91, endPoint x: 302, endPoint y: 170, distance: 261.8
click at [302, 170] on div "function identifyOverlappingJobs ( calendarJobs ) { ... } model . jobsFiltered …" at bounding box center [347, 240] width 622 height 387
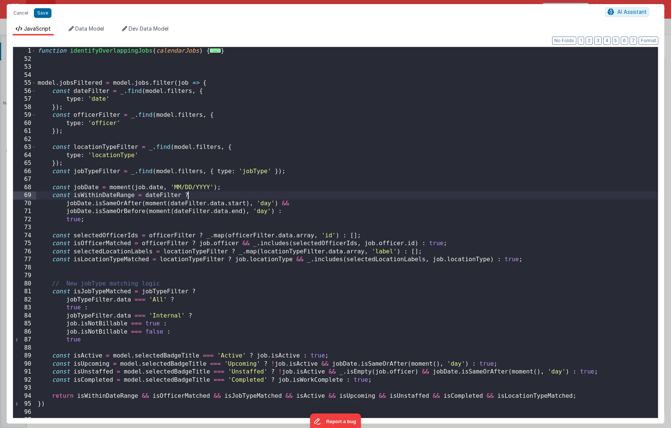
click at [220, 197] on div "function identifyOverlappingJobs ( calendarJobs ) { ... } model . jobsFiltered …" at bounding box center [347, 240] width 622 height 387
click at [168, 236] on div "function identifyOverlappingJobs ( calendarJobs ) { ... } model . jobsFiltered …" at bounding box center [347, 240] width 622 height 387
drag, startPoint x: 205, startPoint y: 236, endPoint x: 334, endPoint y: 236, distance: 129.7
click at [334, 236] on div "function identifyOverlappingJobs ( calendarJobs ) { ... } model . jobsFiltered …" at bounding box center [347, 240] width 622 height 387
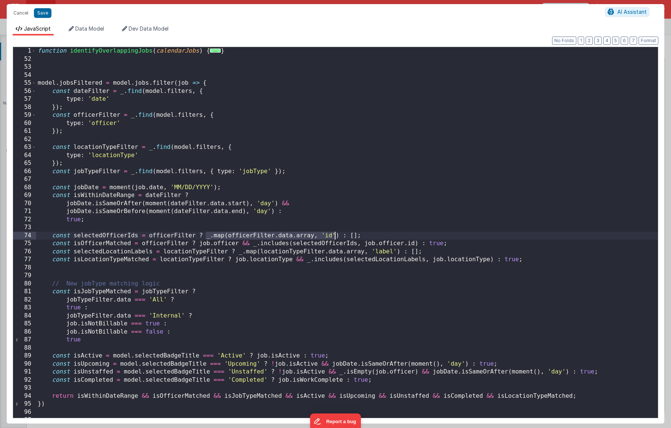
click at [267, 235] on div "function identifyOverlappingJobs ( calendarJobs ) { ... } model . jobsFiltered …" at bounding box center [347, 240] width 622 height 387
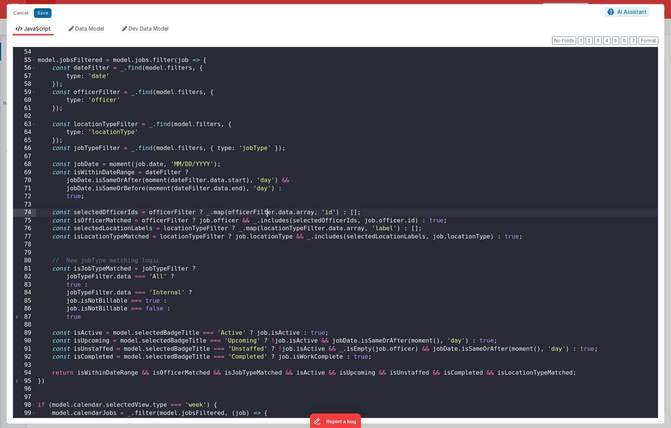
scroll to position [23, 0]
click at [107, 232] on div "model . jobsFiltered = model . jobs . filter ( job => { const dateFilter = _ . …" at bounding box center [347, 233] width 622 height 387
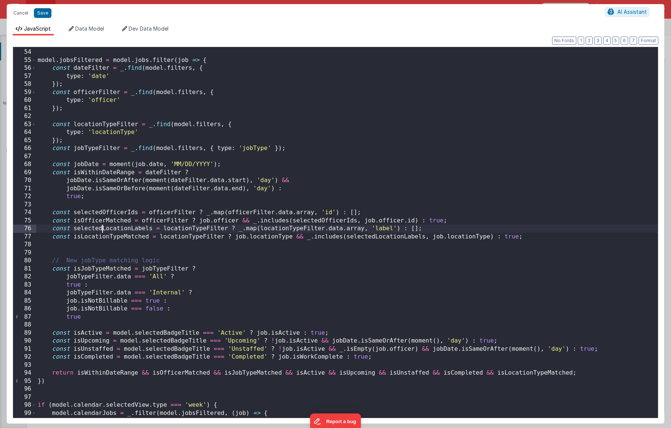
click at [103, 231] on div "model . jobsFiltered = model . jobs . filter ( job => { const dateFilter = _ . …" at bounding box center [347, 233] width 622 height 387
click at [102, 236] on div "model . jobsFiltered = model . jobs . filter ( job => { const dateFilter = _ . …" at bounding box center [347, 233] width 622 height 387
click at [98, 223] on div "model . jobsFiltered = model . jobs . filter ( job => { const dateFilter = _ . …" at bounding box center [347, 233] width 622 height 387
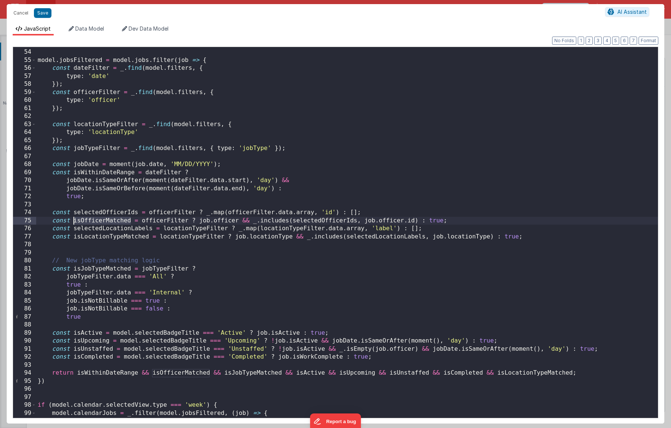
click at [98, 223] on div "model . jobsFiltered = model . jobs . filter ( job => { const dateFilter = _ . …" at bounding box center [347, 233] width 622 height 387
click at [107, 221] on div "model . jobsFiltered = model . jobs . filter ( job => { const dateFilter = _ . …" at bounding box center [347, 233] width 622 height 387
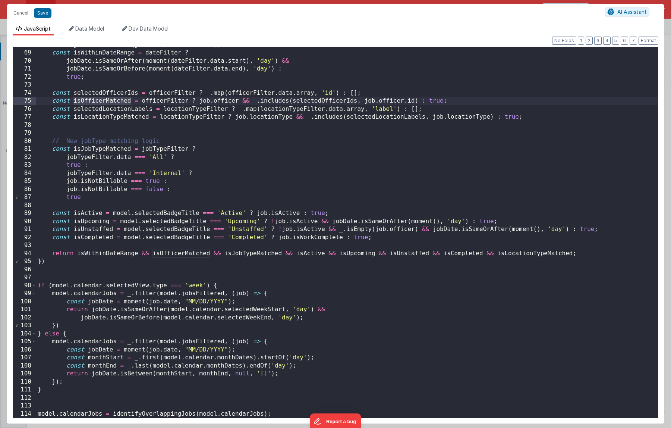
click at [183, 252] on div "const jobDate = moment ( job . date , 'MM/DD/YYYY' ) ; const isWithinDateRange …" at bounding box center [347, 234] width 622 height 387
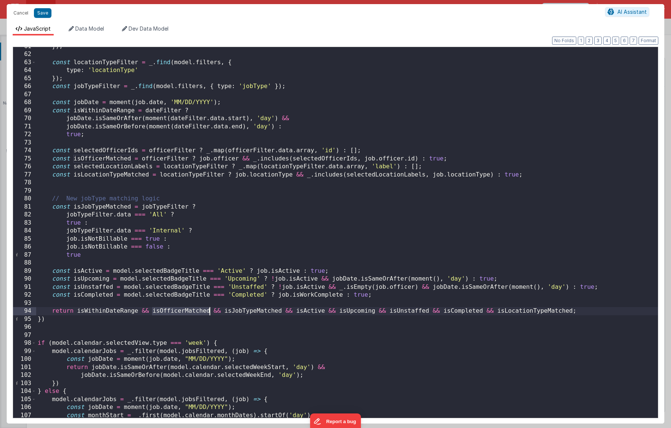
scroll to position [81, 0]
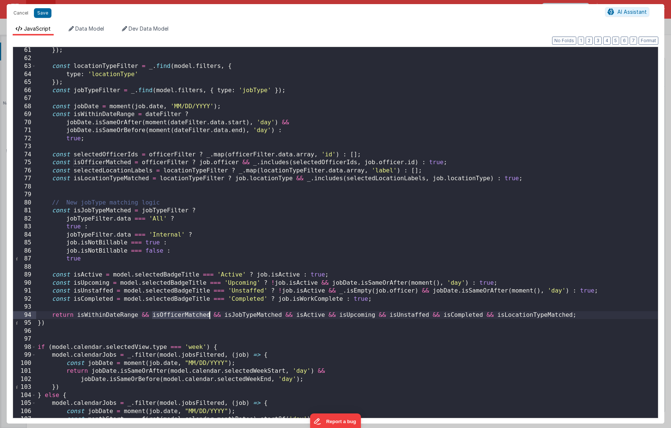
click at [101, 171] on div "}) ; const locationTypeFilter = _ . find ( model . filters , { type : 'location…" at bounding box center [347, 239] width 622 height 387
click at [101, 162] on div "}) ; const locationTypeFilter = _ . find ( model . filters , { type : 'location…" at bounding box center [347, 239] width 622 height 387
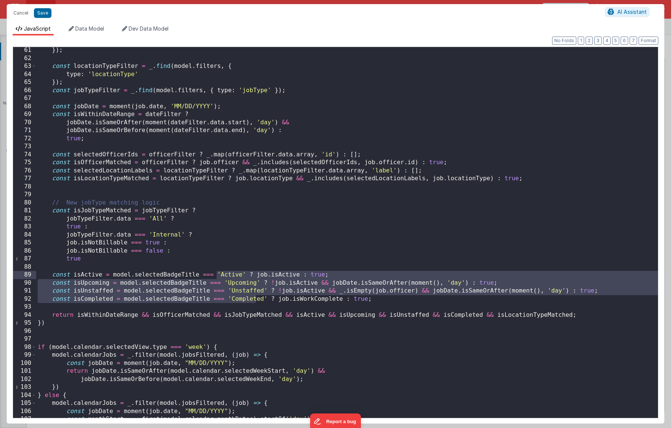
drag, startPoint x: 255, startPoint y: 300, endPoint x: 217, endPoint y: 273, distance: 47.4
click at [217, 273] on div "}) ; const locationTypeFilter = _ . find ( model . filters , { type : 'location…" at bounding box center [347, 239] width 622 height 387
click at [173, 293] on div "}) ; const locationTypeFilter = _ . find ( model . filters , { type : 'location…" at bounding box center [347, 239] width 622 height 387
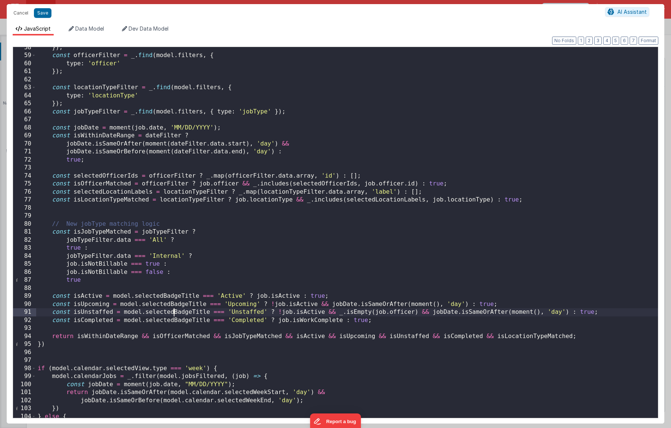
scroll to position [60, 0]
click at [42, 15] on button "Save" at bounding box center [43, 13] width 18 height 10
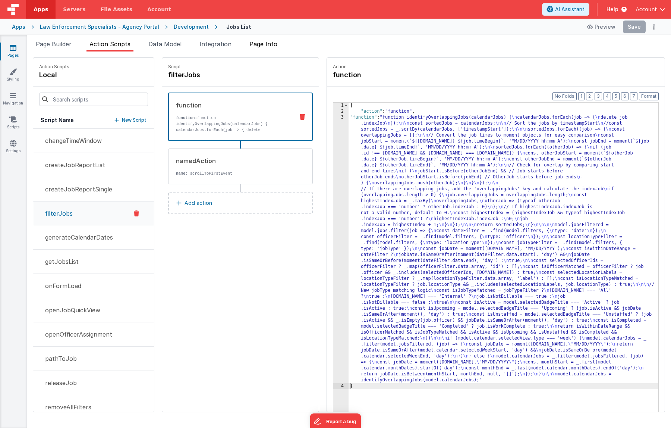
click at [263, 43] on span "Page Info" at bounding box center [263, 43] width 28 height 7
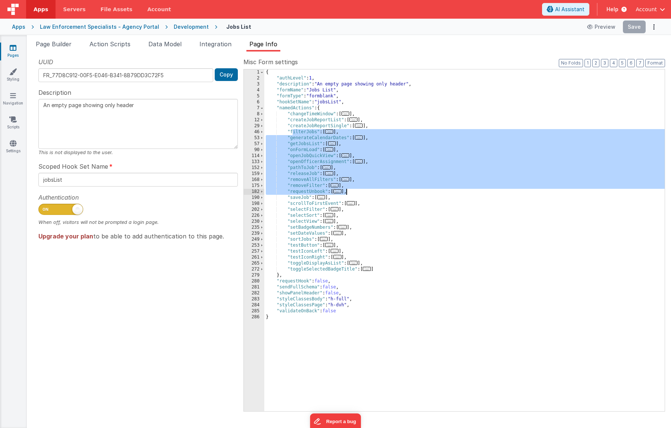
drag, startPoint x: 293, startPoint y: 131, endPoint x: 350, endPoint y: 196, distance: 86.9
click at [350, 196] on div "{ "authLevel" : 1 , "description" : "An empty page showing only header" , "form…" at bounding box center [464, 245] width 400 height 353
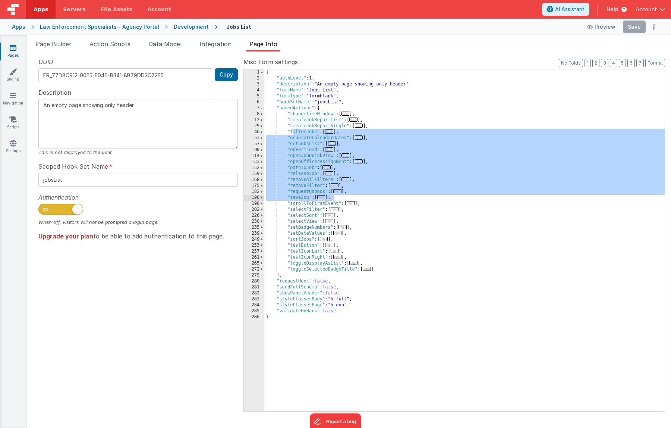
click at [77, 237] on strong "Upgrade your plan" at bounding box center [65, 235] width 55 height 7
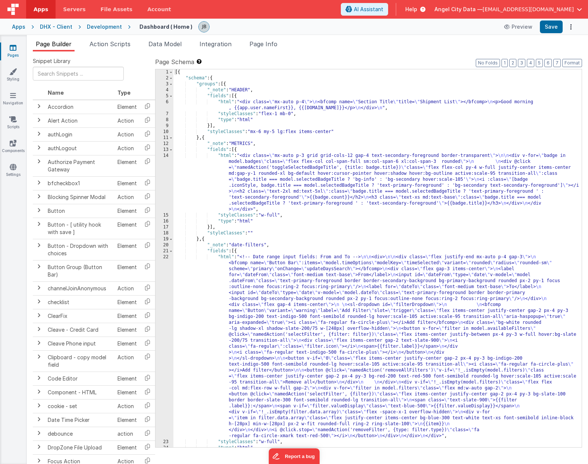
click at [248, 132] on div "[{ "schema" : { "groups" : [{ "_note" : "HEADER" , "fields" : [{ "html" : "<div…" at bounding box center [377, 264] width 408 height 390
click at [160, 287] on div "22" at bounding box center [164, 346] width 18 height 185
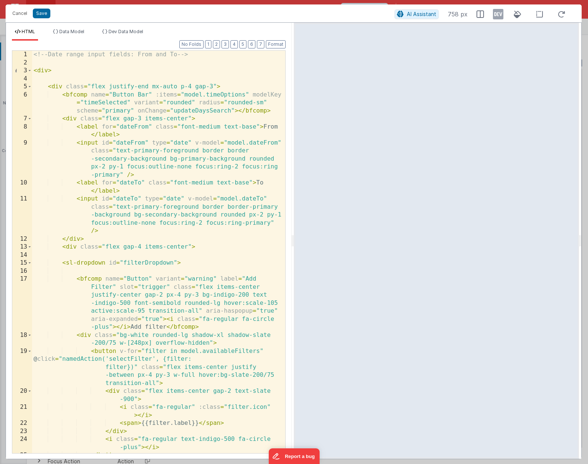
click at [161, 245] on div "<!-- Date range input fields: From and To --> < div > < div class = "flex justi…" at bounding box center [158, 260] width 253 height 419
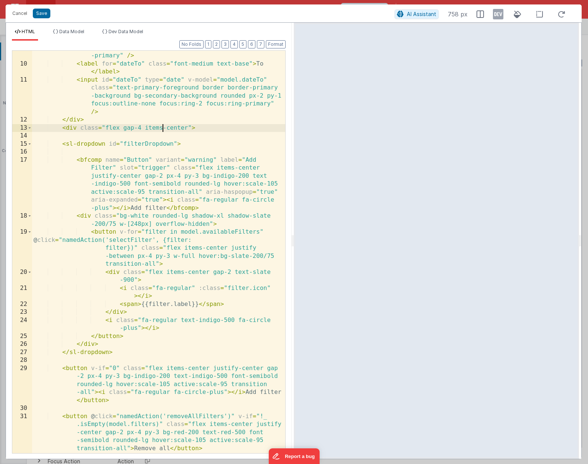
scroll to position [119, 0]
click at [142, 161] on div "< input id = "dateFrom" type = "date" v-model = "model.dateFrom" class = "text-…" at bounding box center [158, 245] width 253 height 451
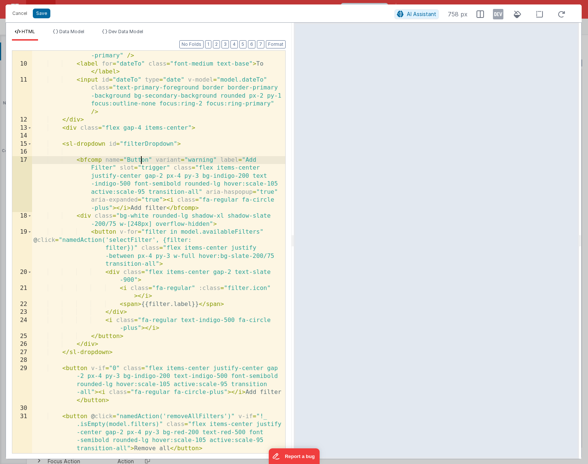
click at [142, 161] on div "< input id = "dateFrom" type = "date" v-model = "model.dateFrom" class = "text-…" at bounding box center [158, 245] width 253 height 451
click at [198, 162] on div "< input id = "dateFrom" type = "date" v-model = "model.dateFrom" class = "text-…" at bounding box center [158, 245] width 253 height 451
click at [200, 160] on div "< input id = "dateFrom" type = "date" v-model = "model.dateFrom" class = "text-…" at bounding box center [158, 245] width 253 height 451
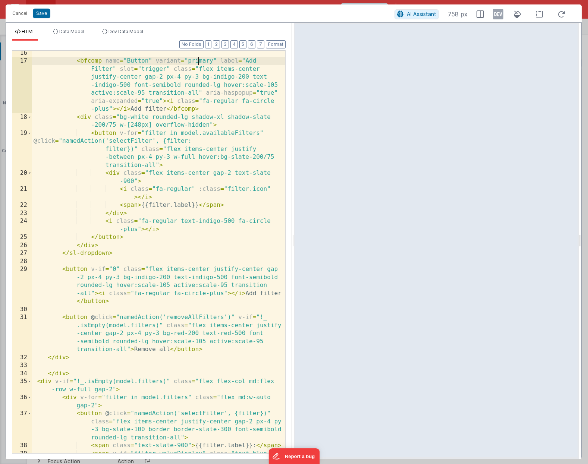
scroll to position [223, 0]
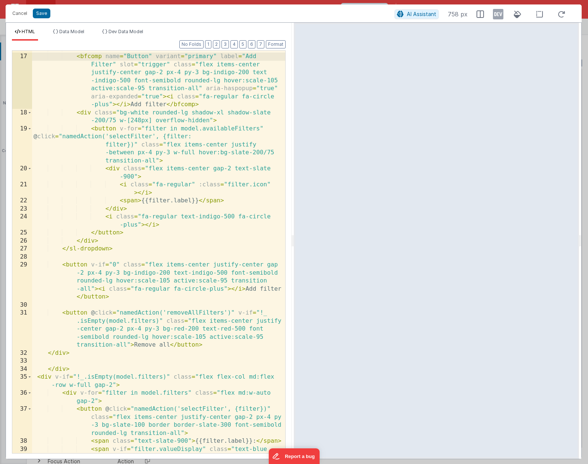
click at [70, 262] on div "< bfcomp name = "Button" variant = "primary" label = "Add Filter" slot = "trigg…" at bounding box center [158, 258] width 253 height 427
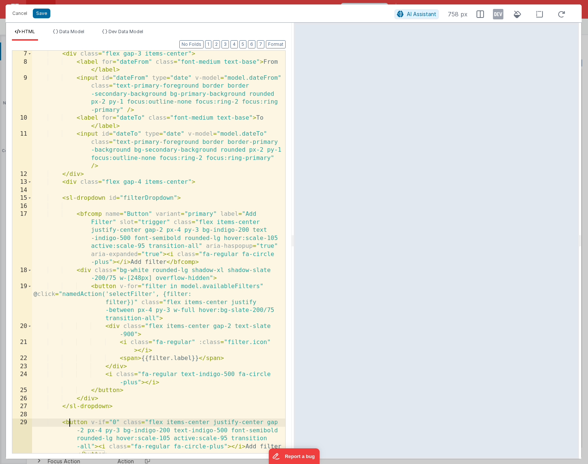
scroll to position [65, 0]
click at [88, 215] on div "< div class = "flex gap-3 items-center" > < label for = "dateFrom" class = "fon…" at bounding box center [158, 259] width 253 height 419
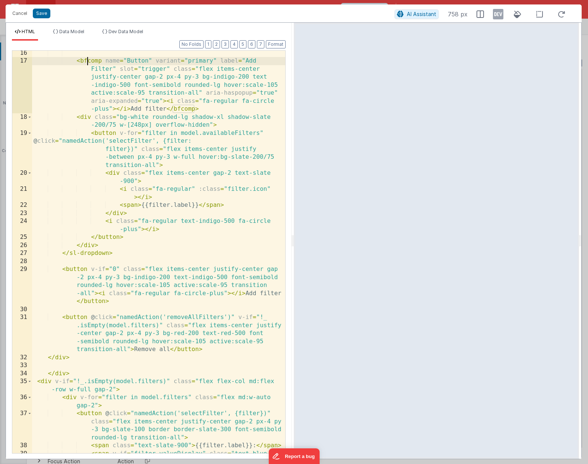
scroll to position [221, 0]
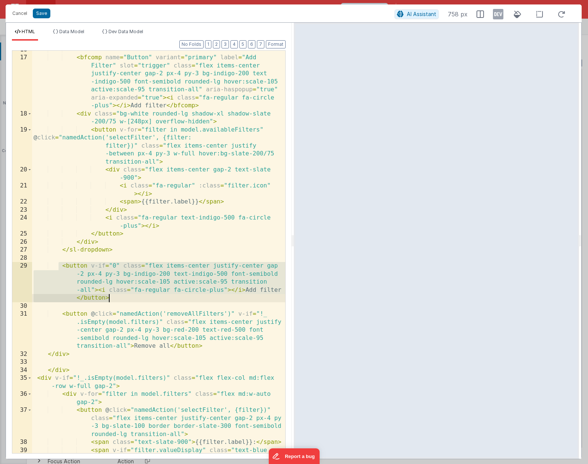
drag, startPoint x: 59, startPoint y: 265, endPoint x: 126, endPoint y: 294, distance: 73.6
click at [126, 294] on div "< bfcomp name = "Button" variant = "primary" label = "Add Filter" slot = "trigg…" at bounding box center [158, 259] width 253 height 427
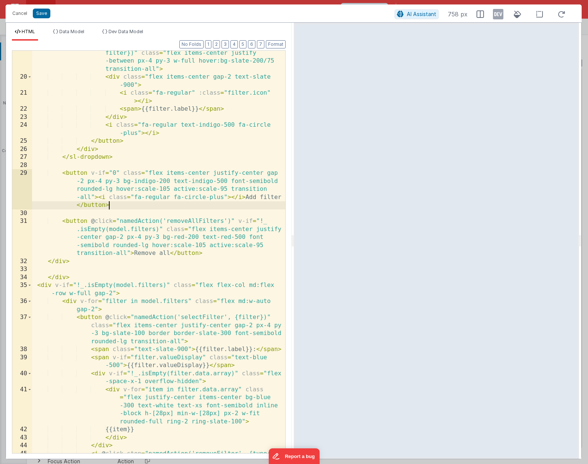
scroll to position [325, 0]
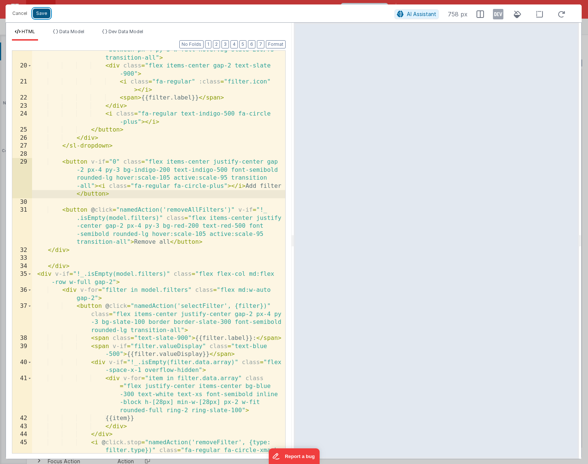
click at [44, 13] on button "Save" at bounding box center [42, 14] width 18 height 10
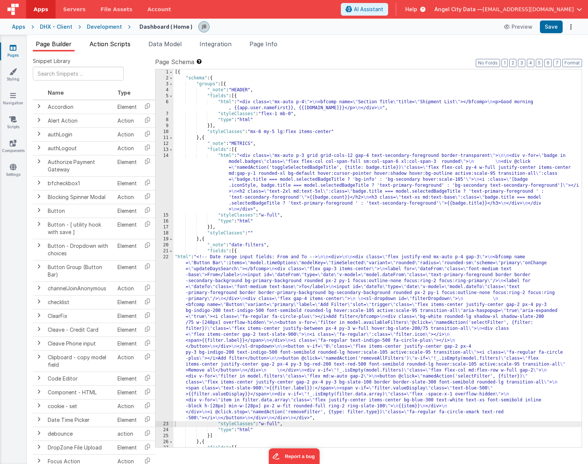
click at [116, 45] on span "Action Scripts" at bounding box center [109, 43] width 41 height 7
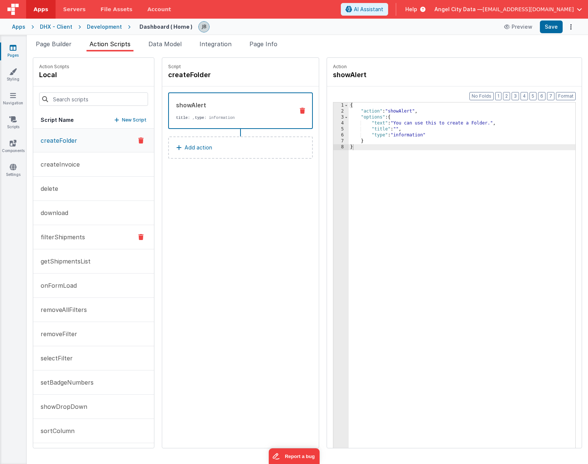
click at [73, 240] on p "filterShipments" at bounding box center [60, 237] width 49 height 9
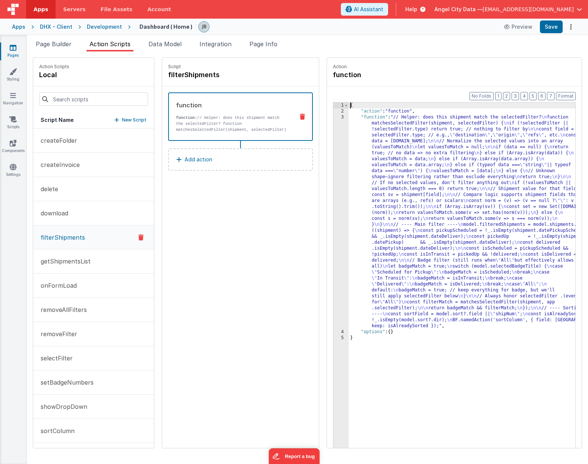
click at [333, 182] on div "3" at bounding box center [340, 221] width 15 height 215
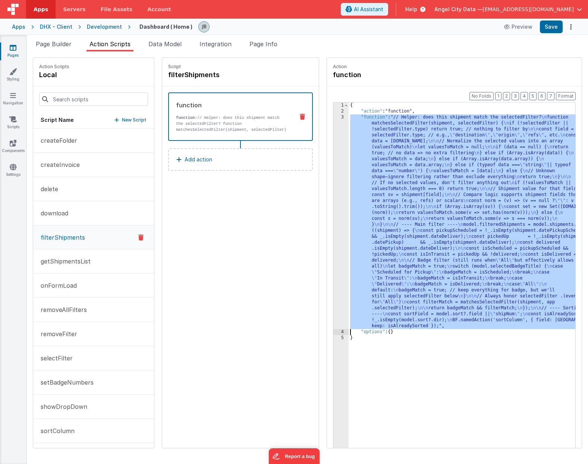
click at [333, 182] on div "3" at bounding box center [340, 221] width 15 height 215
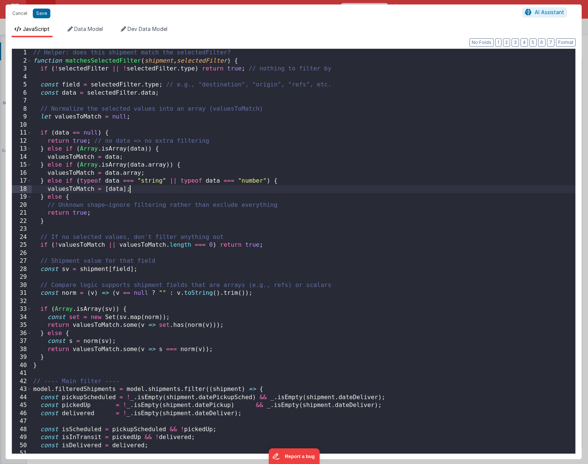
click at [209, 143] on div "// Helper: does this shipment match the selectedFilter? function matchesSelecte…" at bounding box center [303, 259] width 543 height 421
click at [86, 63] on div "// Helper: does this shipment match the selectedFilter? function matchesSelecte…" at bounding box center [303, 259] width 543 height 421
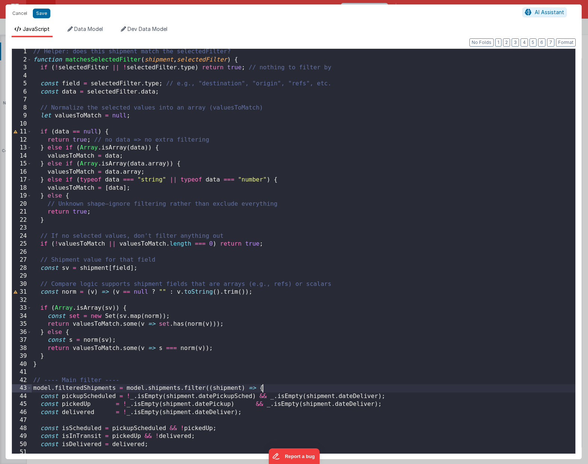
click at [280, 387] on div "// Helper: does this shipment match the selectedFilter? function matchesSelecte…" at bounding box center [303, 258] width 543 height 421
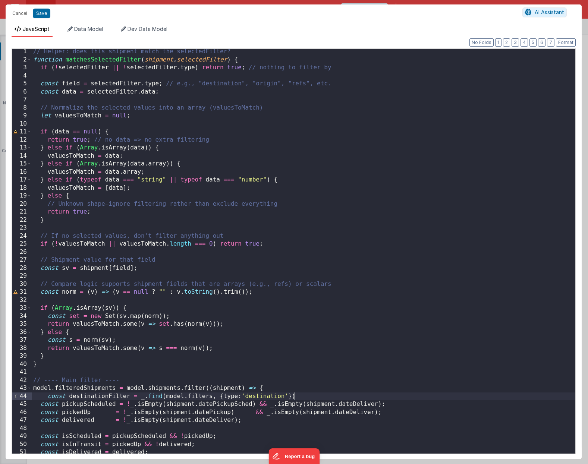
click at [301, 397] on div "// Helper: does this shipment match the selectedFilter? function matchesSelecte…" at bounding box center [303, 258] width 543 height 421
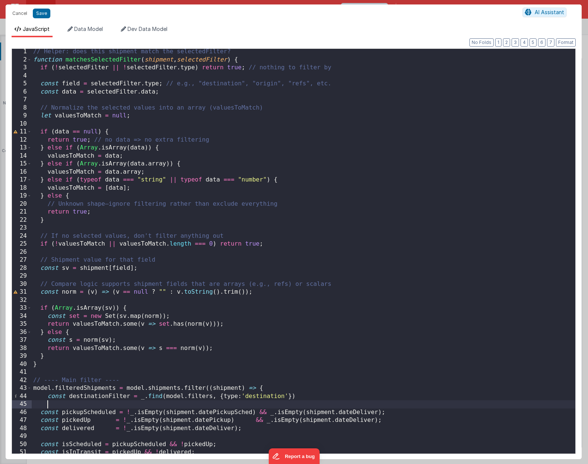
scroll to position [1, 0]
click at [44, 19] on div "Cancel Save AI Assistant" at bounding box center [294, 13] width 576 height 18
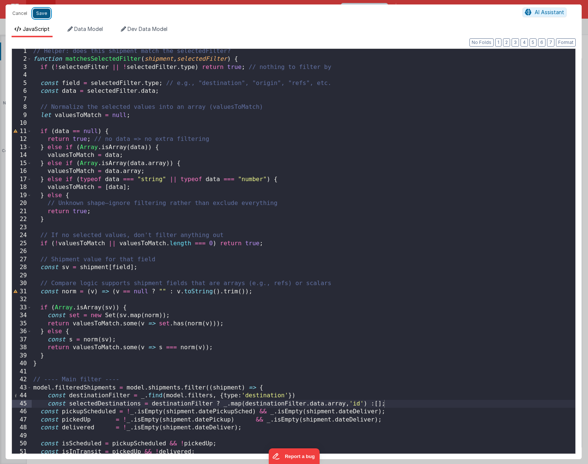
click at [44, 13] on button "Save" at bounding box center [42, 14] width 18 height 10
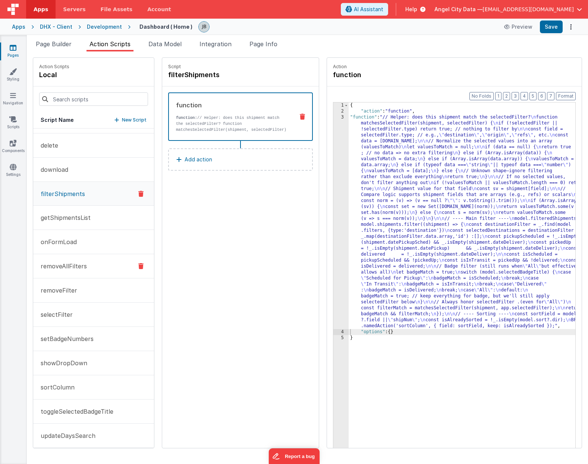
scroll to position [50, 0]
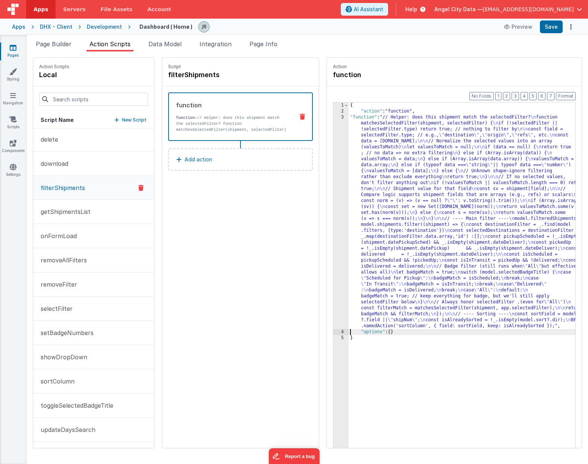
click at [333, 249] on div "3" at bounding box center [340, 221] width 15 height 215
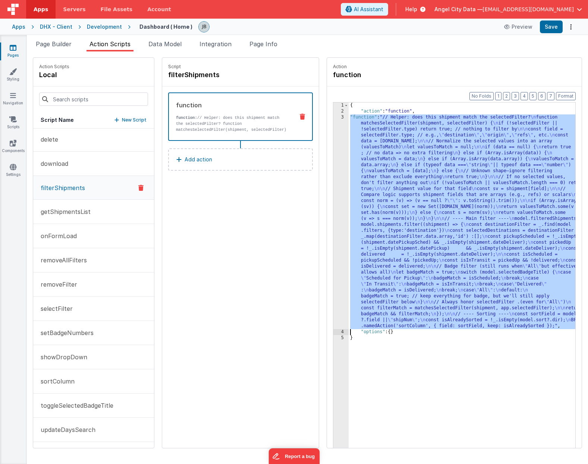
click at [333, 239] on div "3" at bounding box center [340, 221] width 15 height 215
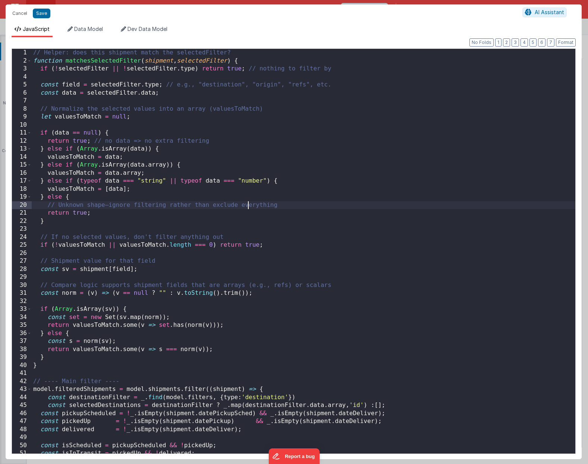
click at [247, 206] on div "// Helper: does this shipment match the selectedFilter? function matchesSelecte…" at bounding box center [303, 259] width 543 height 421
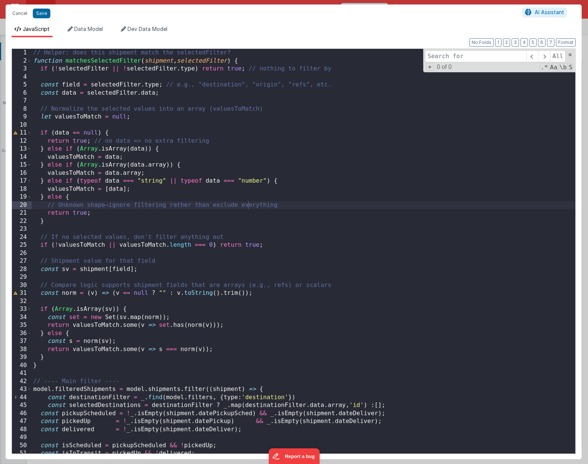
type input "m"
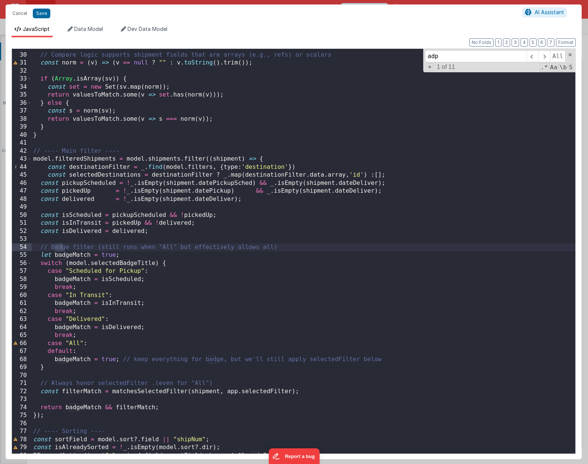
scroll to position [230, 0]
type input "app.destinations"
click at [21, 14] on button "Cancel" at bounding box center [20, 13] width 22 height 10
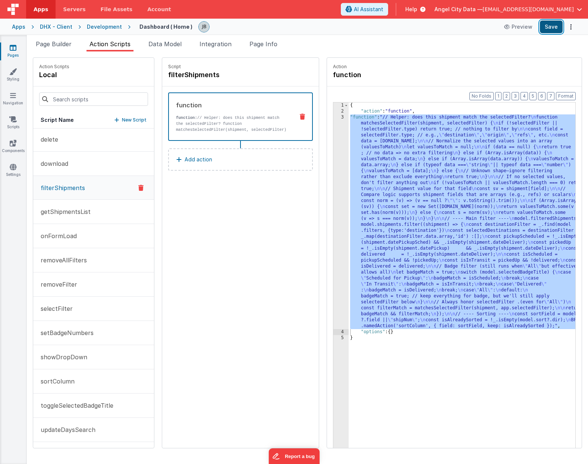
click at [547, 28] on button "Save" at bounding box center [551, 27] width 23 height 13
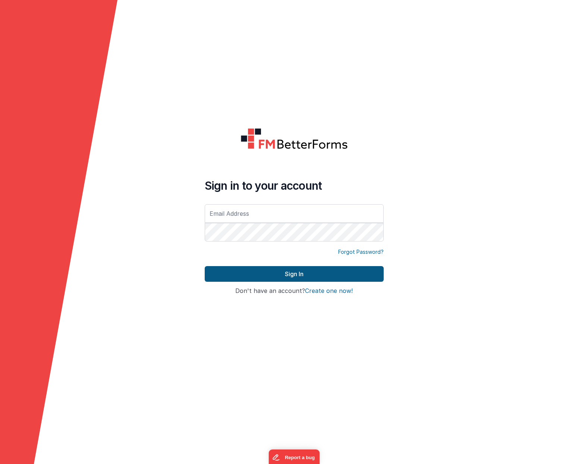
type input "[EMAIL_ADDRESS][DOMAIN_NAME]"
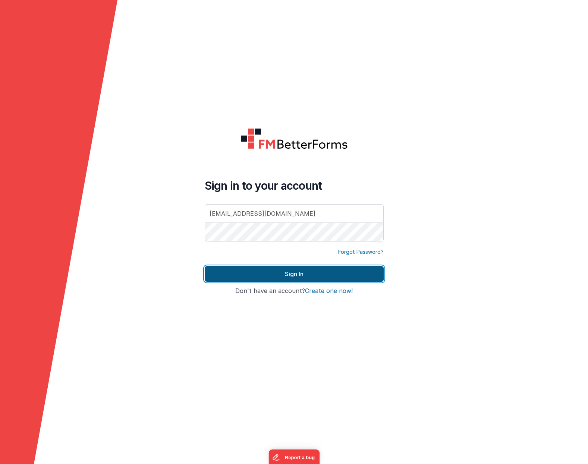
click at [232, 268] on button "Sign In" at bounding box center [294, 274] width 179 height 16
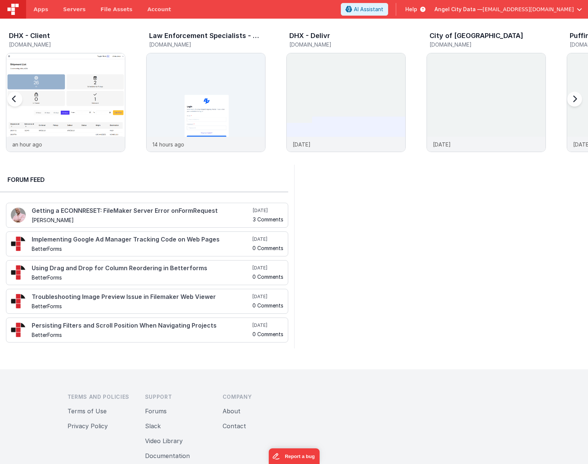
click at [35, 84] on div at bounding box center [22, 103] width 30 height 107
click at [53, 82] on img at bounding box center [65, 112] width 119 height 119
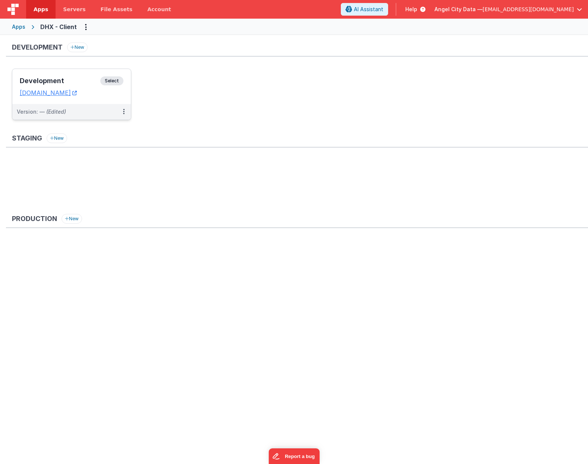
click at [67, 89] on div "Development Select" at bounding box center [72, 82] width 104 height 13
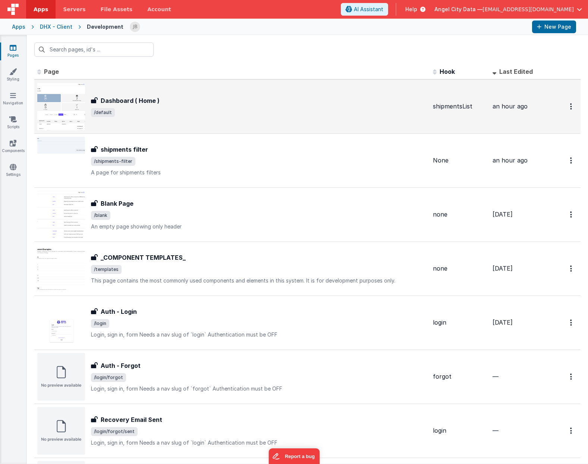
click at [119, 95] on div "Dashboard ( Home ) Dashboard ( Home ) /default" at bounding box center [232, 107] width 390 height 48
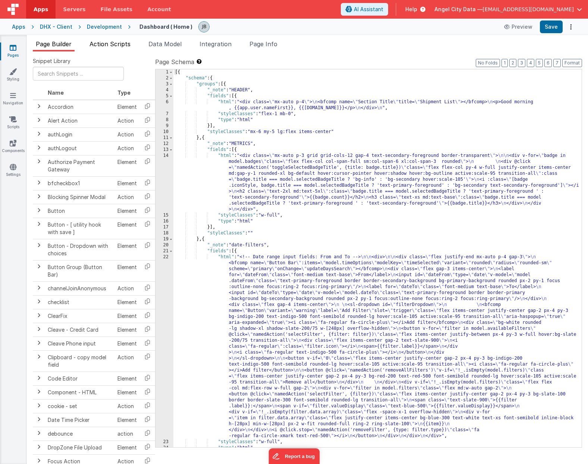
click at [118, 44] on span "Action Scripts" at bounding box center [109, 43] width 41 height 7
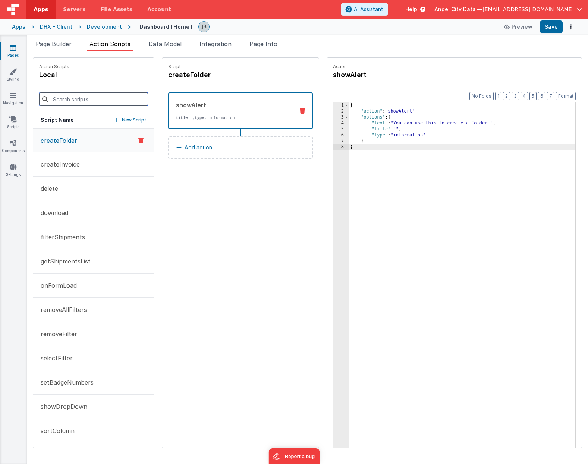
click at [69, 101] on input at bounding box center [93, 98] width 109 height 13
click at [50, 165] on p "createInvoice" at bounding box center [58, 164] width 44 height 9
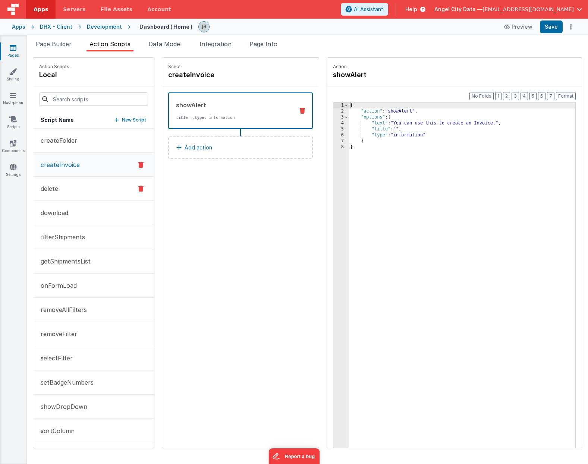
click at [53, 187] on p "delete" at bounding box center [47, 188] width 22 height 9
click at [57, 215] on p "download" at bounding box center [52, 212] width 32 height 9
click at [60, 234] on p "filterShipments" at bounding box center [60, 237] width 49 height 9
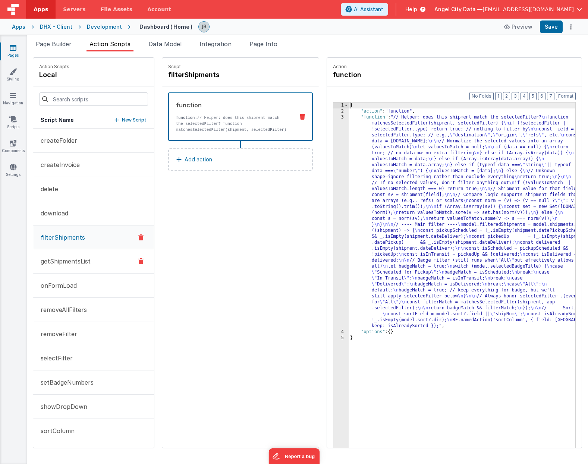
click at [67, 262] on p "getShipmentsList" at bounding box center [63, 261] width 54 height 9
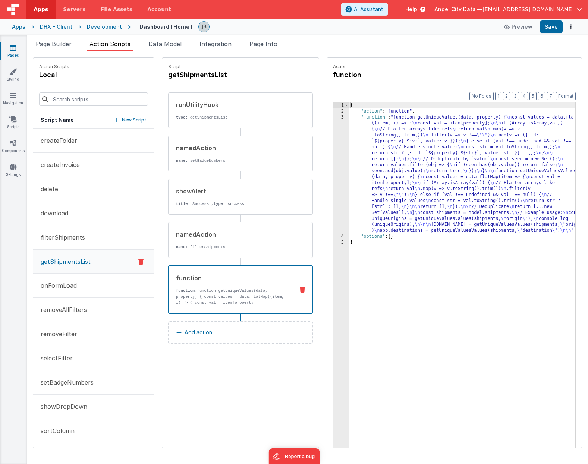
click at [181, 296] on p "function: function getUniqueValues(data, property) { const values = data.flatMa…" at bounding box center [232, 297] width 112 height 18
click at [333, 168] on div "3" at bounding box center [340, 173] width 15 height 119
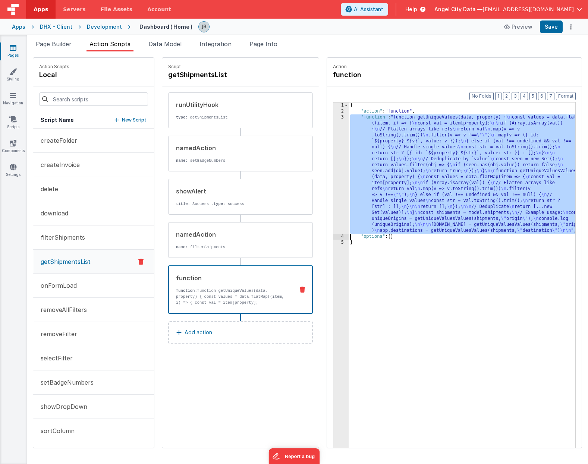
click at [333, 166] on div "3" at bounding box center [340, 173] width 15 height 119
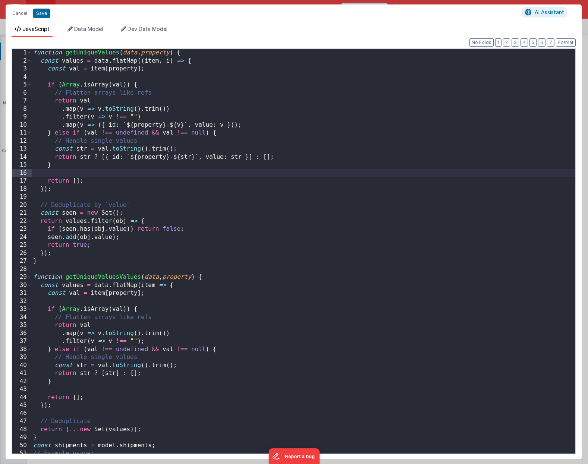
click at [137, 83] on div "function getUniqueValues ( data , property ) { const values = data . flatMap ((…" at bounding box center [303, 259] width 543 height 420
click at [88, 52] on div "function getUniqueValues ( data , property ) { const values = data . flatMap ((…" at bounding box center [303, 259] width 543 height 420
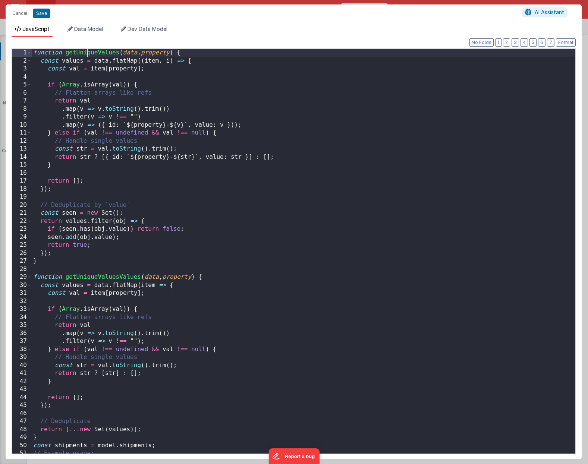
click at [88, 52] on div "function getUniqueValues ( data , property ) { const values = data . flatMap ((…" at bounding box center [303, 259] width 543 height 420
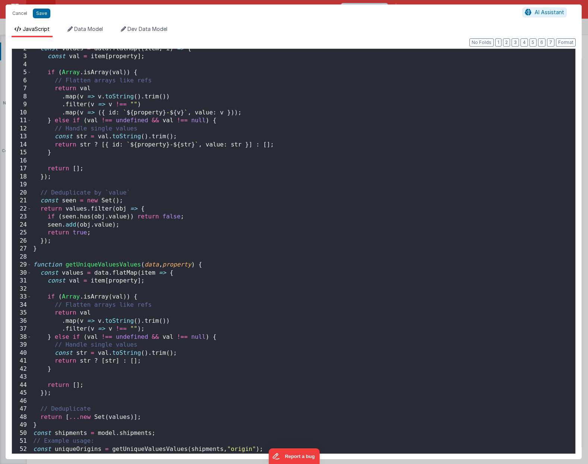
scroll to position [16, 0]
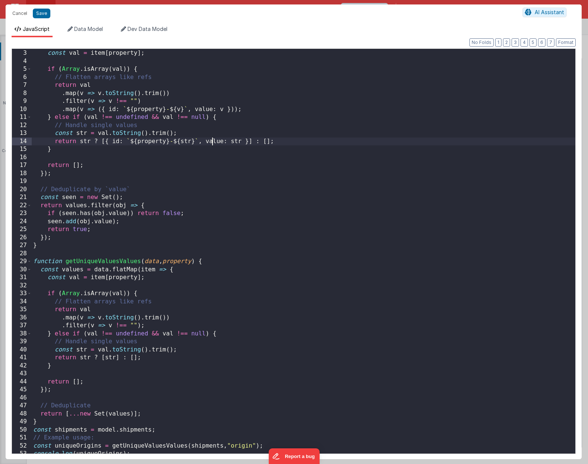
click at [212, 143] on div "const values = data . flatMap (( item , i ) => { const val = item [ property ] …" at bounding box center [303, 251] width 543 height 420
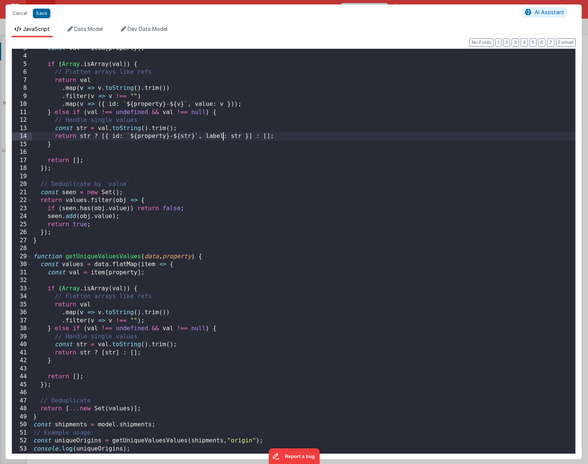
scroll to position [68, 0]
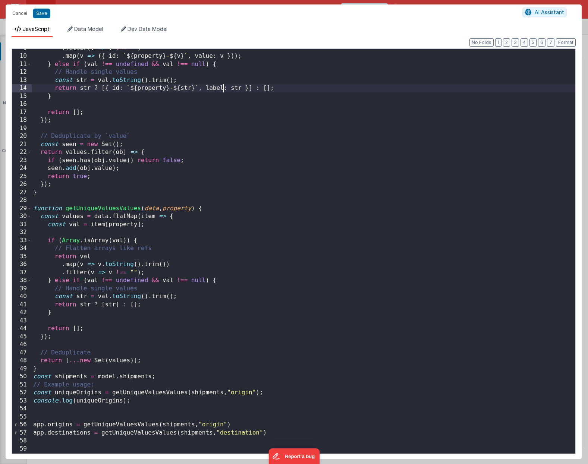
click at [136, 391] on div ". filter ( v => v !== "" ) . map ( v => ({ id : ` ${ property } - ${ v } ` , va…" at bounding box center [303, 254] width 543 height 420
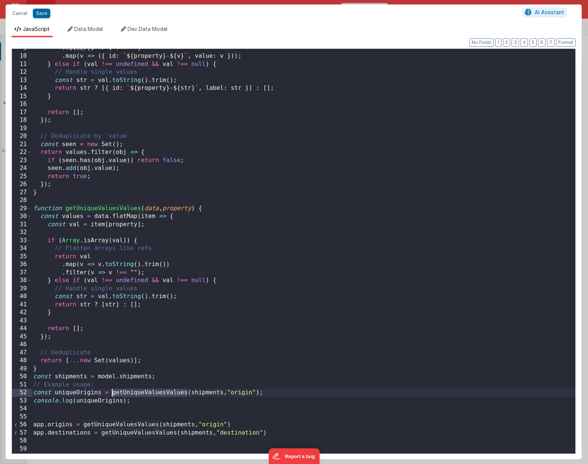
click at [136, 391] on div ". filter ( v => v !== "" ) . map ( v => ({ id : ` ${ property } - ${ v } ` , va…" at bounding box center [303, 254] width 543 height 420
click at [138, 424] on div ". filter ( v => v !== "" ) . map ( v => ({ id : ` ${ property } - ${ v } ` , va…" at bounding box center [303, 254] width 543 height 420
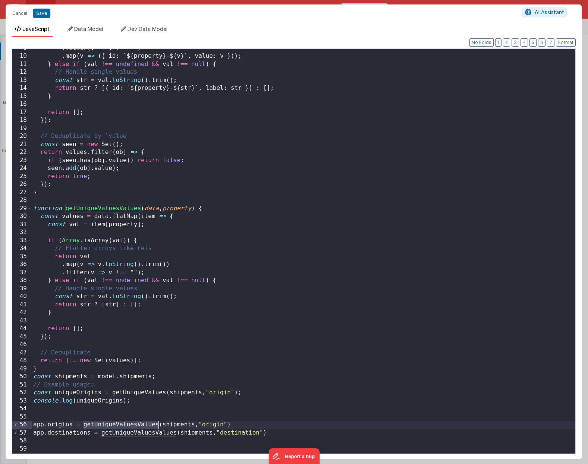
click at [138, 424] on div ". filter ( v => v !== "" ) . map ( v => ({ id : ` ${ property } - ${ v } ` , va…" at bounding box center [303, 254] width 543 height 420
click at [142, 432] on div ". filter ( v => v !== "" ) . map ( v => ({ id : ` ${ property } - ${ v } ` , va…" at bounding box center [303, 254] width 543 height 420
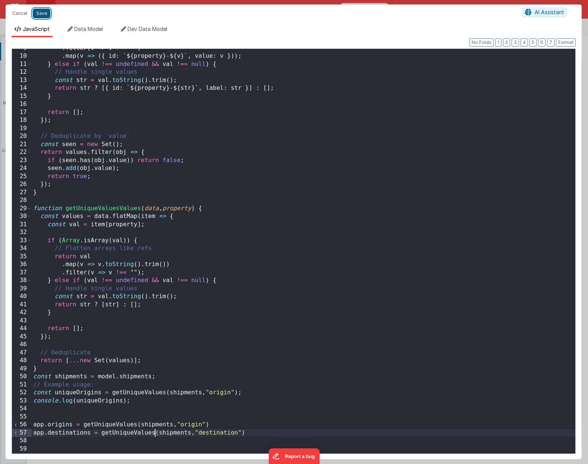
click at [40, 10] on button "Save" at bounding box center [42, 14] width 18 height 10
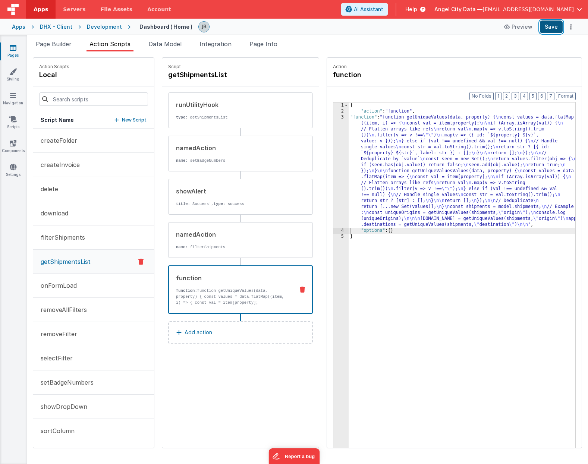
click at [554, 31] on button "Save" at bounding box center [551, 27] width 23 height 13
click at [72, 341] on button "removeFilter" at bounding box center [93, 334] width 121 height 24
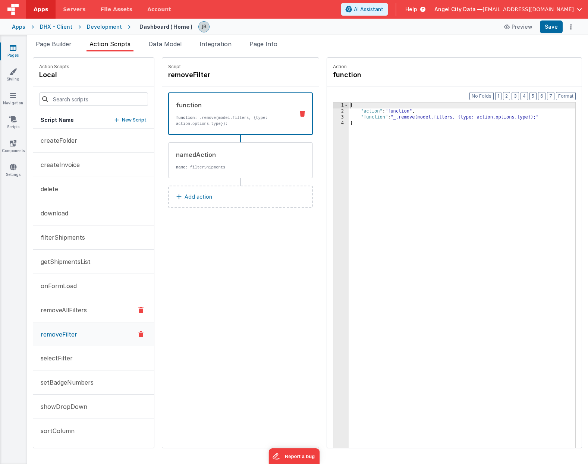
scroll to position [50, 0]
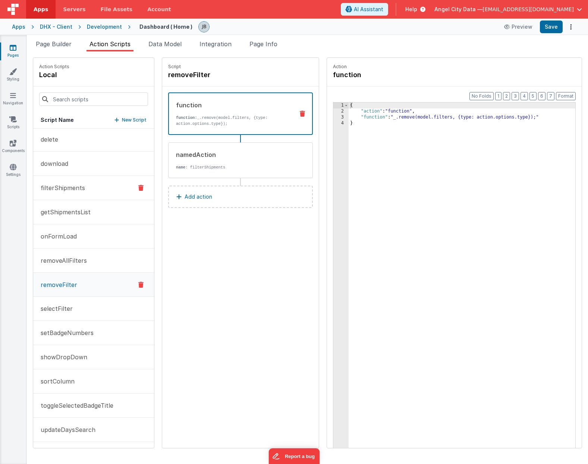
click at [79, 197] on button "filterShipments" at bounding box center [93, 188] width 121 height 24
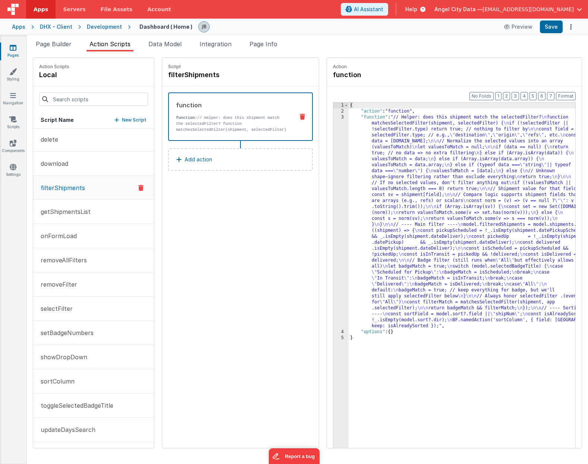
click at [333, 179] on div "3" at bounding box center [340, 221] width 15 height 215
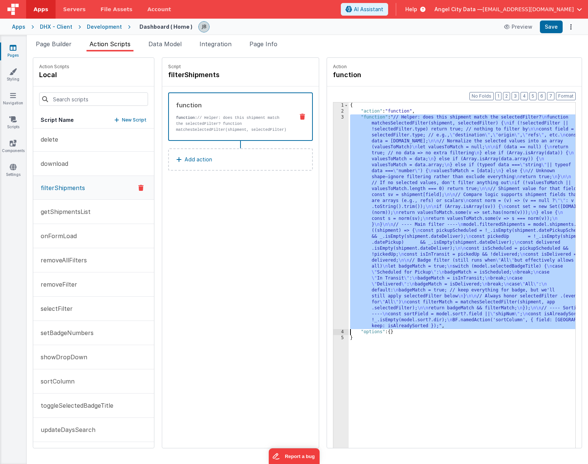
click at [333, 177] on div "3" at bounding box center [340, 221] width 15 height 215
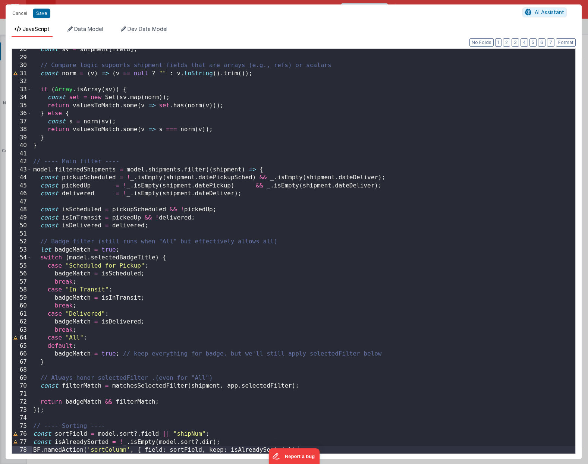
scroll to position [220, 0]
click at [168, 178] on div "const sv = shipment [ field ] ; // Compare logic supports shipment fields that …" at bounding box center [303, 255] width 543 height 421
click at [284, 170] on div "const sv = shipment [ field ] ; // Compare logic supports shipment fields that …" at bounding box center [303, 255] width 543 height 421
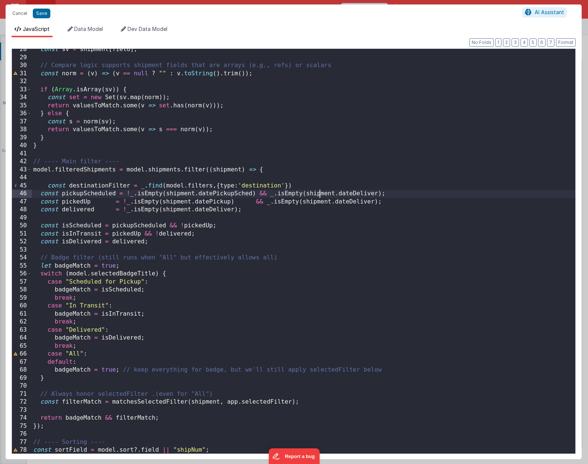
click at [318, 190] on div "const sv = shipment [ field ] ; // Compare logic supports shipment fields that …" at bounding box center [303, 255] width 543 height 421
click at [315, 185] on div "const sv = shipment [ field ] ; // Compare logic supports shipment fields that …" at bounding box center [303, 255] width 543 height 421
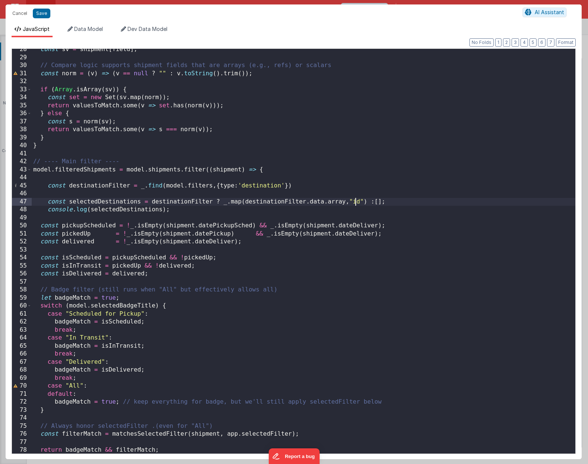
click at [355, 203] on div "const sv = shipment [ field ] ; // Compare logic supports shipment fields that …" at bounding box center [303, 255] width 543 height 421
click at [319, 195] on div "const sv = shipment [ field ] ; // Compare logic supports shipment fields that …" at bounding box center [303, 255] width 543 height 421
click at [185, 217] on div "const sv = shipment [ field ] ; // Compare logic supports shipment fields that …" at bounding box center [303, 255] width 543 height 421
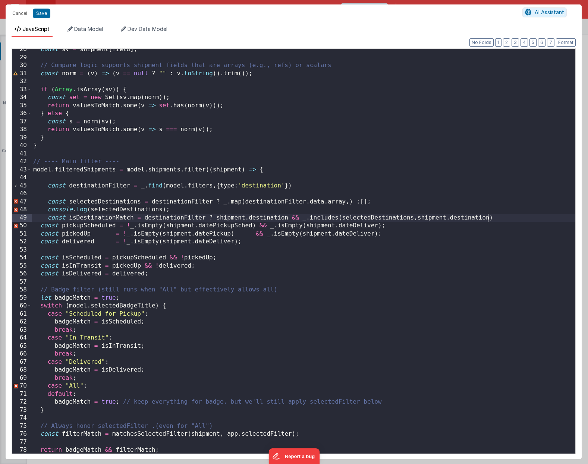
click at [498, 218] on div "const sv = shipment [ field ] ; // Compare logic supports shipment fields that …" at bounding box center [303, 255] width 543 height 421
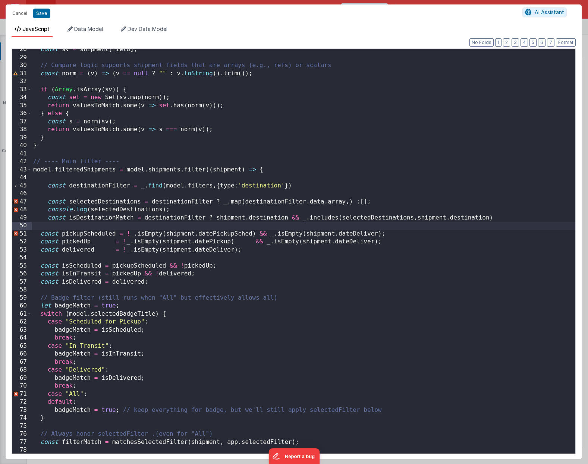
click at [510, 218] on div "const sv = shipment [ field ] ; // Compare logic supports shipment fields that …" at bounding box center [303, 255] width 543 height 421
click at [109, 220] on div "const sv = shipment [ field ] ; // Compare logic supports shipment fields that …" at bounding box center [303, 255] width 543 height 421
click at [107, 217] on div "const sv = shipment [ field ] ; // Compare logic supports shipment fields that …" at bounding box center [303, 255] width 543 height 421
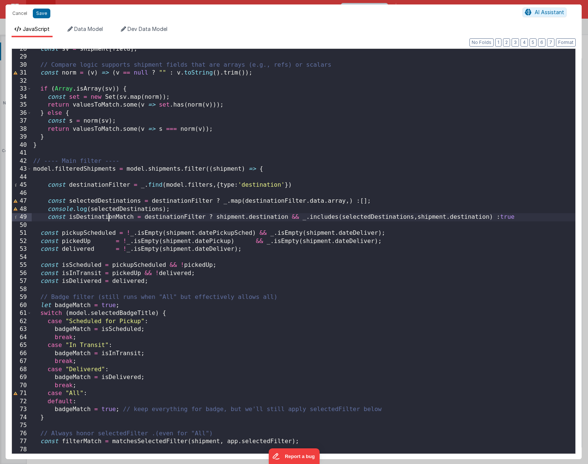
click at [107, 217] on div "const sv = shipment [ field ] ; // Compare logic supports shipment fields that …" at bounding box center [303, 255] width 543 height 421
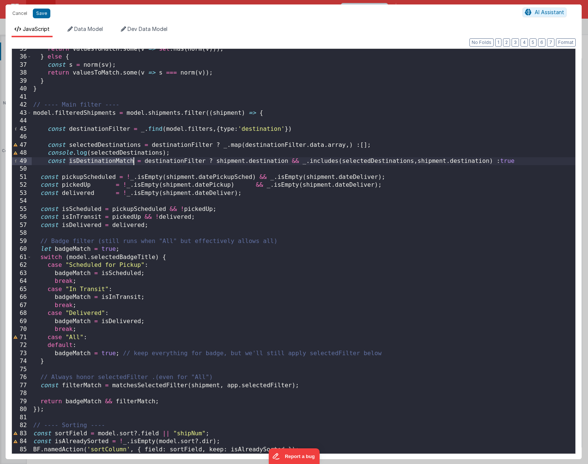
scroll to position [276, 0]
click at [154, 401] on div "return valuesToMatch . some ( v => set . has ( norm ( v ))) ; } else { const s …" at bounding box center [303, 255] width 543 height 421
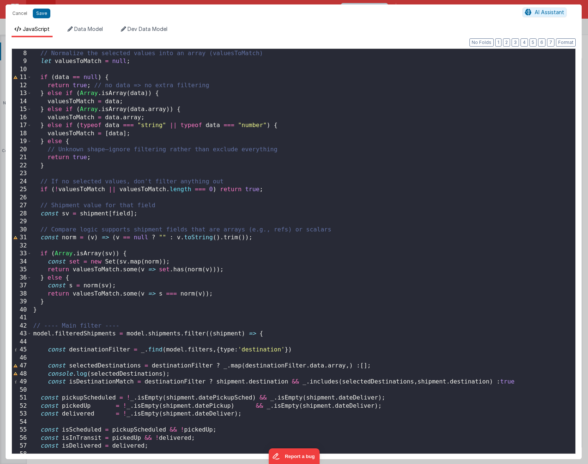
scroll to position [0, 0]
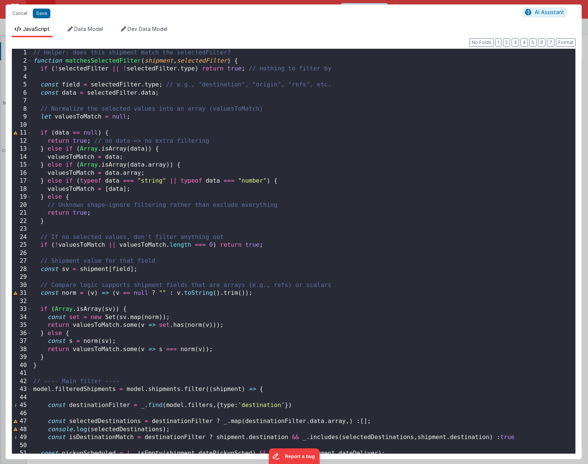
click at [209, 61] on div "// Helper: does this shipment match the selectedFilter? function matchesSelecte…" at bounding box center [303, 259] width 543 height 421
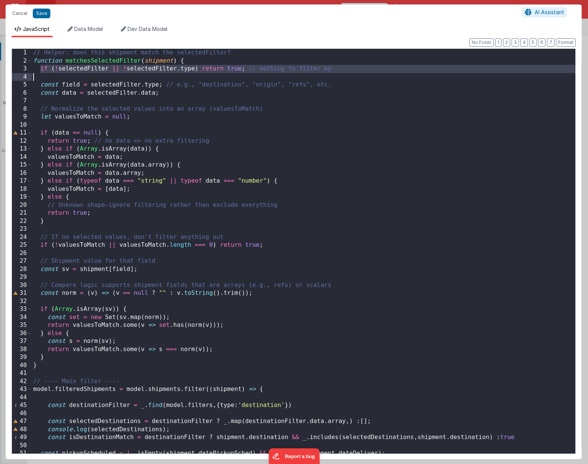
drag, startPoint x: 39, startPoint y: 70, endPoint x: 60, endPoint y: 80, distance: 23.7
click at [60, 80] on div "// Helper: does this shipment match the selectedFilter? function matchesSelecte…" at bounding box center [303, 259] width 543 height 421
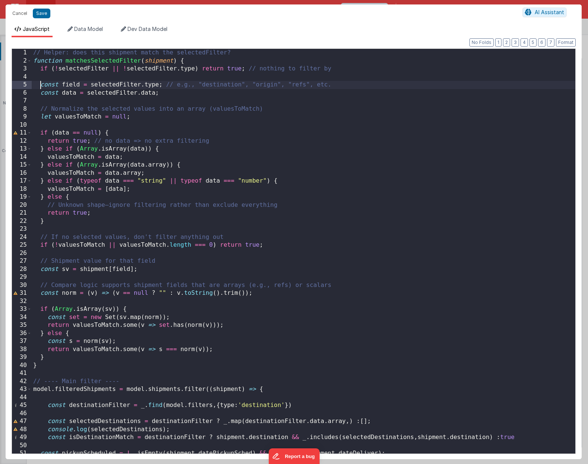
drag, startPoint x: 41, startPoint y: 84, endPoint x: 44, endPoint y: 86, distance: 4.2
click at [44, 86] on div "// Helper: does this shipment match the selectedFilter? function matchesSelecte…" at bounding box center [303, 259] width 543 height 421
click at [63, 80] on div "// Helper: does this shipment match the selectedFilter? function matchesSelecte…" at bounding box center [303, 259] width 543 height 421
click at [71, 70] on div "// Helper: does this shipment match the selectedFilter? function matchesSelecte…" at bounding box center [303, 259] width 543 height 421
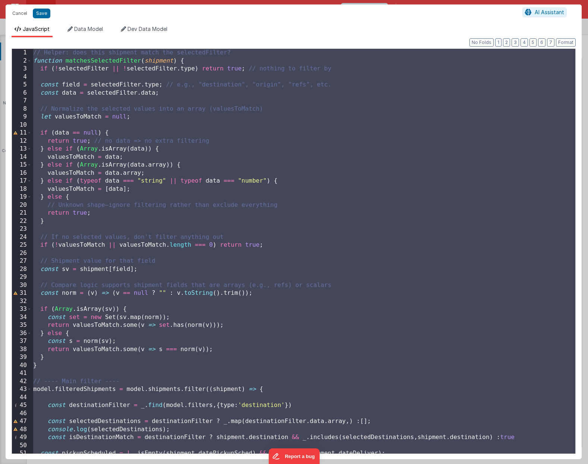
click at [59, 122] on div "// Helper: does this shipment match the selectedFilter? function matchesSelecte…" at bounding box center [303, 259] width 543 height 421
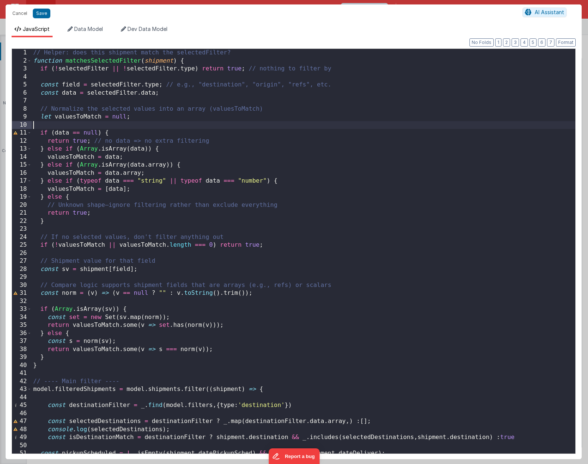
click at [85, 61] on div "// Helper: does this shipment match the selectedFilter? function matchesSelecte…" at bounding box center [303, 259] width 543 height 421
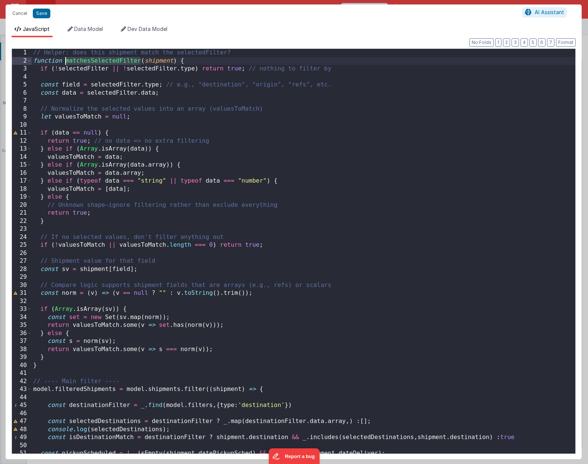
click at [85, 61] on div "// Helper: does this shipment match the selectedFilter? function matchesSelecte…" at bounding box center [303, 259] width 543 height 421
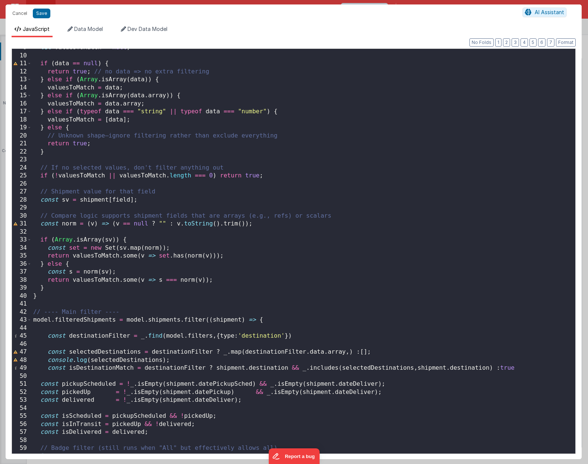
scroll to position [69, 0]
click at [130, 350] on div "let valuesToMatch = null ; if ( data == null ) { return true ; // no data => no…" at bounding box center [303, 254] width 543 height 421
click at [347, 353] on div "let valuesToMatch = null ; if ( data == null ) { return true ; // no data => no…" at bounding box center [303, 254] width 543 height 421
click at [315, 369] on div "let valuesToMatch = null ; if ( data == null ) { return true ; // no data => no…" at bounding box center [303, 254] width 543 height 421
click at [126, 368] on div "let valuesToMatch = null ; if ( data == null ) { return true ; // no data => no…" at bounding box center [303, 254] width 543 height 421
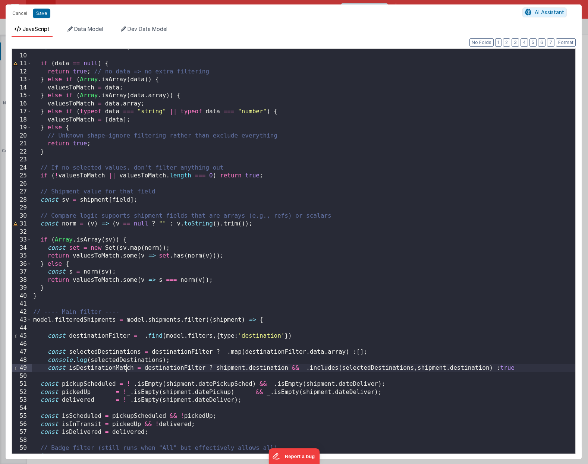
scroll to position [69, 0]
click at [79, 332] on div "let valuesToMatch = null ; if ( data == null ) { return true ; // no data => no…" at bounding box center [303, 254] width 543 height 421
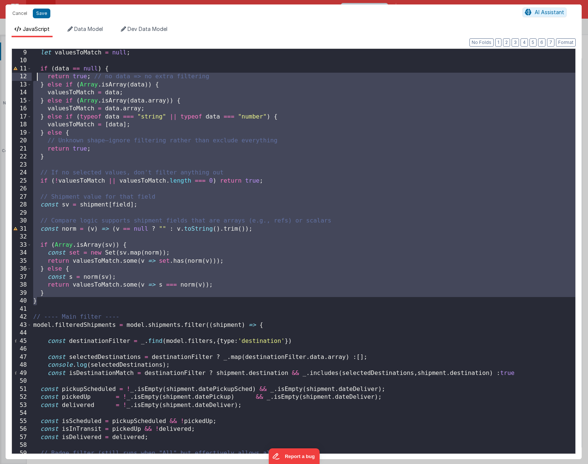
drag, startPoint x: 53, startPoint y: 296, endPoint x: 37, endPoint y: 74, distance: 222.4
click at [37, 74] on div "let valuesToMatch = null ; if ( data == null ) { return true ; // no data => no…" at bounding box center [303, 259] width 543 height 421
click at [70, 273] on div "let valuesToMatch = null ; if ( data == null ) { return true ; // no data => no…" at bounding box center [303, 259] width 543 height 421
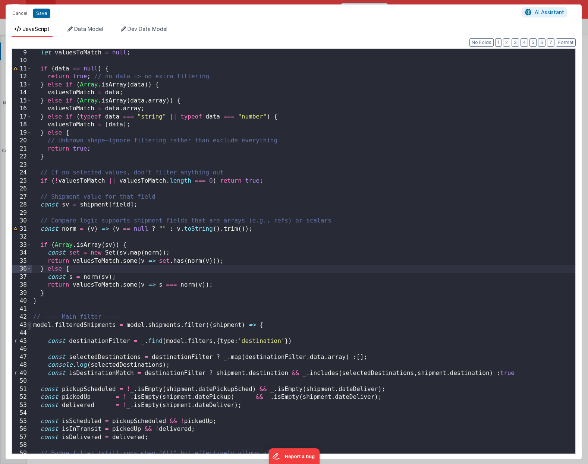
click at [29, 325] on span at bounding box center [29, 325] width 4 height 8
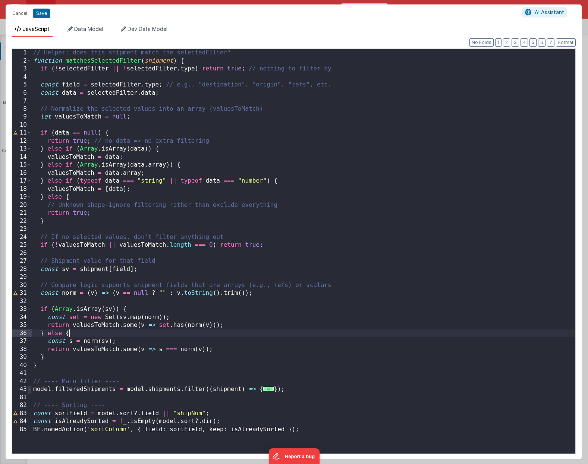
click at [29, 390] on span at bounding box center [29, 389] width 4 height 8
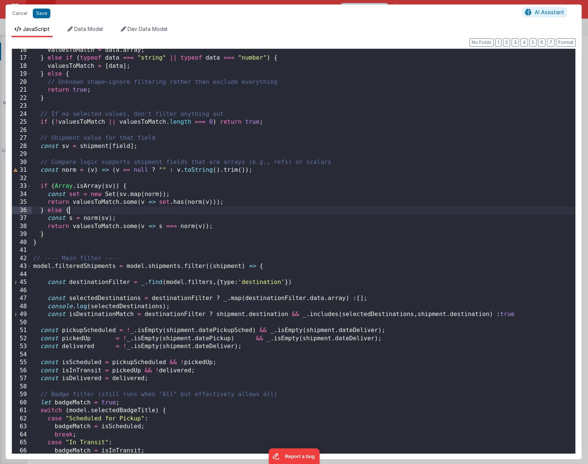
scroll to position [276, 0]
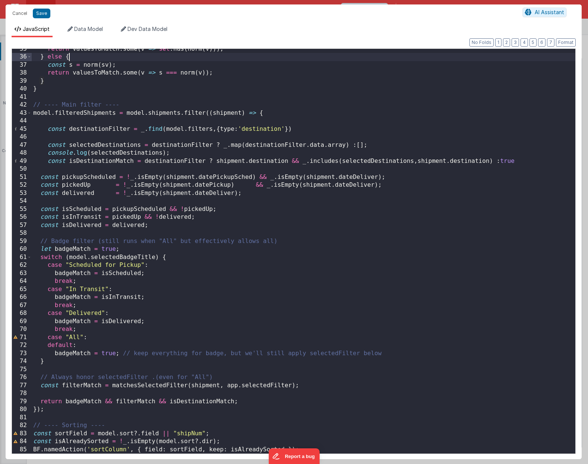
click at [129, 399] on div "return valuesToMatch . some ( v => set . has ( norm ( v ))) ; } else { const s …" at bounding box center [303, 255] width 543 height 421
click at [46, 96] on div "return valuesToMatch . some ( v => set . has ( norm ( v ))) ; } else { const s …" at bounding box center [303, 255] width 543 height 421
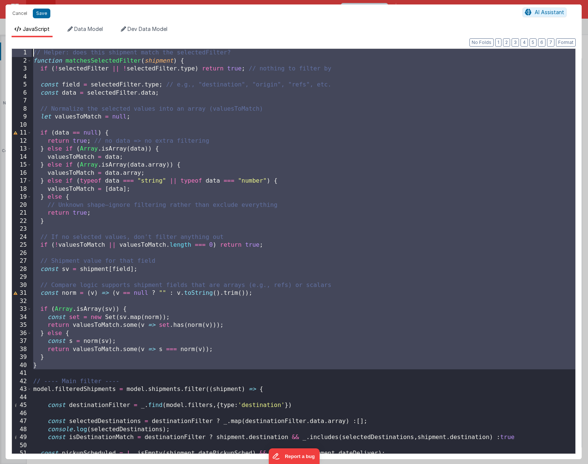
scroll to position [0, 0]
drag, startPoint x: 56, startPoint y: 97, endPoint x: 34, endPoint y: 52, distance: 50.3
click at [34, 52] on div "// Helper: does this shipment match the selectedFilter? function matchesSelecte…" at bounding box center [303, 259] width 543 height 421
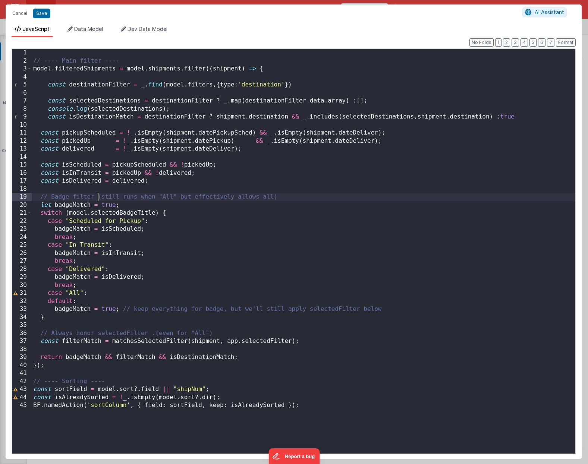
click at [98, 201] on div "// ---- Main filter ---- model . filteredShipments = model . shipments . filter…" at bounding box center [303, 259] width 543 height 421
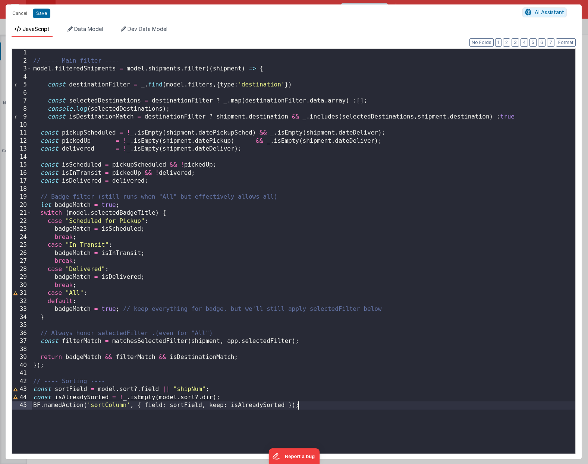
drag, startPoint x: 114, startPoint y: 423, endPoint x: 70, endPoint y: 406, distance: 46.9
click at [70, 406] on div "// ---- Main filter ---- model . filteredShipments = model . shipments . filter…" at bounding box center [303, 259] width 543 height 421
click at [67, 417] on div "// ---- Main filter ---- model . filteredShipments = model . shipments . filter…" at bounding box center [303, 259] width 543 height 421
click at [84, 365] on div "// ---- Main filter ---- model . filteredShipments = model . shipments . filter…" at bounding box center [303, 259] width 543 height 421
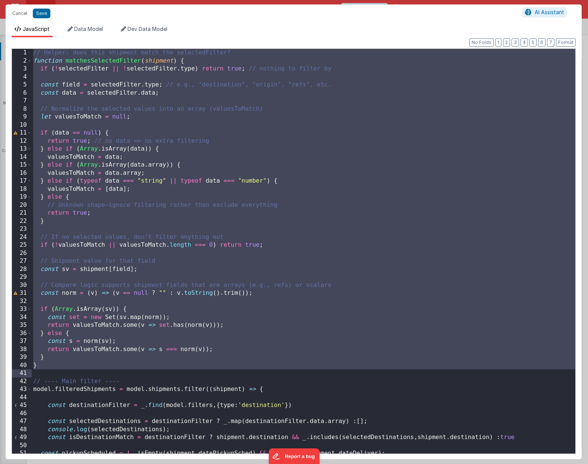
click at [91, 81] on div "// Helper: does this shipment match the selectedFilter? function matchesSelecte…" at bounding box center [303, 259] width 543 height 421
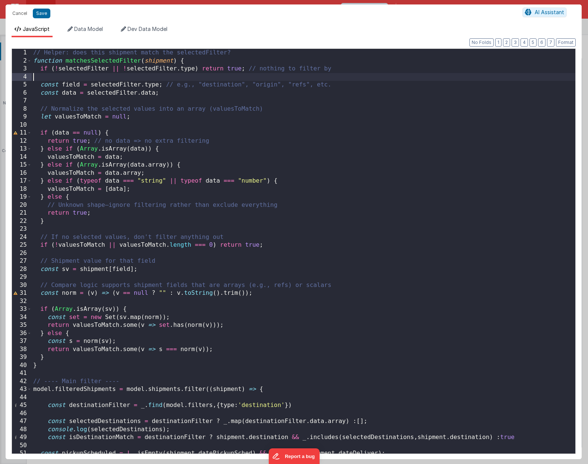
click at [91, 60] on div "// Helper: does this shipment match the selectedFilter? function matchesSelecte…" at bounding box center [303, 259] width 543 height 421
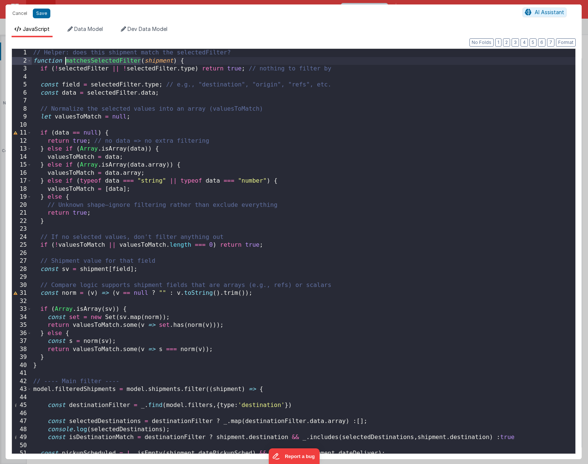
click at [91, 60] on div "// Helper: does this shipment match the selectedFilter? function matchesSelecte…" at bounding box center [303, 259] width 543 height 421
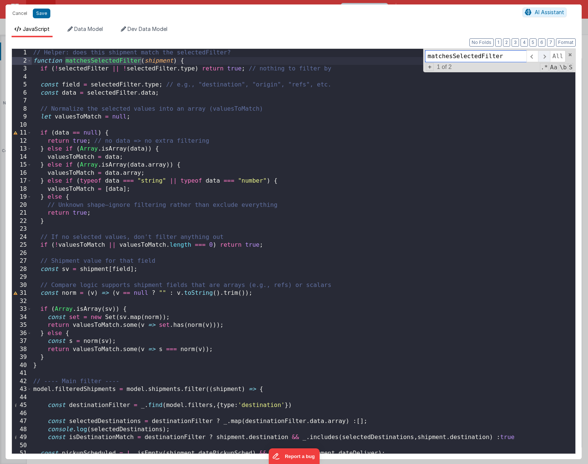
click at [543, 57] on span at bounding box center [544, 56] width 12 height 12
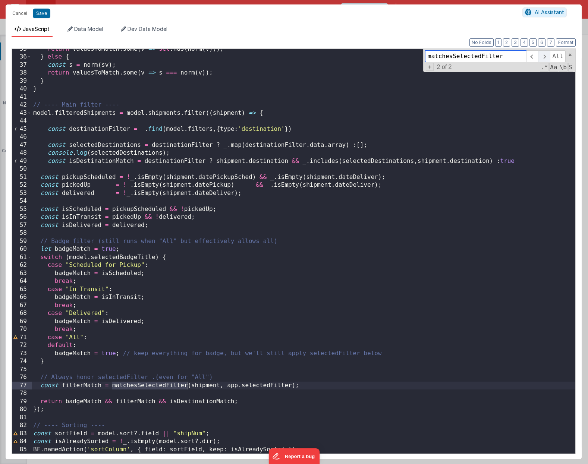
scroll to position [276, 0]
click at [87, 389] on div "return valuesToMatch . some ( v => set . has ( norm ( v ))) ; } else { const s …" at bounding box center [303, 255] width 543 height 421
drag, startPoint x: 305, startPoint y: 387, endPoint x: 28, endPoint y: 385, distance: 276.9
click at [28, 385] on div "35 36 37 38 39 40 41 42 43 44 45 46 47 48 49 50 51 52 53 54 55 56 57 58 59 60 6…" at bounding box center [294, 251] width 564 height 406
click at [110, 387] on div "return valuesToMatch . some ( v => set . has ( norm ( v ))) ; } else { const s …" at bounding box center [303, 255] width 543 height 421
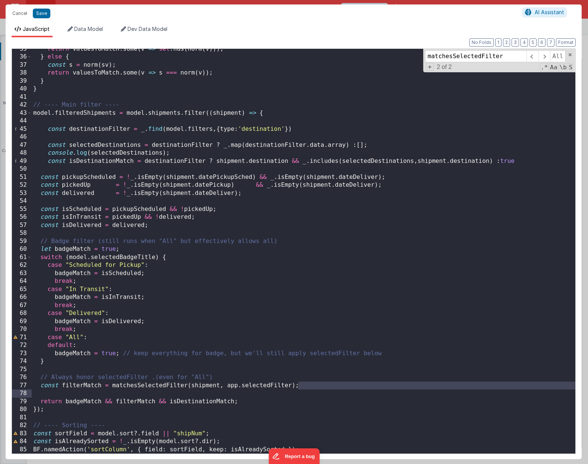
drag, startPoint x: 313, startPoint y: 384, endPoint x: 66, endPoint y: 390, distance: 247.2
click at [66, 390] on div "return valuesToMatch . some ( v => set . has ( norm ( v ))) ; } else { const s …" at bounding box center [303, 255] width 543 height 421
click at [59, 387] on div "return valuesToMatch . some ( v => set . has ( norm ( v ))) ; } else { const s …" at bounding box center [303, 255] width 543 height 421
click at [63, 363] on div "return valuesToMatch . some ( v => set . has ( norm ( v ))) ; } else { const s …" at bounding box center [303, 255] width 543 height 421
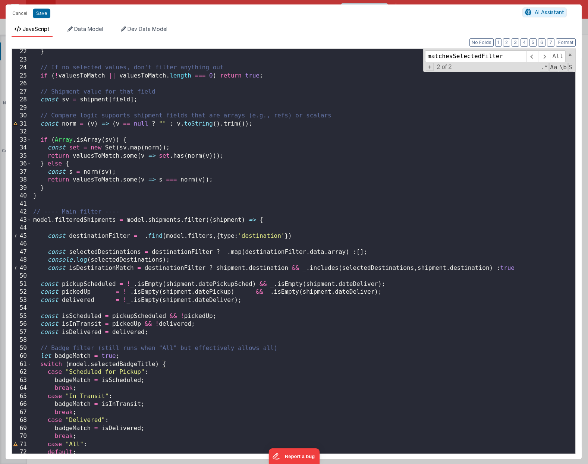
scroll to position [171, 0]
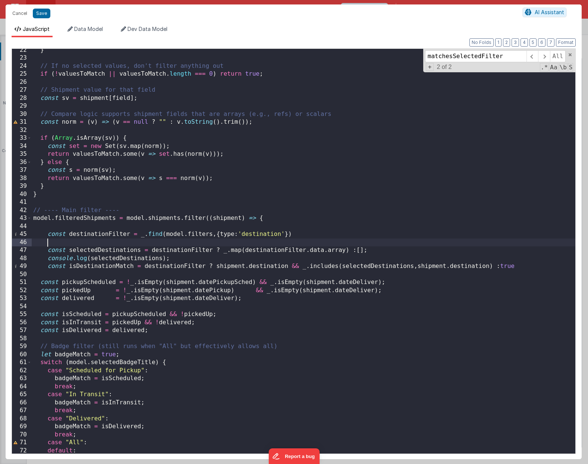
click at [47, 239] on div "} // If no selected values, don't filter anything out if ( ! valuesToMatch || v…" at bounding box center [303, 256] width 543 height 421
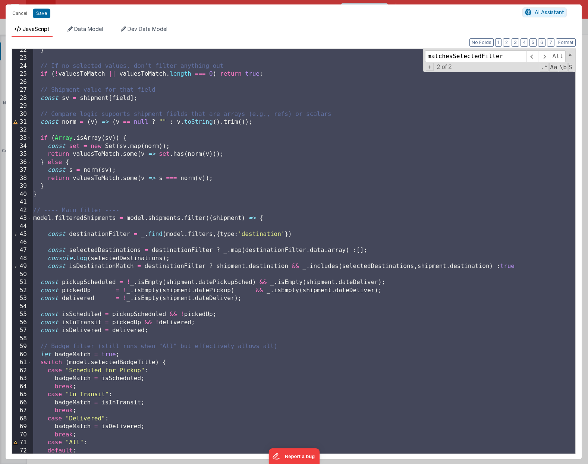
click at [199, 308] on div "} // If no selected values, don't filter anything out if ( ! valuesToMatch || v…" at bounding box center [303, 256] width 543 height 421
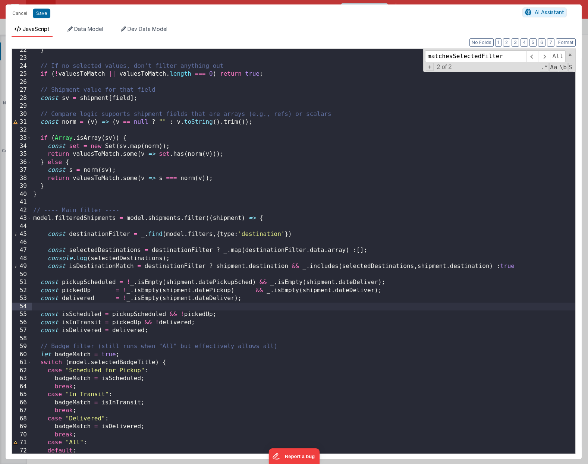
click at [171, 296] on div "} // If no selected values, don't filter anything out if ( ! valuesToMatch || v…" at bounding box center [303, 256] width 543 height 421
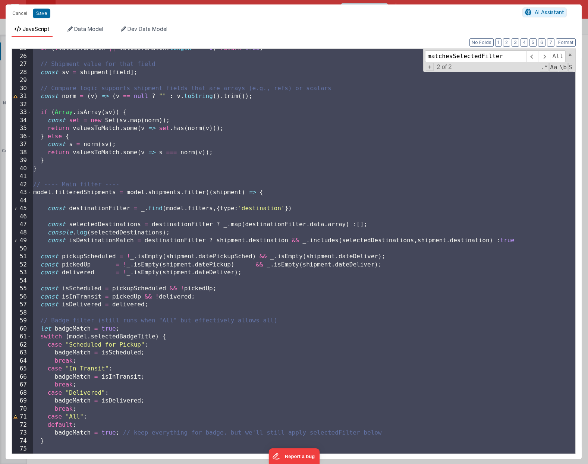
click at [75, 321] on div "if ( ! valuesToMatch || valuesToMatch . length === 0 ) return true ; // Shipmen…" at bounding box center [303, 254] width 543 height 421
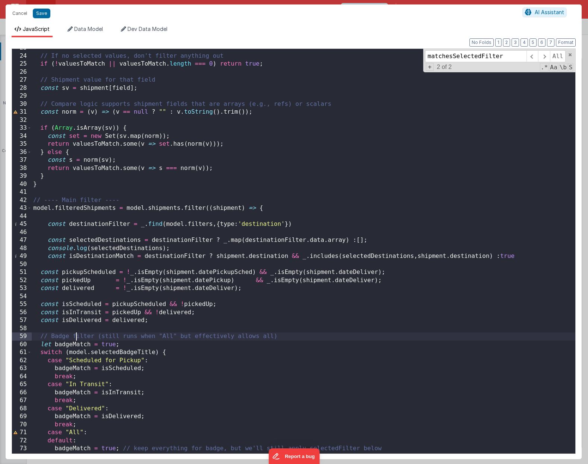
scroll to position [179, 0]
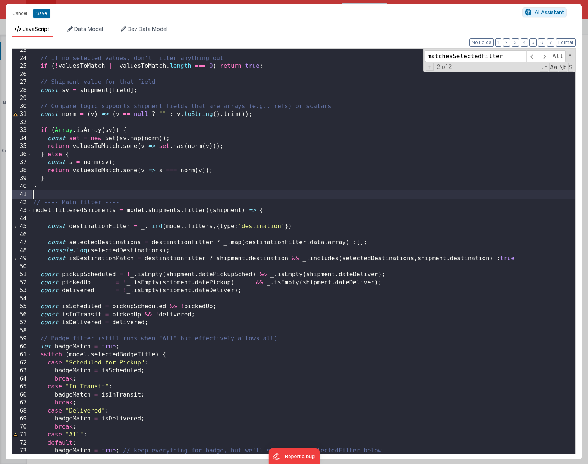
click at [283, 197] on div "// If no selected values, don't filter anything out if ( ! valuesToMatch || val…" at bounding box center [303, 256] width 543 height 421
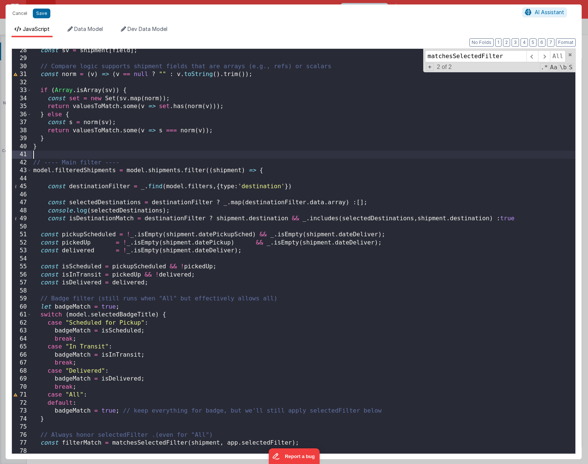
scroll to position [0, 0]
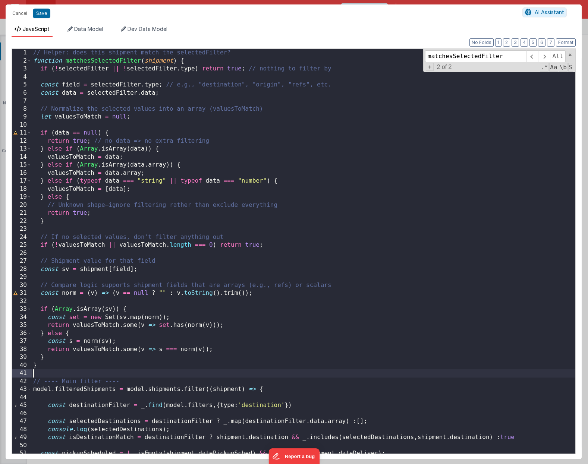
click at [34, 62] on div "// Helper: does this shipment match the selectedFilter? function matchesSelecte…" at bounding box center [303, 259] width 543 height 421
click at [33, 62] on div "// Helper: does this shipment match the selectedFilter? function matchesSelecte…" at bounding box center [303, 259] width 543 height 421
click at [30, 62] on span at bounding box center [29, 61] width 4 height 8
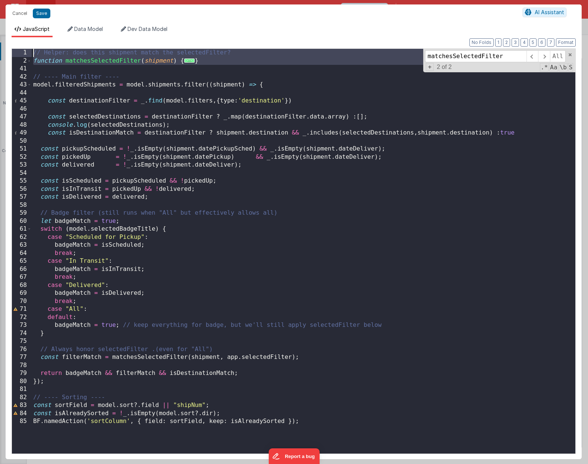
drag, startPoint x: 52, startPoint y: 70, endPoint x: 27, endPoint y: 56, distance: 29.0
click at [27, 56] on div "1 2 41 42 43 44 45 46 47 48 49 50 51 52 53 54 55 56 57 58 59 60 61 62 63 64 65 …" at bounding box center [294, 251] width 564 height 406
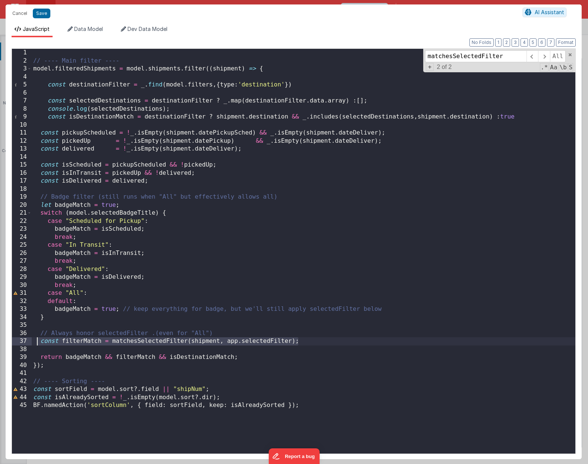
drag, startPoint x: 316, startPoint y: 343, endPoint x: 38, endPoint y: 338, distance: 277.4
click at [38, 338] on div "// ---- Main filter ---- model . filteredShipments = model . shipments . filter…" at bounding box center [303, 259] width 543 height 421
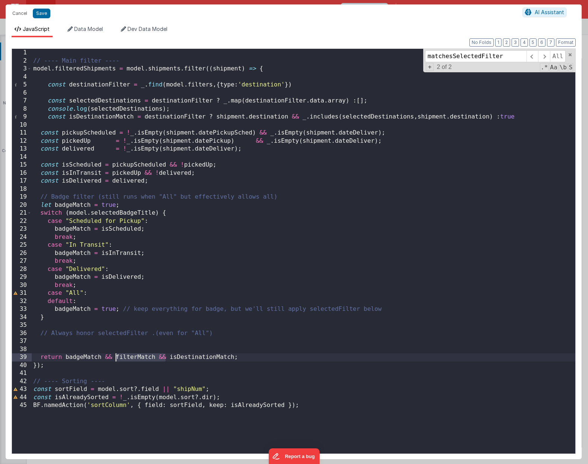
drag, startPoint x: 167, startPoint y: 357, endPoint x: 114, endPoint y: 356, distance: 52.6
click at [114, 356] on div "// ---- Main filter ---- model . filteredShipments = model . shipments . filter…" at bounding box center [303, 259] width 543 height 421
click at [153, 338] on div "// ---- Main filter ---- model . filteredShipments = model . shipments . filter…" at bounding box center [303, 259] width 543 height 421
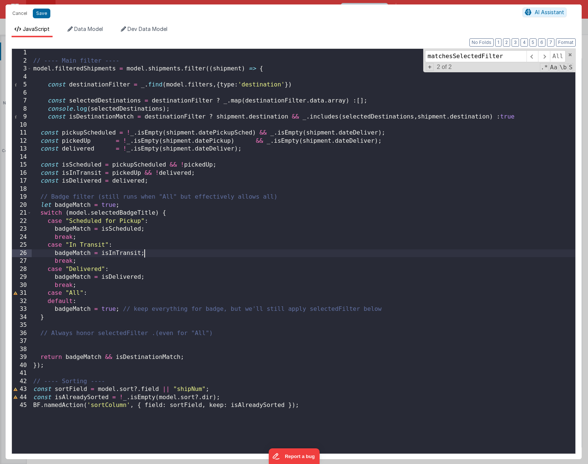
click at [145, 253] on div "// ---- Main filter ---- model . filteredShipments = model . shipments . filter…" at bounding box center [303, 259] width 543 height 421
click at [144, 321] on div "// ---- Main filter ---- model . filteredShipments = model . shipments . filter…" at bounding box center [303, 259] width 543 height 421
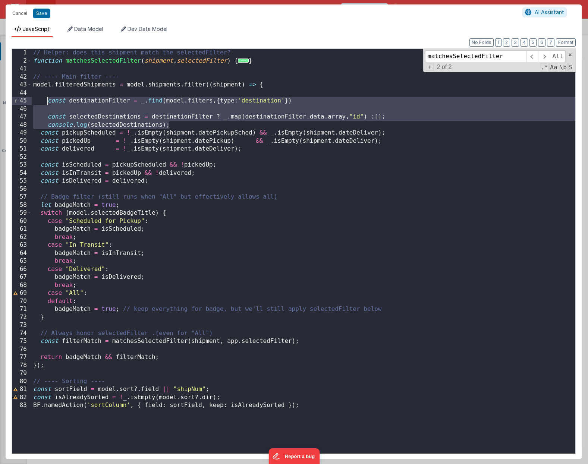
drag, startPoint x: 180, startPoint y: 122, endPoint x: 47, endPoint y: 103, distance: 135.1
click at [47, 103] on div "// Helper: does this shipment match the selectedFilter? function matchesSelecte…" at bounding box center [303, 259] width 543 height 421
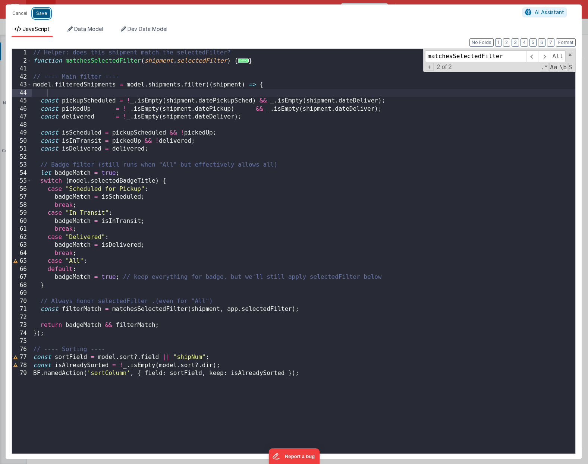
click at [45, 13] on button "Save" at bounding box center [42, 14] width 18 height 10
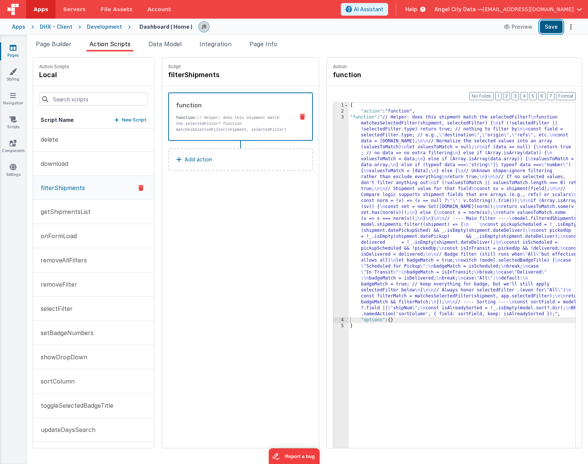
click at [547, 29] on button "Save" at bounding box center [551, 27] width 23 height 13
click at [50, 26] on div "DHX - Client" at bounding box center [56, 26] width 32 height 7
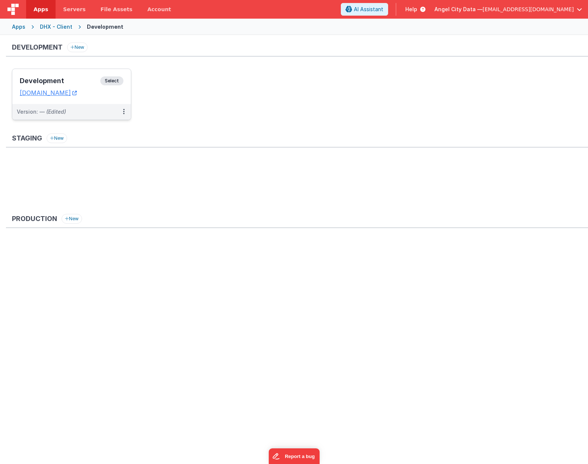
click at [67, 74] on div "Development Select URLs [DOMAIN_NAME]" at bounding box center [71, 86] width 119 height 35
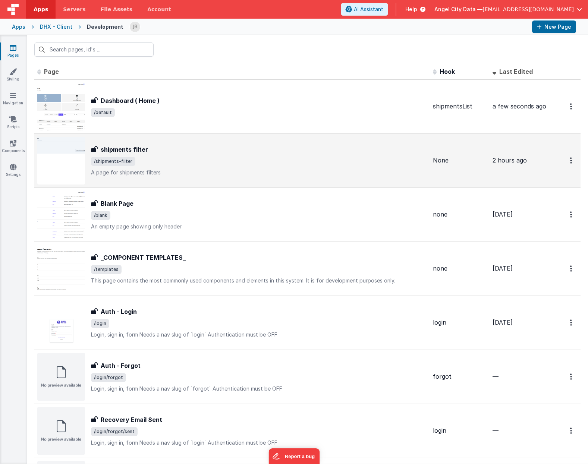
click at [111, 141] on div "shipments filter shipments filter /shipments-filter A page for shipments filters" at bounding box center [232, 161] width 390 height 48
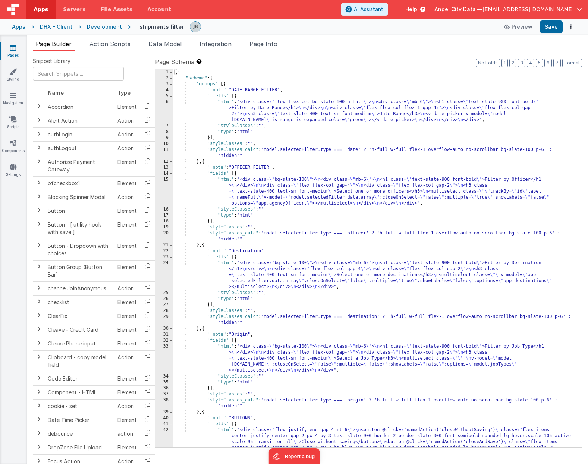
click at [167, 271] on div "24" at bounding box center [164, 275] width 18 height 30
click at [168, 267] on div "24" at bounding box center [164, 275] width 18 height 30
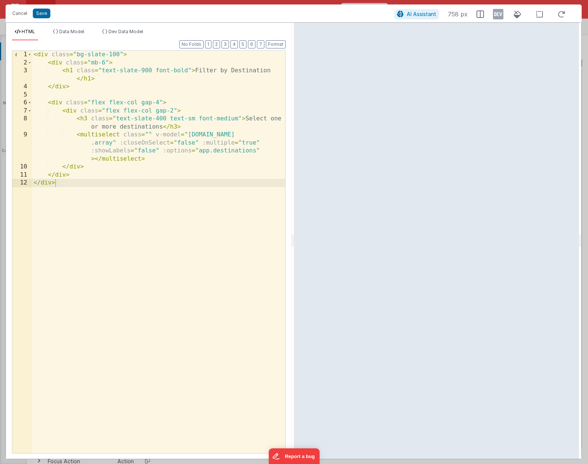
click at [199, 143] on div "< div class = "bg-slate-100" > < div class = "mb-6" > < h1 class = "text-slate-…" at bounding box center [158, 260] width 253 height 419
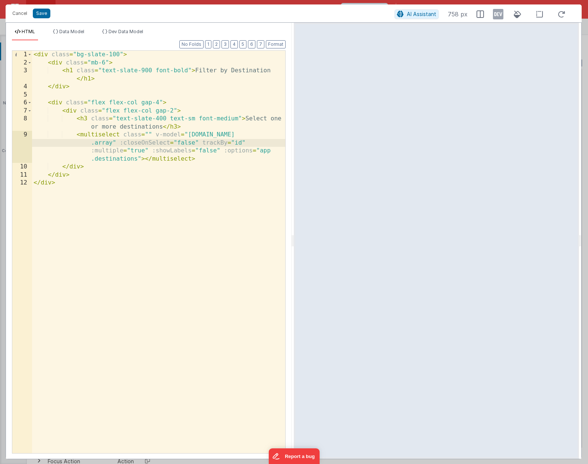
click at [145, 160] on div "< div class = "bg-slate-100" > < div class = "mb-6" > < h1 class = "text-slate-…" at bounding box center [158, 260] width 253 height 419
click at [25, 10] on button "Cancel" at bounding box center [20, 13] width 22 height 10
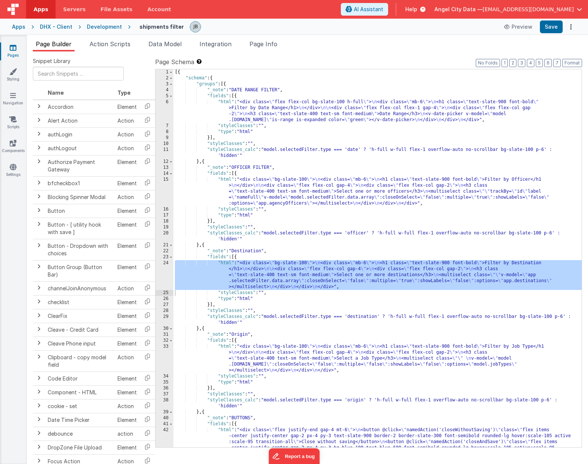
click at [103, 29] on div "Development" at bounding box center [104, 26] width 35 height 7
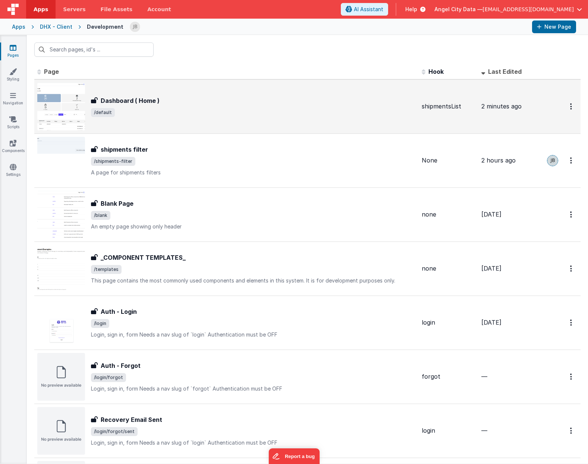
click at [115, 103] on h3 "Dashboard ( Home )" at bounding box center [130, 100] width 59 height 9
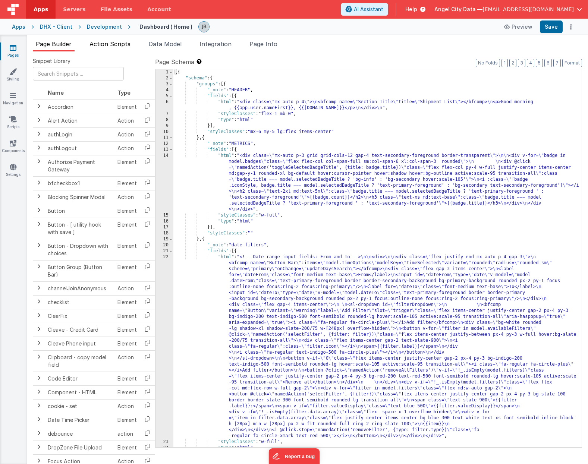
click at [107, 45] on span "Action Scripts" at bounding box center [109, 43] width 41 height 7
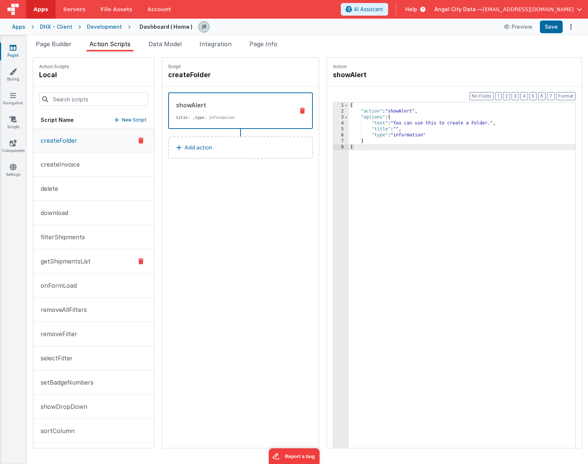
click at [70, 260] on p "getShipmentsList" at bounding box center [63, 261] width 54 height 9
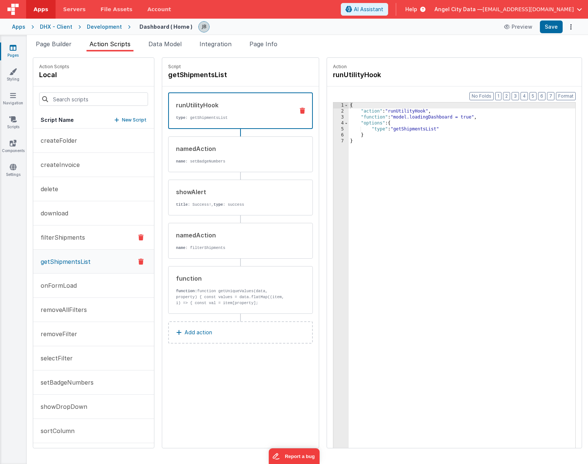
click at [69, 235] on p "filterShipments" at bounding box center [60, 237] width 49 height 9
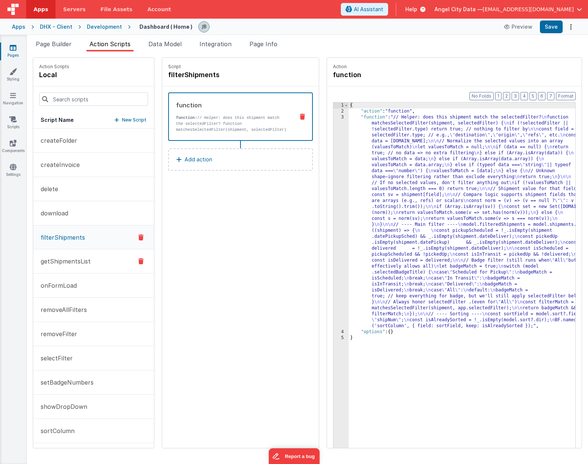
click at [68, 261] on p "getShipmentsList" at bounding box center [63, 261] width 54 height 9
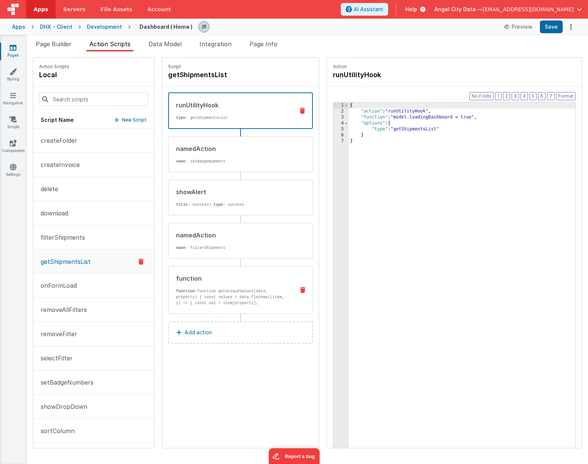
click at [184, 278] on div "function" at bounding box center [232, 278] width 113 height 9
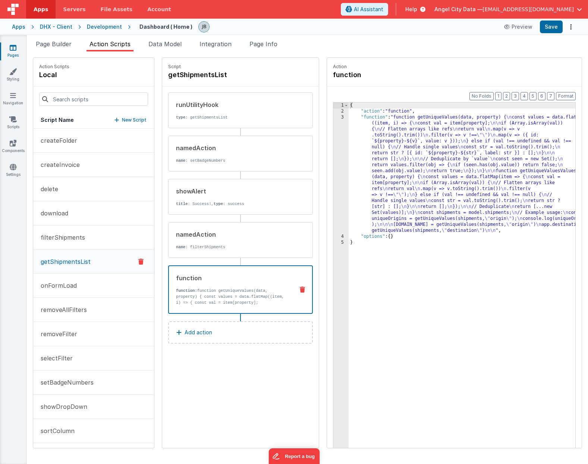
click at [333, 168] on div "3" at bounding box center [340, 173] width 15 height 119
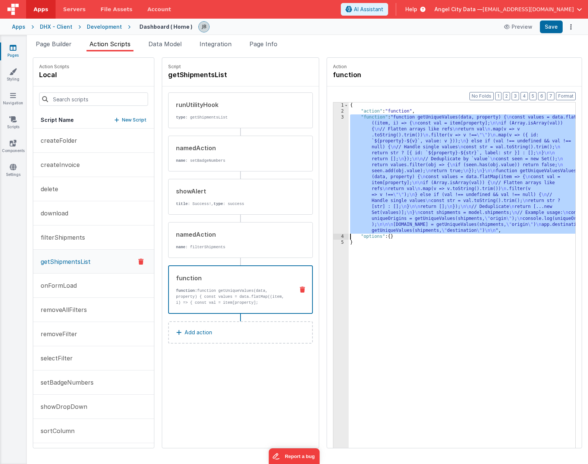
click at [333, 162] on div "3" at bounding box center [340, 173] width 15 height 119
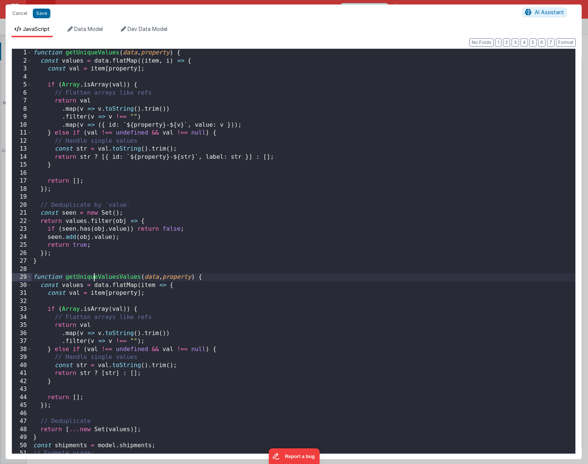
click at [95, 276] on div "function getUniqueValues ( data , property ) { const values = data . flatMap ((…" at bounding box center [303, 259] width 543 height 421
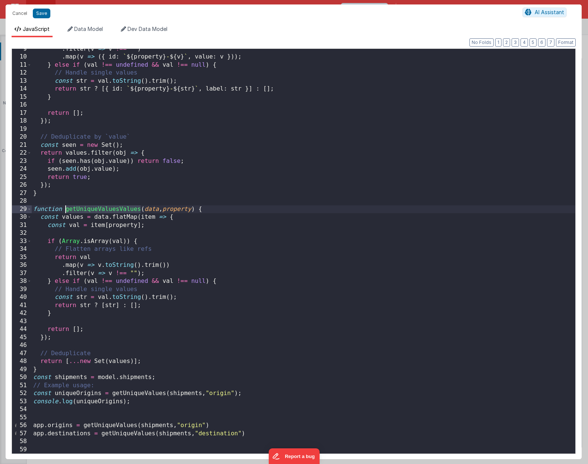
scroll to position [68, 0]
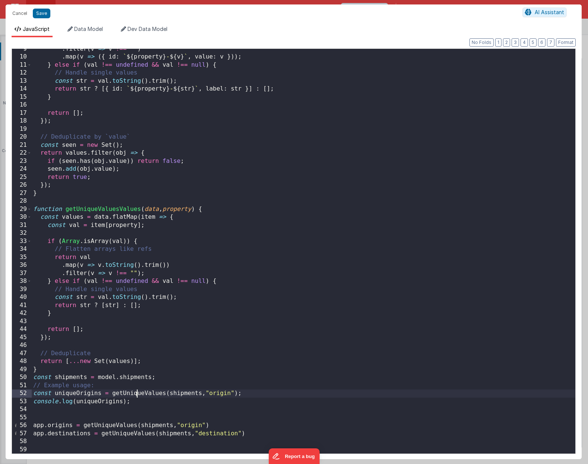
click at [136, 395] on div ". filter ( v => v !== "" ) . map ( v => ({ id : ` ${ property } - ${ v } ` , va…" at bounding box center [303, 255] width 543 height 421
click at [126, 423] on div ". filter ( v => v !== "" ) . map ( v => ({ id : ` ${ property } - ${ v } ` , va…" at bounding box center [303, 255] width 543 height 421
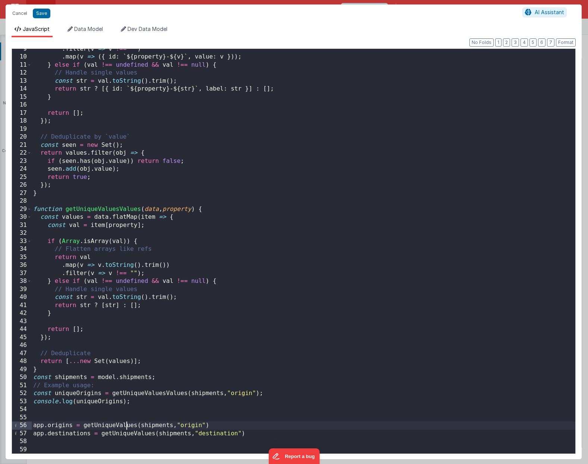
click at [126, 423] on div ". filter ( v => v !== "" ) . map ( v => ({ id : ` ${ property } - ${ v } ` , va…" at bounding box center [303, 255] width 543 height 421
click at [129, 433] on div ". filter ( v => v !== "" ) . map ( v => ({ id : ` ${ property } - ${ v } ` , va…" at bounding box center [303, 255] width 543 height 421
click at [44, 13] on button "Save" at bounding box center [42, 14] width 18 height 10
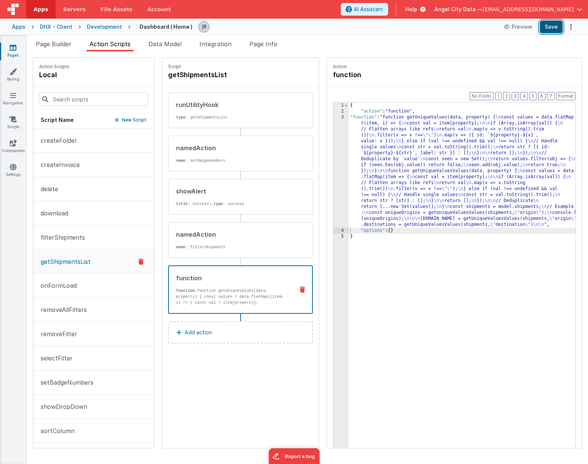
click at [548, 27] on button "Save" at bounding box center [551, 27] width 23 height 13
click at [352, 82] on div "Action function" at bounding box center [454, 72] width 255 height 29
click at [333, 152] on div "3" at bounding box center [340, 170] width 15 height 113
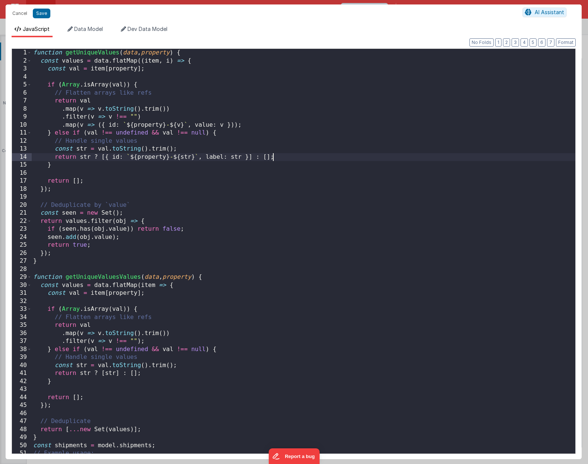
click at [324, 152] on div "function getUniqueValues ( data , property ) { const values = data . flatMap ((…" at bounding box center [303, 259] width 543 height 421
click at [217, 139] on div "function getUniqueValues ( data , property ) { const values = data . flatMap ((…" at bounding box center [303, 259] width 543 height 421
click at [15, 13] on button "Cancel" at bounding box center [20, 13] width 22 height 10
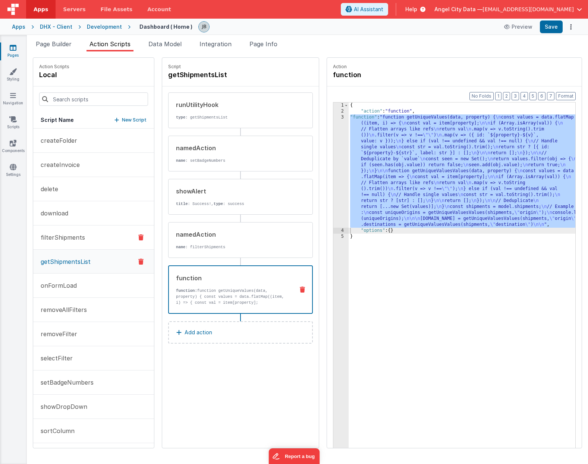
click at [63, 237] on p "filterShipments" at bounding box center [60, 237] width 49 height 9
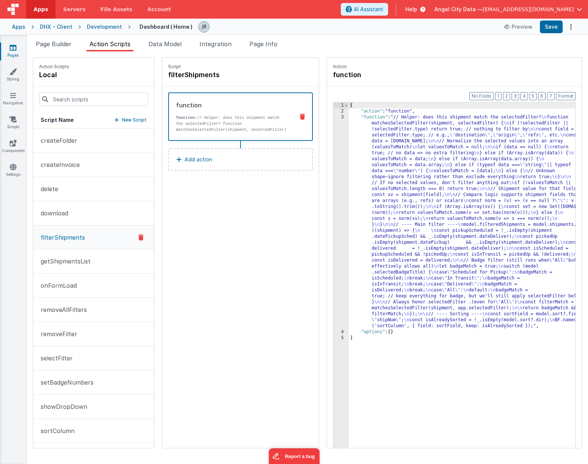
click at [209, 117] on p "function: // Helper: does this shipment match the selectedFilter? function matc…" at bounding box center [232, 130] width 112 height 30
click at [333, 155] on div "3" at bounding box center [340, 221] width 15 height 215
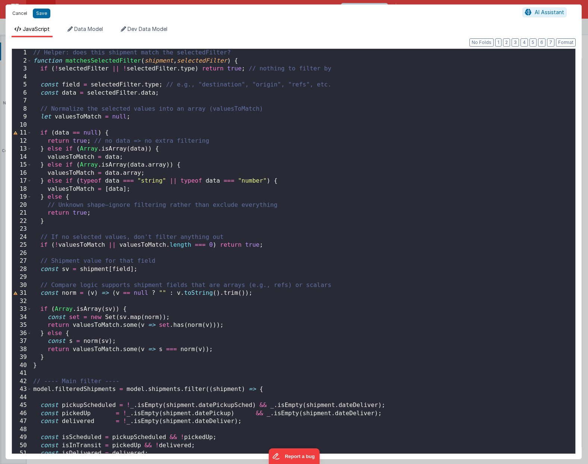
click at [18, 16] on button "Cancel" at bounding box center [20, 13] width 22 height 10
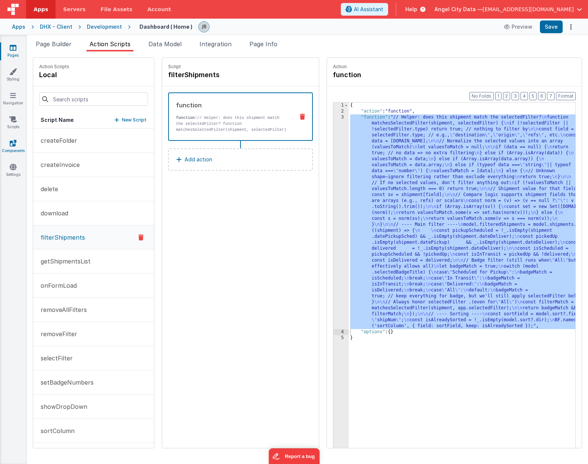
click at [18, 145] on link "Components" at bounding box center [13, 146] width 27 height 15
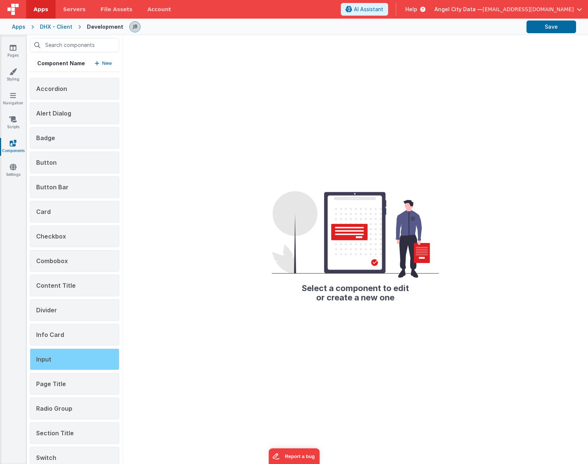
click at [71, 358] on div "Input" at bounding box center [74, 360] width 89 height 22
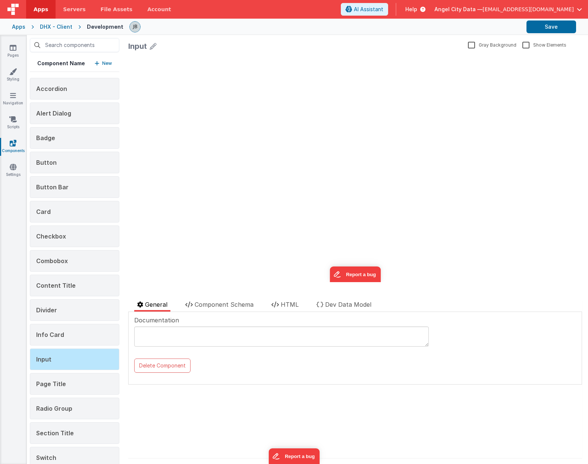
click at [60, 27] on div "DHX - Client" at bounding box center [56, 26] width 32 height 7
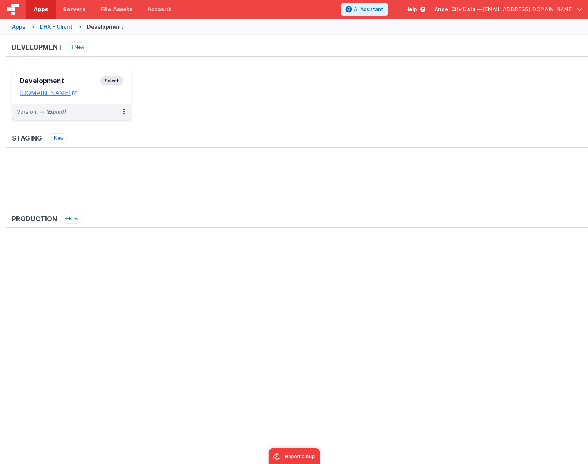
click at [78, 78] on h3 "Development" at bounding box center [60, 80] width 81 height 7
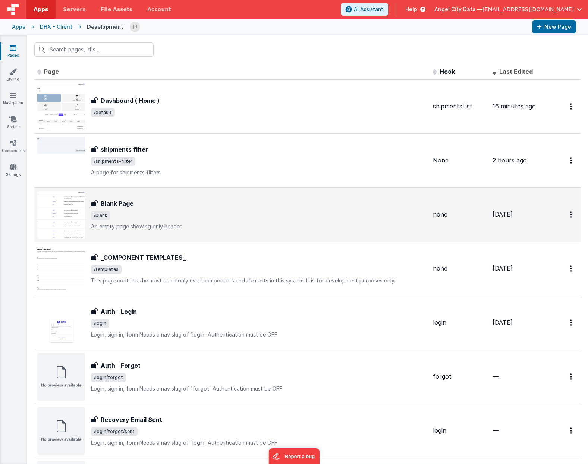
click at [107, 203] on h3 "Blank Page" at bounding box center [117, 203] width 33 height 9
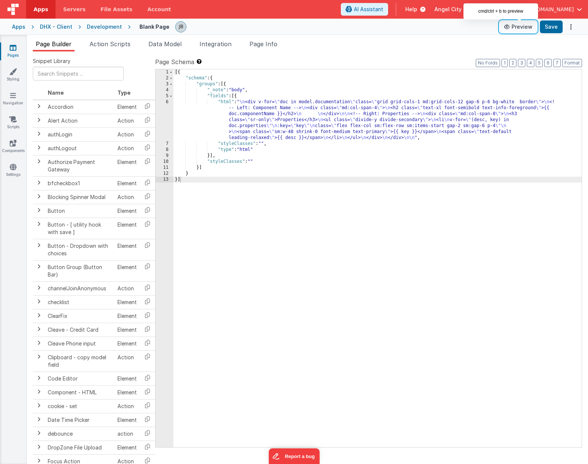
click at [520, 27] on button "Preview" at bounding box center [517, 27] width 37 height 12
click at [519, 31] on button "Preview" at bounding box center [517, 27] width 37 height 12
click at [167, 115] on div "6" at bounding box center [164, 120] width 18 height 42
click at [169, 114] on div "6" at bounding box center [164, 120] width 18 height 42
click at [171, 113] on div "6" at bounding box center [164, 120] width 18 height 42
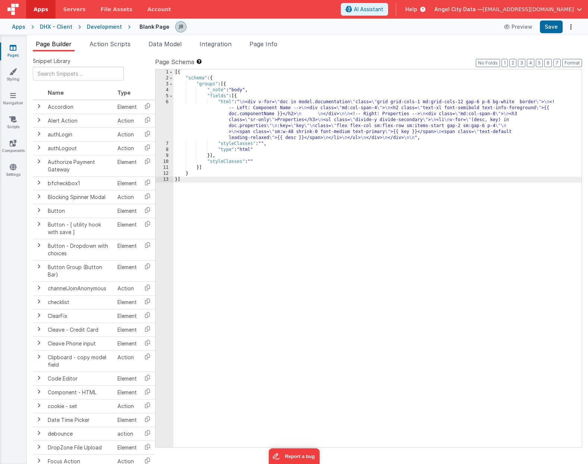
click at [129, 51] on div "Snippet Library Name Type Accordion Element Alert Action Action authLogin Actio…" at bounding box center [307, 263] width 561 height 425
click at [120, 44] on span "Action Scripts" at bounding box center [109, 43] width 41 height 7
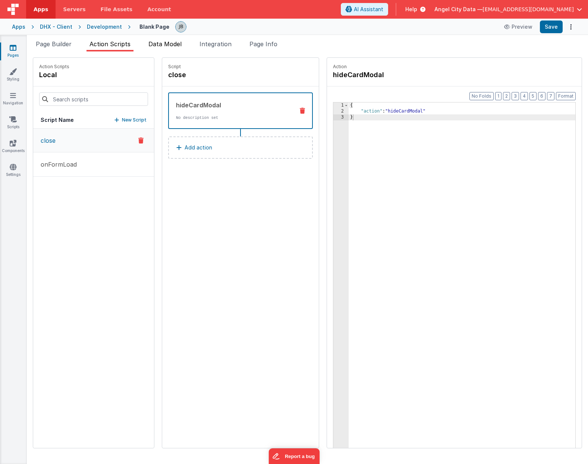
click at [163, 45] on span "Data Model" at bounding box center [164, 43] width 33 height 7
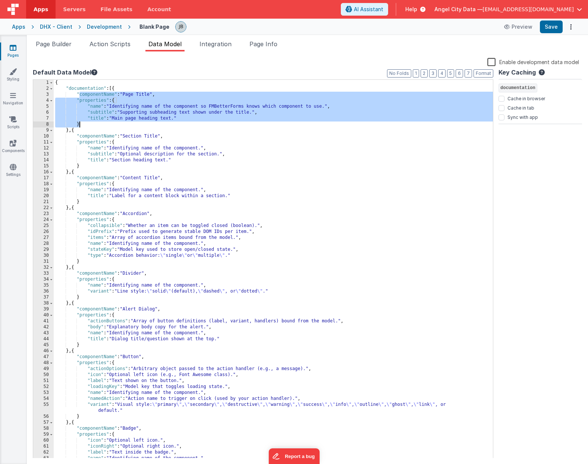
drag, startPoint x: 78, startPoint y: 94, endPoint x: 117, endPoint y: 124, distance: 49.4
click at [117, 124] on div "{ "documentation" : [{ "componentName" : "Page Title" , "properties" : { "name"…" at bounding box center [273, 275] width 439 height 391
drag, startPoint x: 75, startPoint y: 97, endPoint x: 100, endPoint y: 124, distance: 36.9
click at [100, 124] on div "{ "documentation" : [{ "componentName" : "Page Title" , "properties" : { "name"…" at bounding box center [273, 275] width 439 height 391
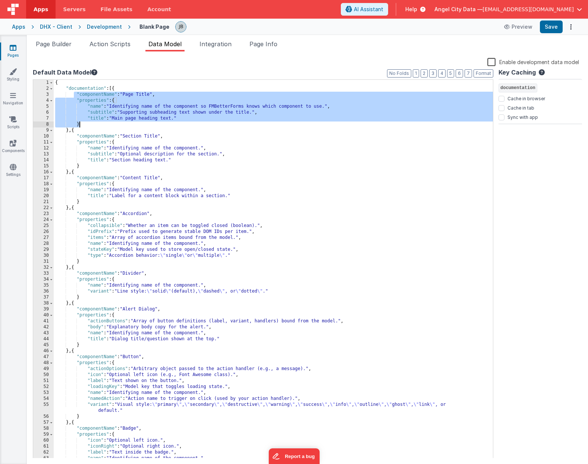
click at [100, 111] on div "{ "documentation" : [{ "componentName" : "Page Title" , "properties" : { "name"…" at bounding box center [273, 275] width 439 height 391
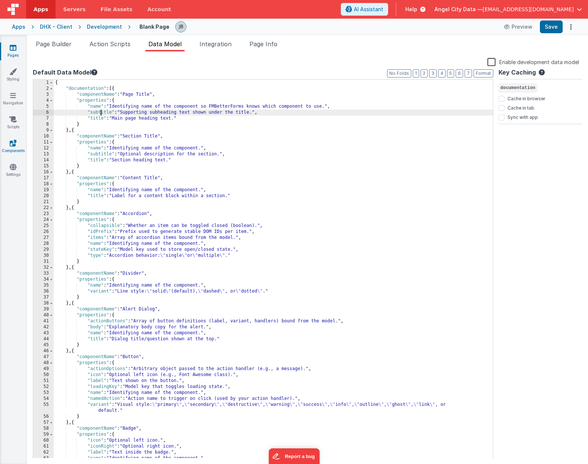
click at [13, 149] on link "Components" at bounding box center [13, 146] width 27 height 15
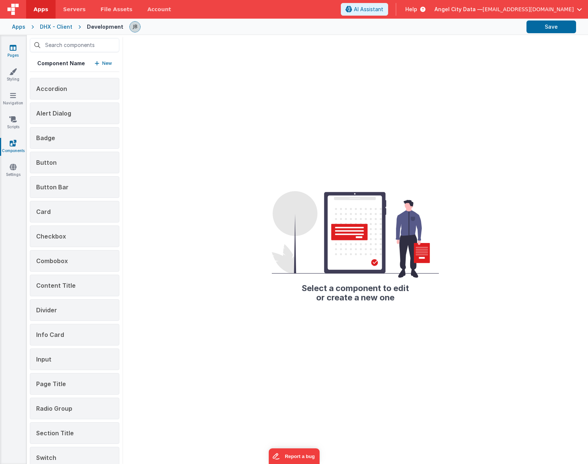
click at [16, 47] on link "Pages" at bounding box center [13, 51] width 27 height 15
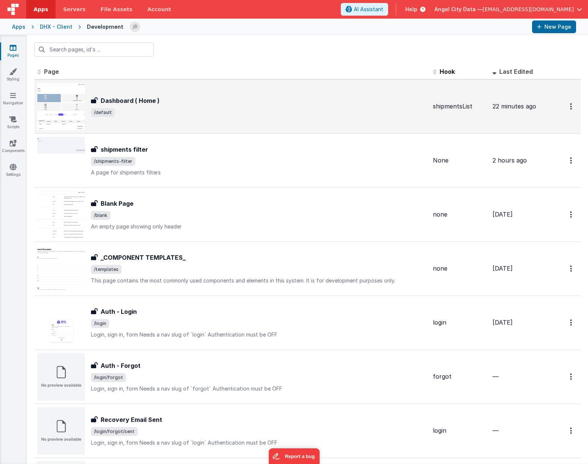
click at [116, 101] on h3 "Dashboard ( Home )" at bounding box center [130, 100] width 59 height 9
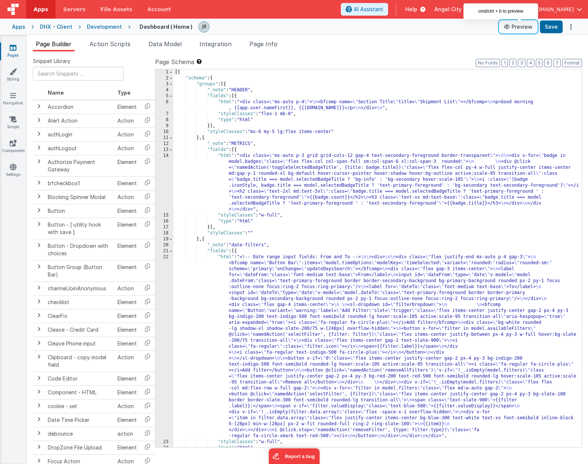
click at [529, 31] on button "Preview" at bounding box center [517, 27] width 37 height 12
